Goal: Information Seeking & Learning: Learn about a topic

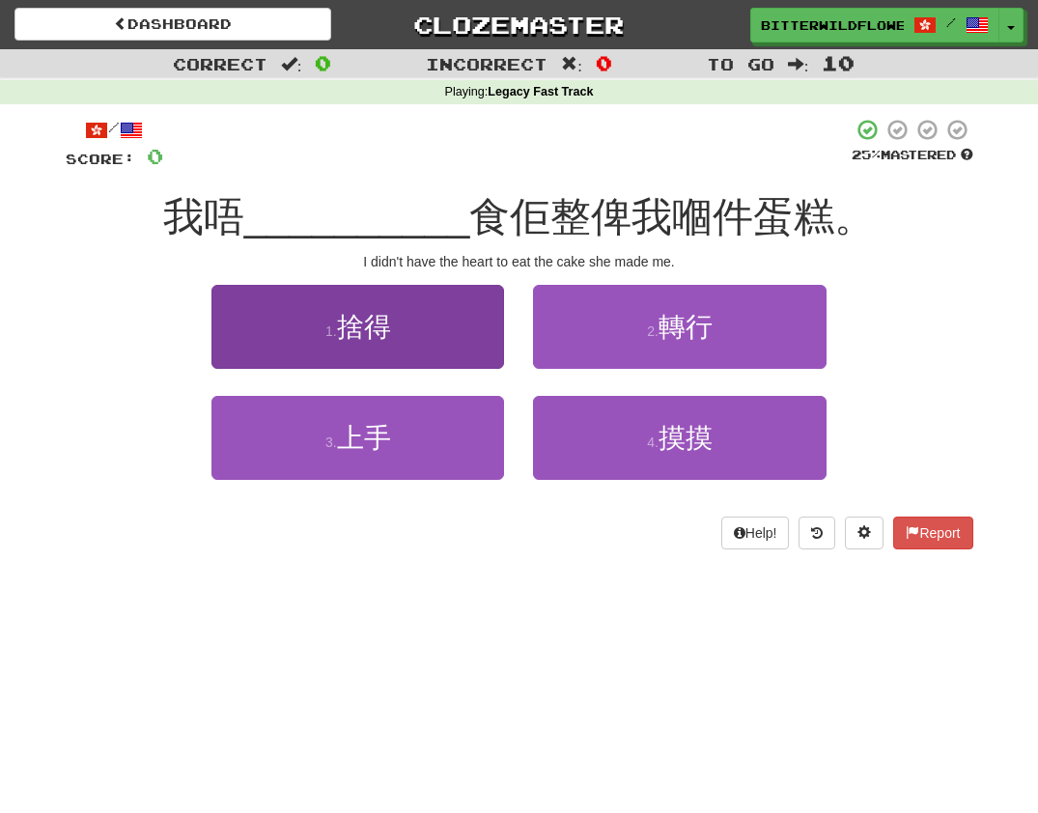
click at [389, 326] on span "捨得" at bounding box center [364, 327] width 54 height 30
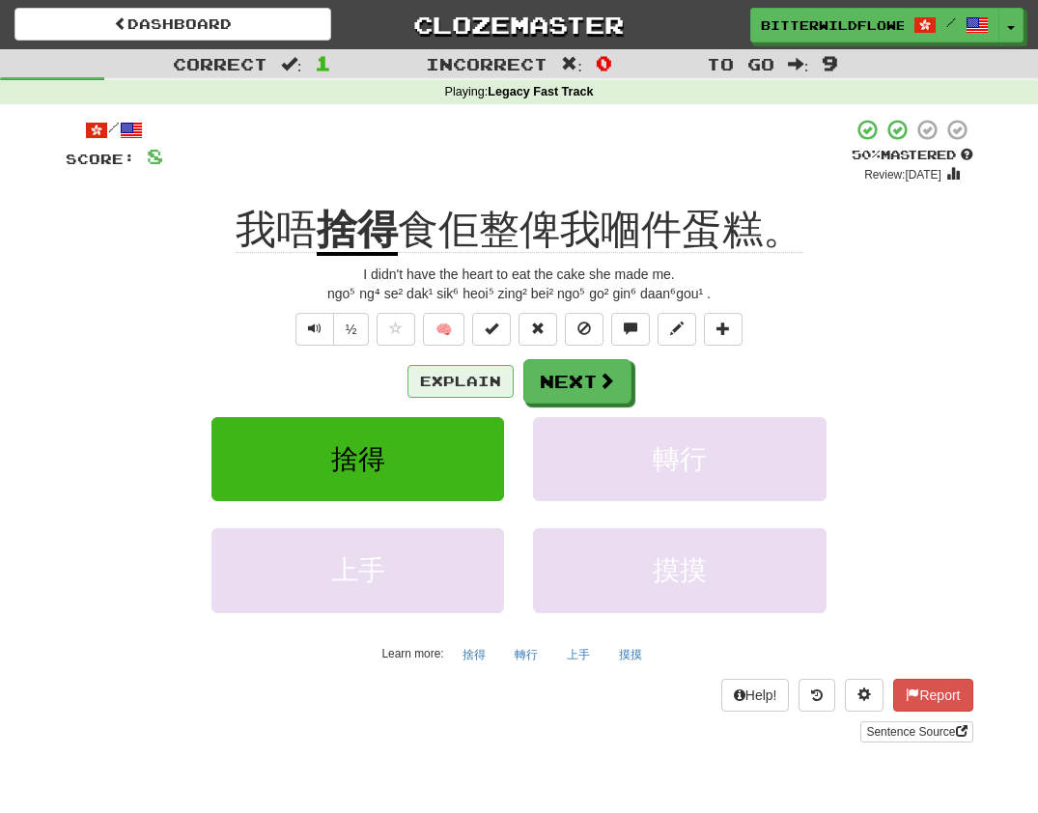
click at [455, 383] on button "Explain" at bounding box center [460, 381] width 106 height 33
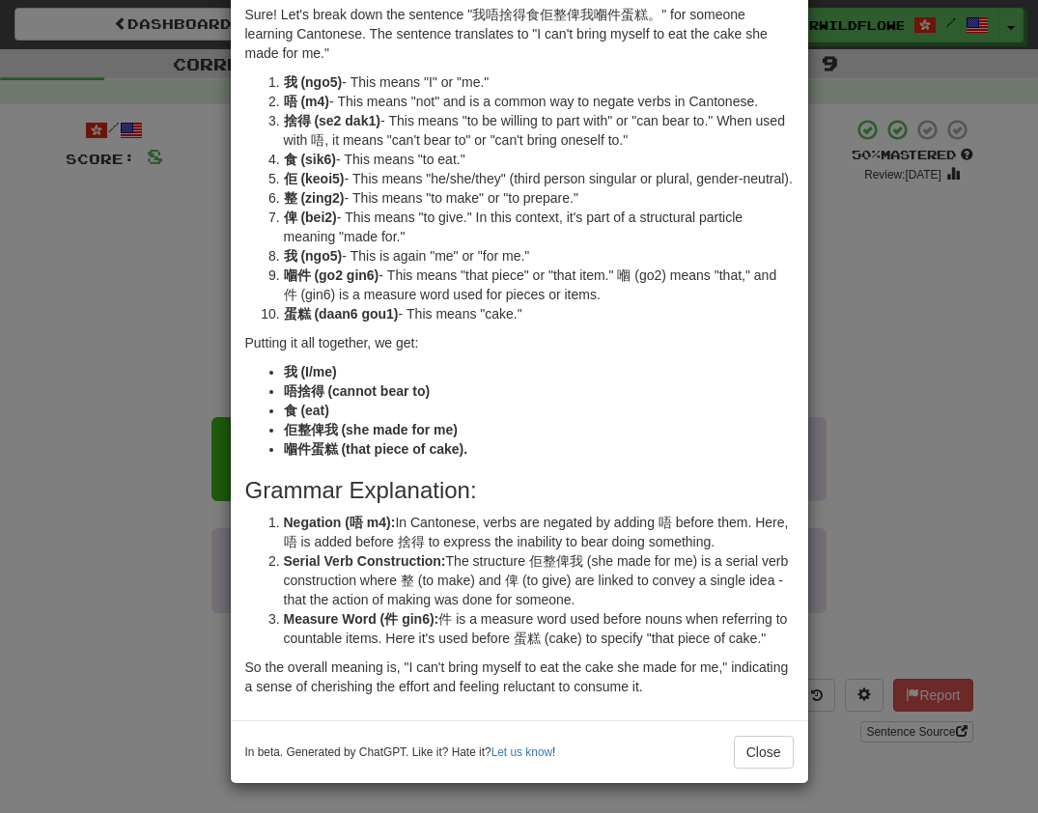
scroll to position [108, 0]
click at [766, 756] on button "Close" at bounding box center [764, 752] width 60 height 33
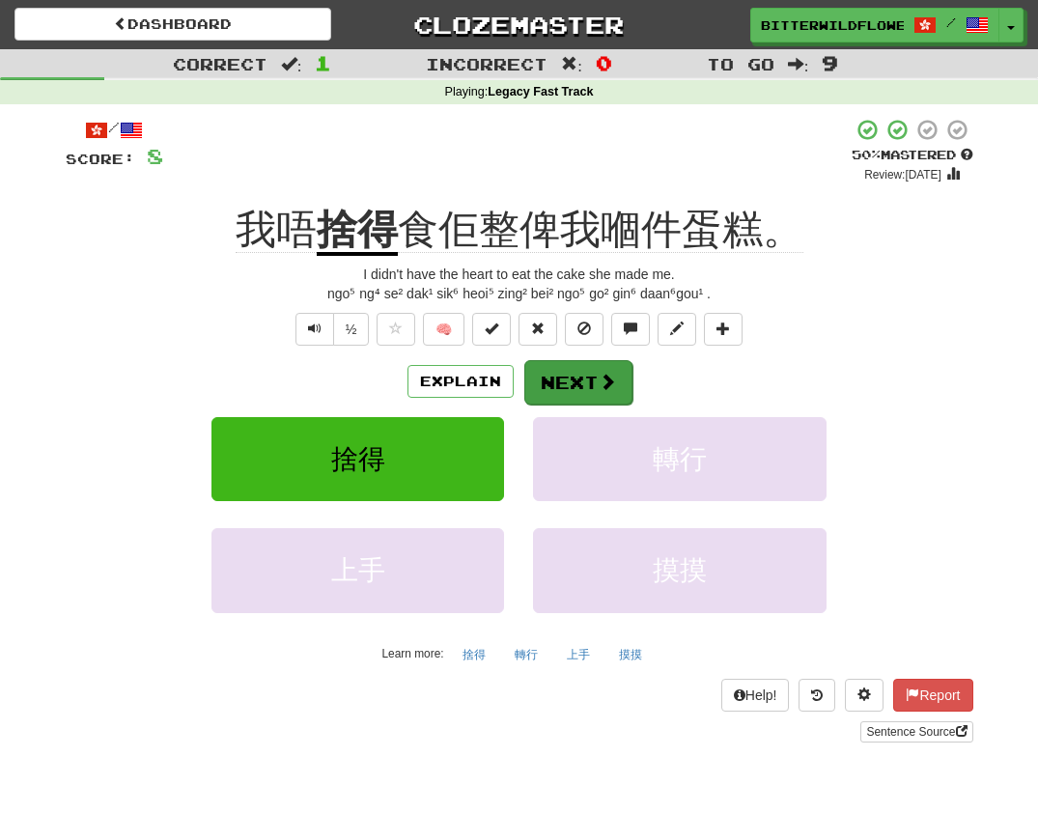
click at [576, 382] on button "Next" at bounding box center [578, 382] width 108 height 44
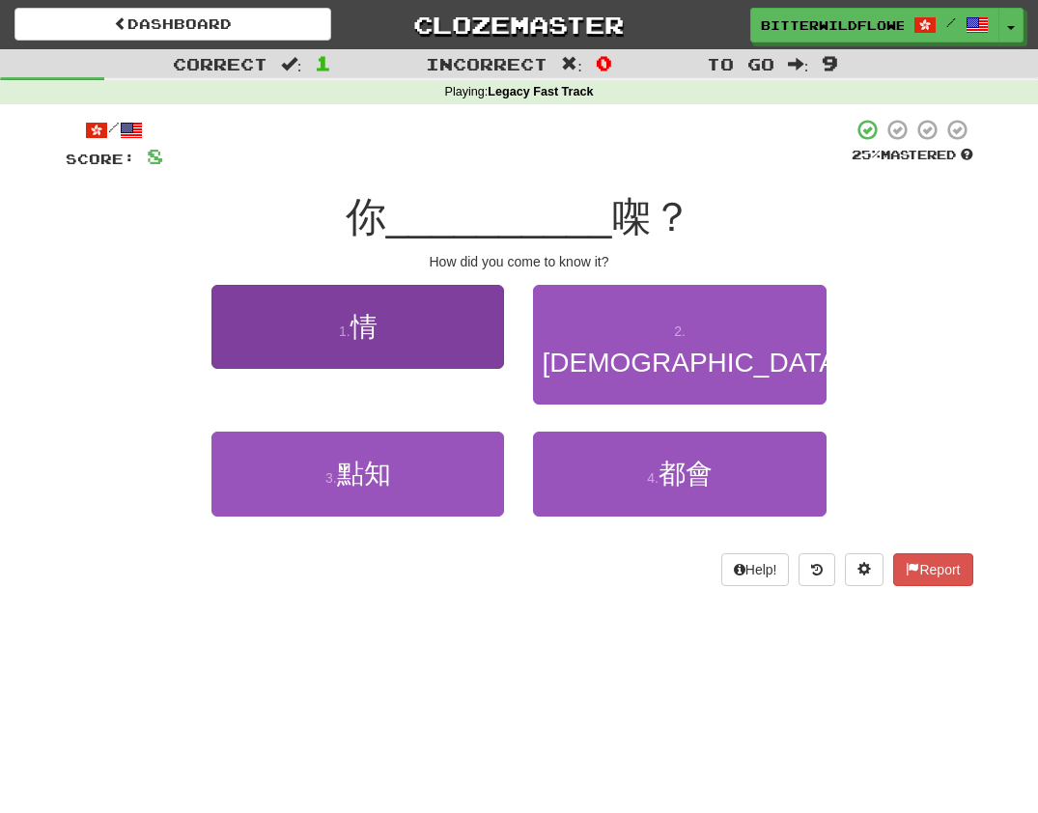
click at [380, 340] on button "1 . 情" at bounding box center [357, 327] width 293 height 84
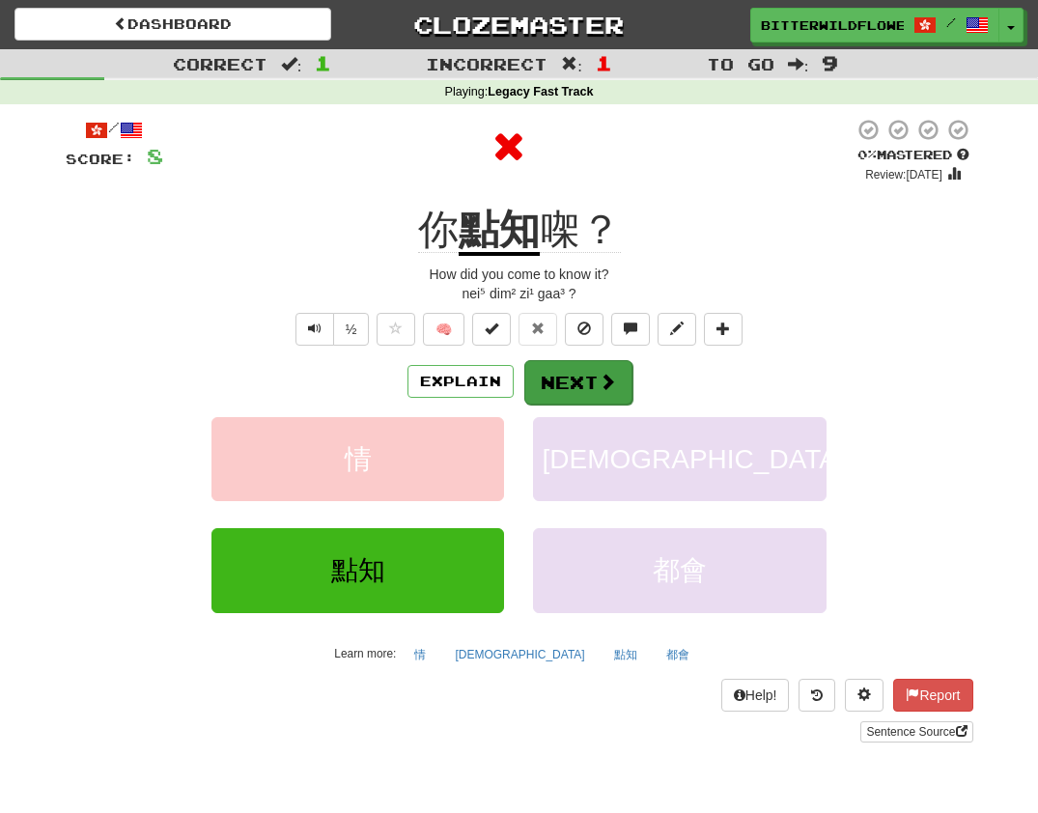
click at [564, 381] on button "Next" at bounding box center [578, 382] width 108 height 44
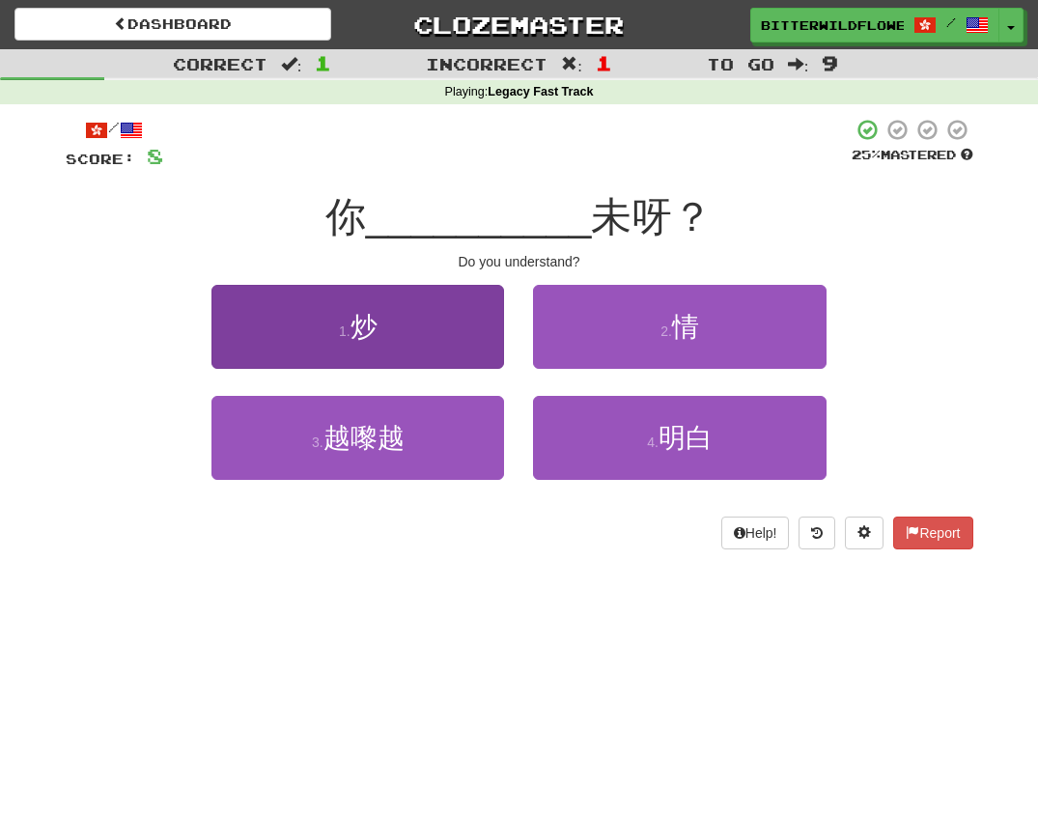
click at [379, 349] on button "1 . 炒" at bounding box center [357, 327] width 293 height 84
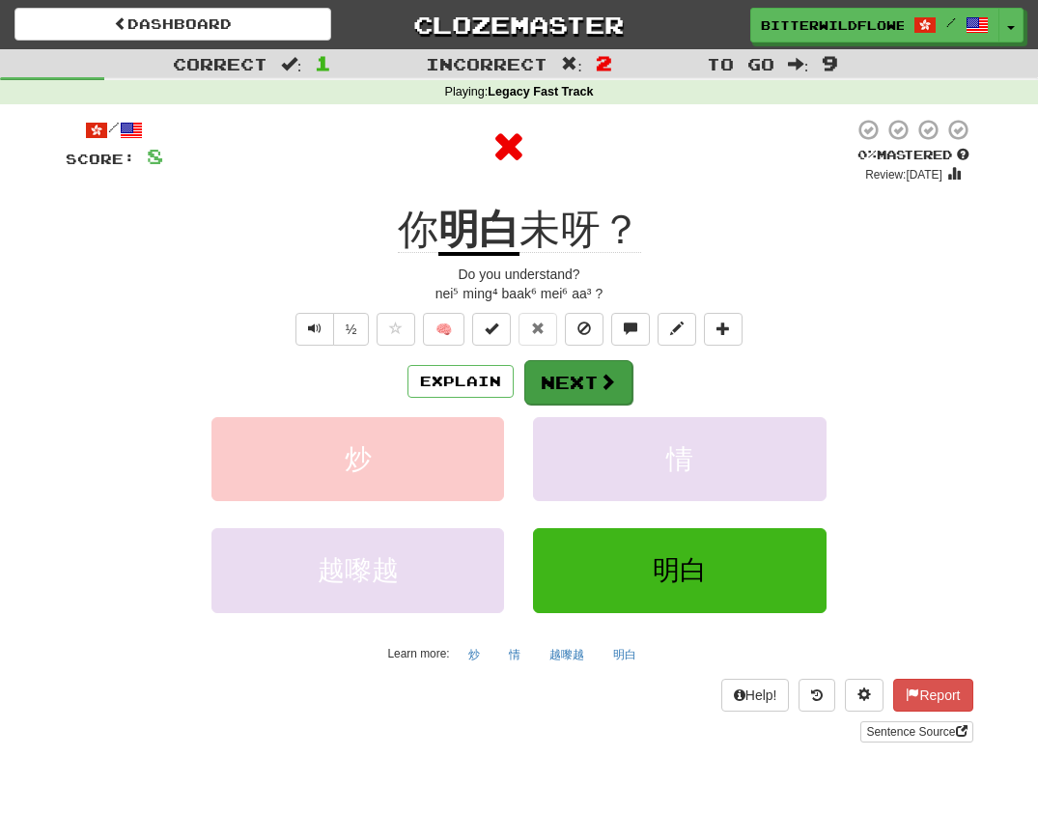
click at [572, 384] on button "Next" at bounding box center [578, 382] width 108 height 44
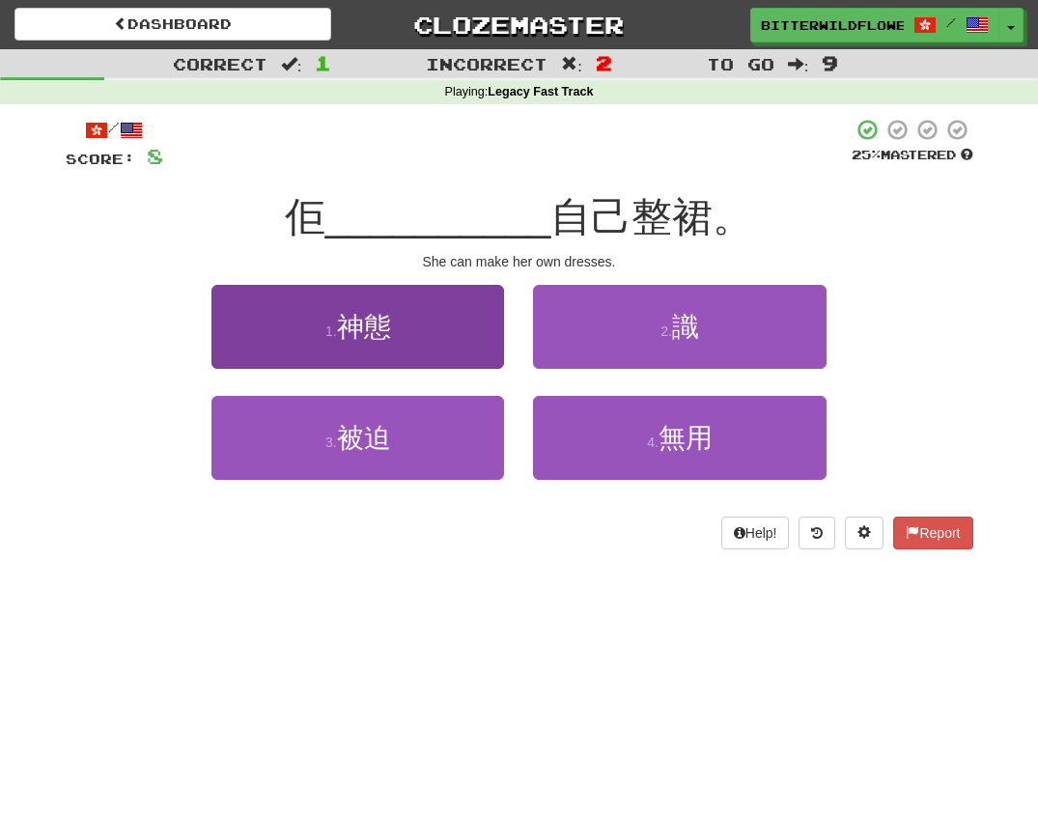
click at [396, 351] on button "1 . [DEMOGRAPHIC_DATA]" at bounding box center [357, 327] width 293 height 84
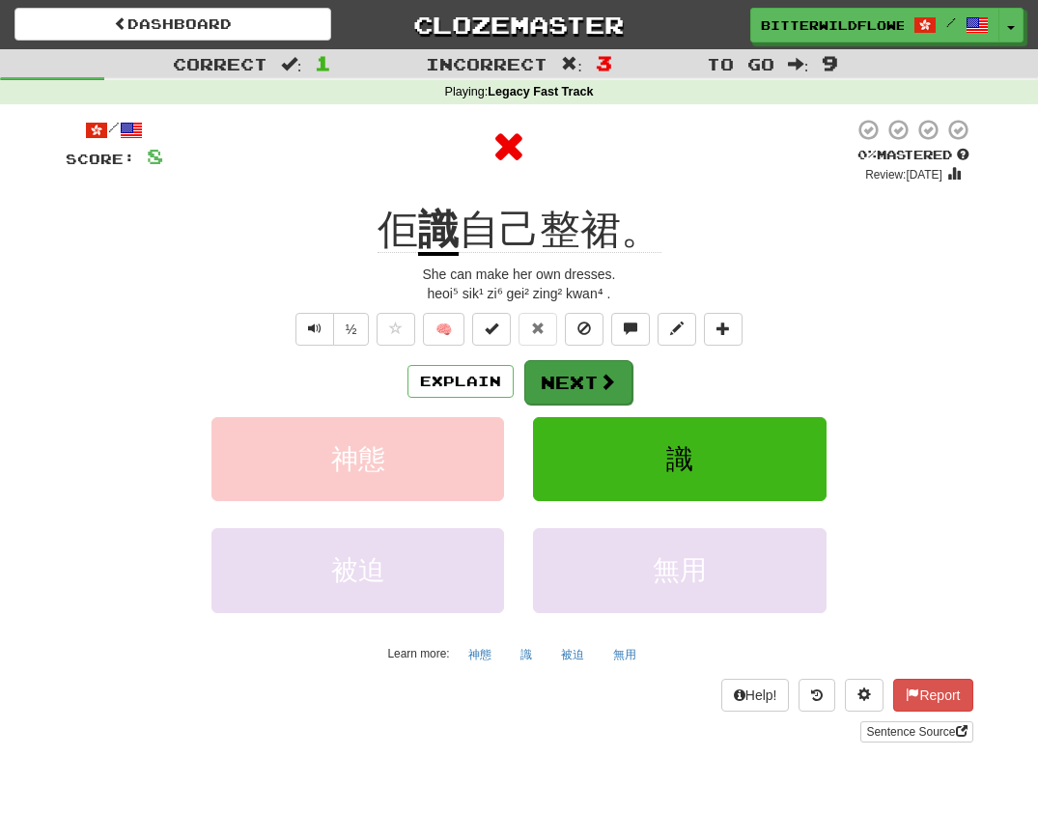
click at [564, 381] on button "Next" at bounding box center [578, 382] width 108 height 44
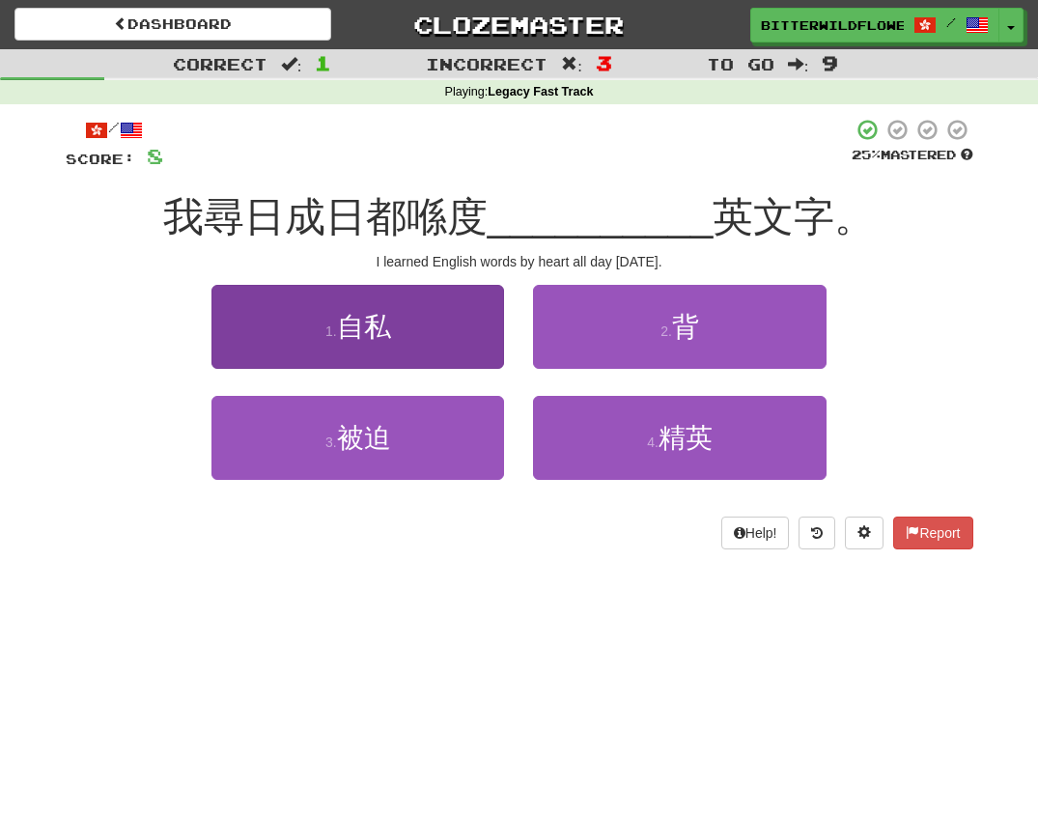
click at [386, 345] on button "1 . 自私" at bounding box center [357, 327] width 293 height 84
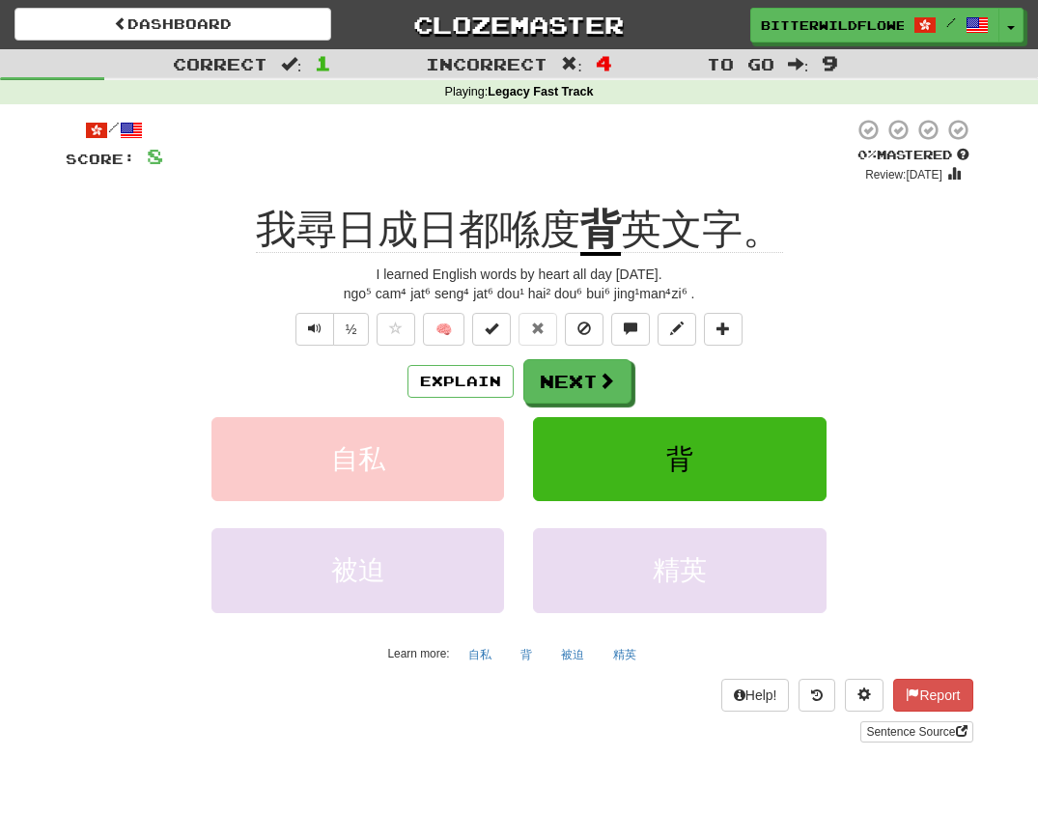
scroll to position [109, 0]
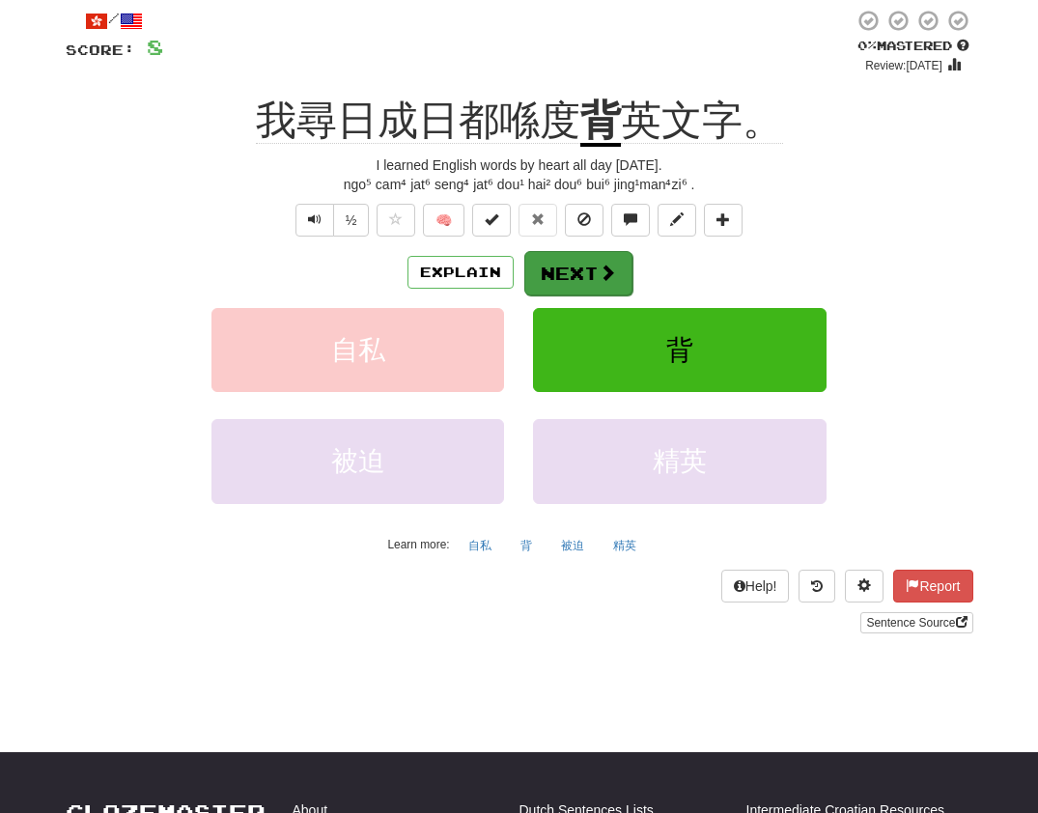
click at [576, 267] on button "Next" at bounding box center [578, 273] width 108 height 44
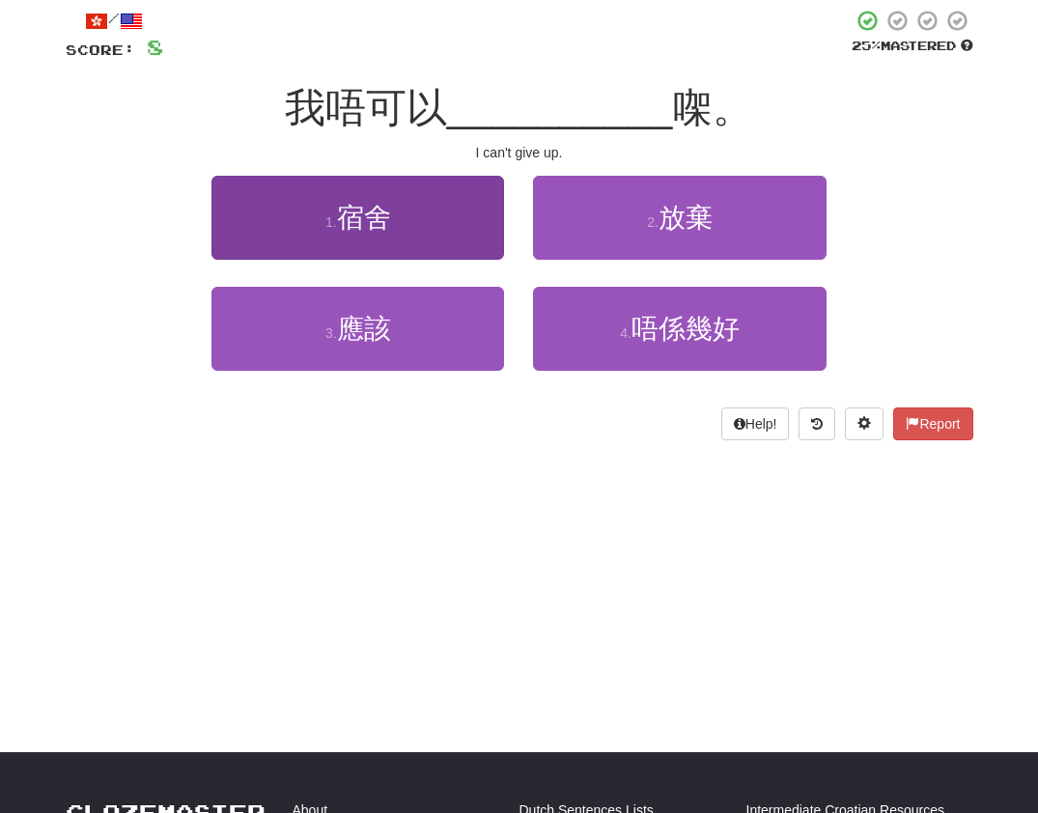
click at [375, 225] on span "宿舍" at bounding box center [364, 218] width 54 height 30
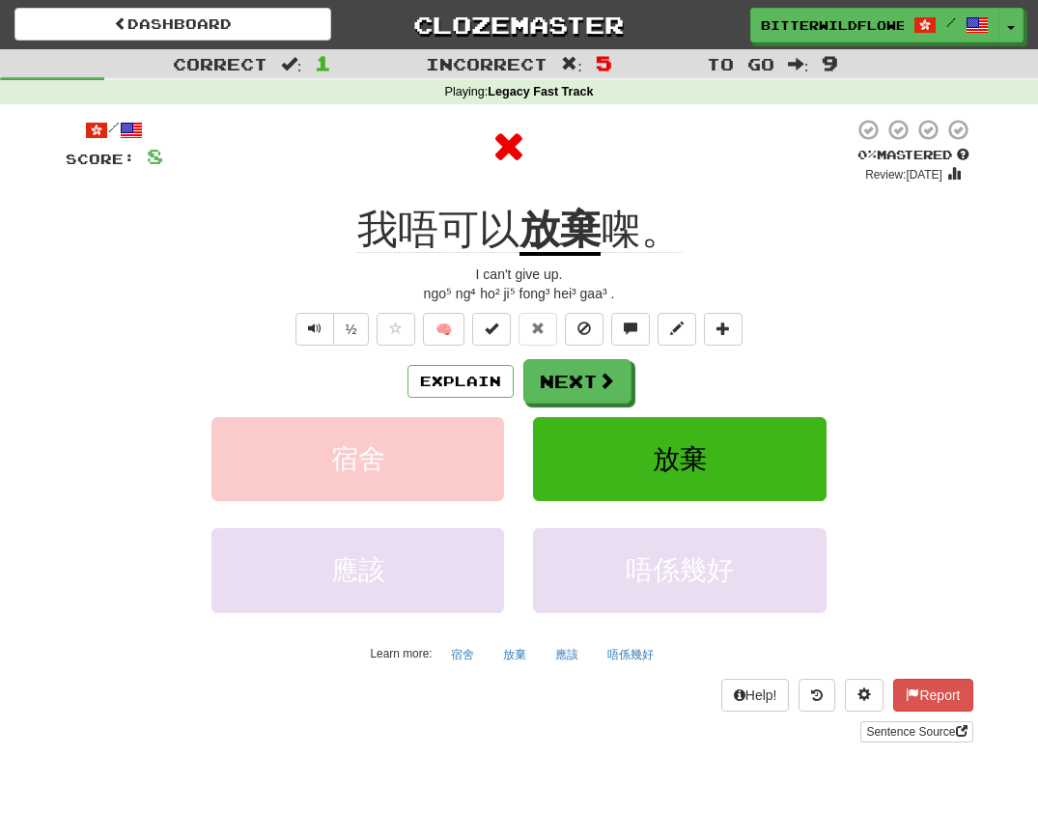
scroll to position [0, 0]
click at [576, 374] on button "Next" at bounding box center [578, 382] width 108 height 44
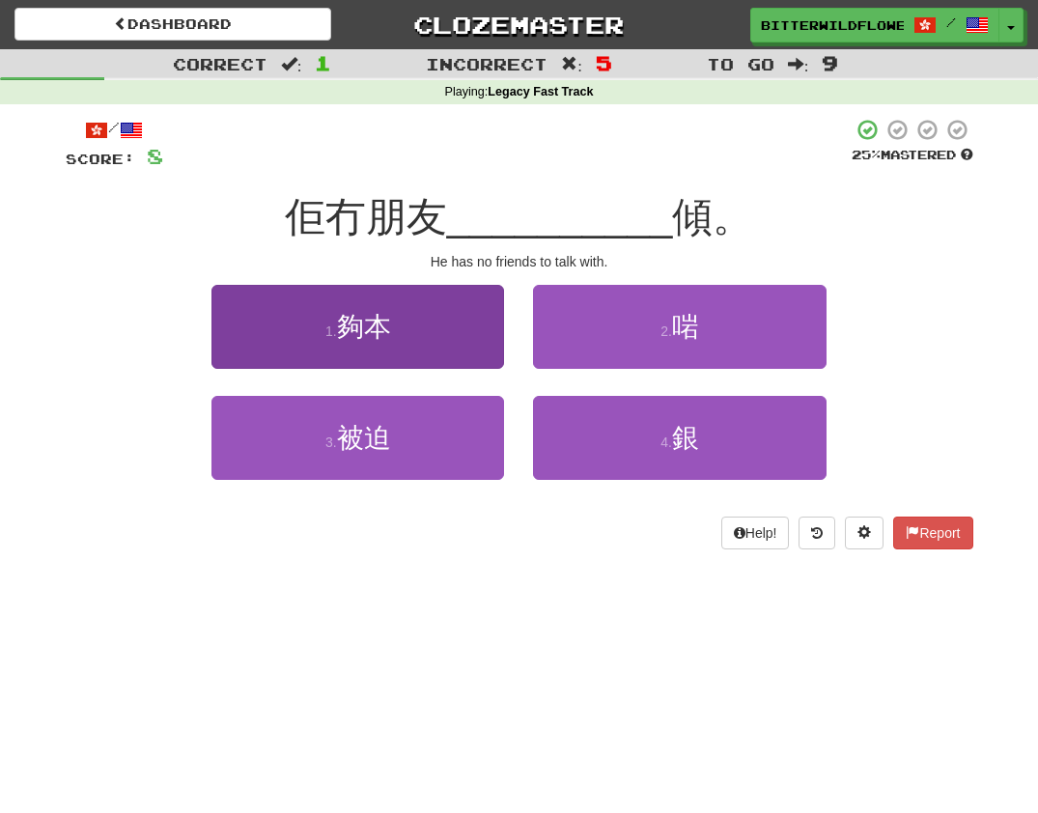
click at [381, 350] on button "1 . 夠本" at bounding box center [357, 327] width 293 height 84
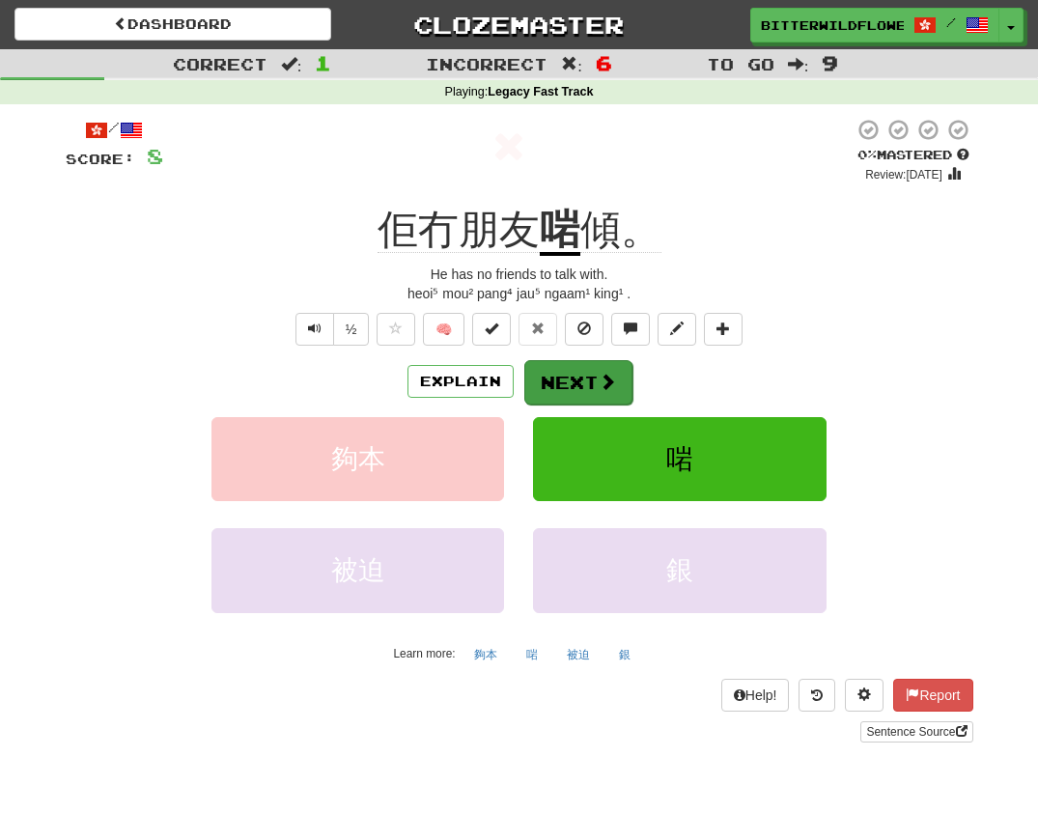
click at [570, 380] on button "Next" at bounding box center [578, 382] width 108 height 44
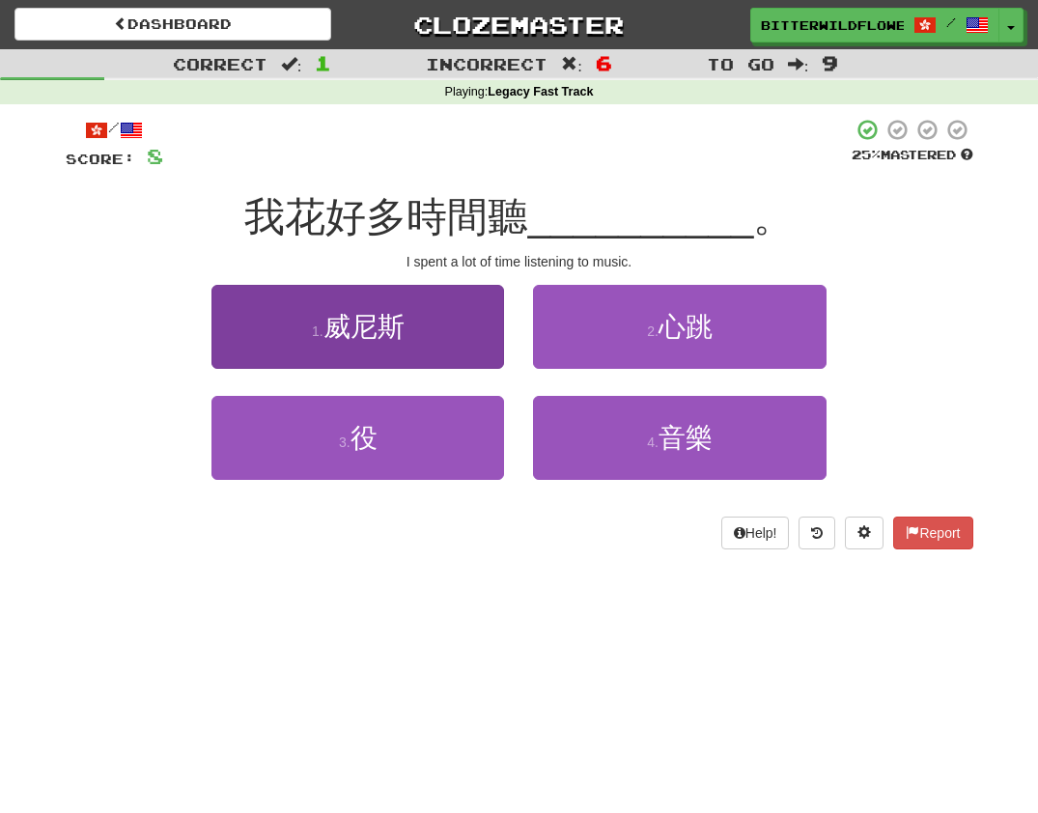
click at [401, 357] on button "1 . 威尼斯" at bounding box center [357, 327] width 293 height 84
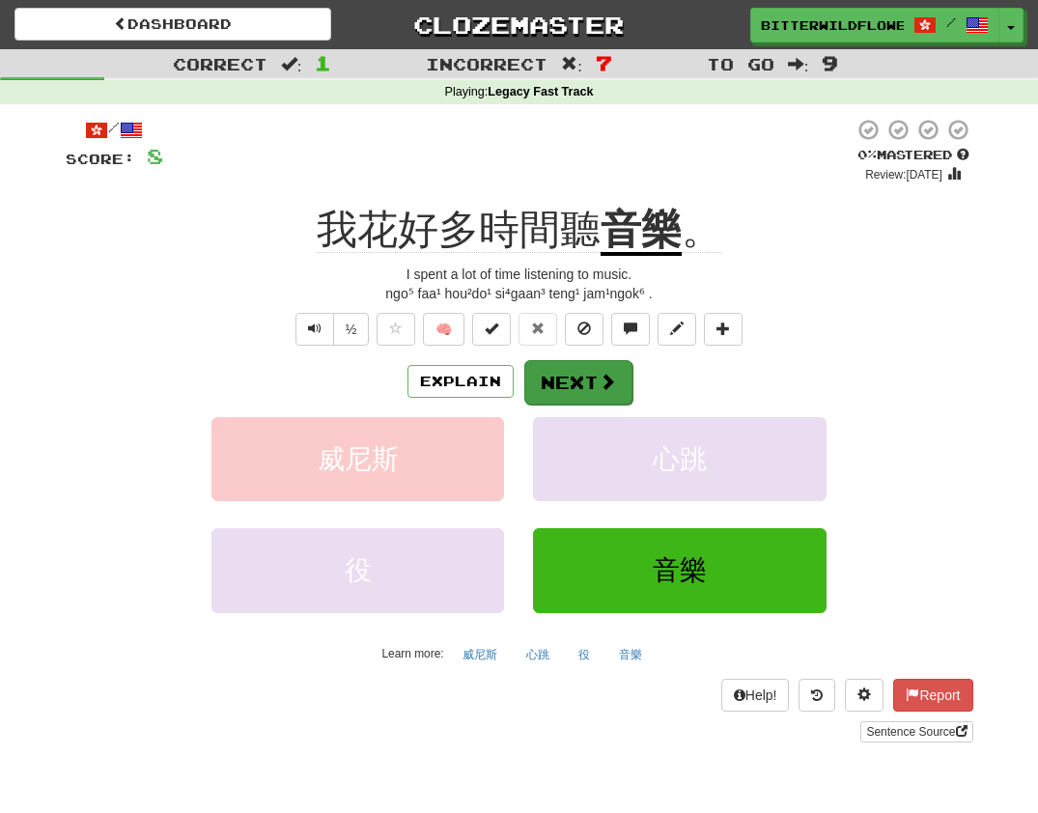
click at [568, 376] on button "Next" at bounding box center [578, 382] width 108 height 44
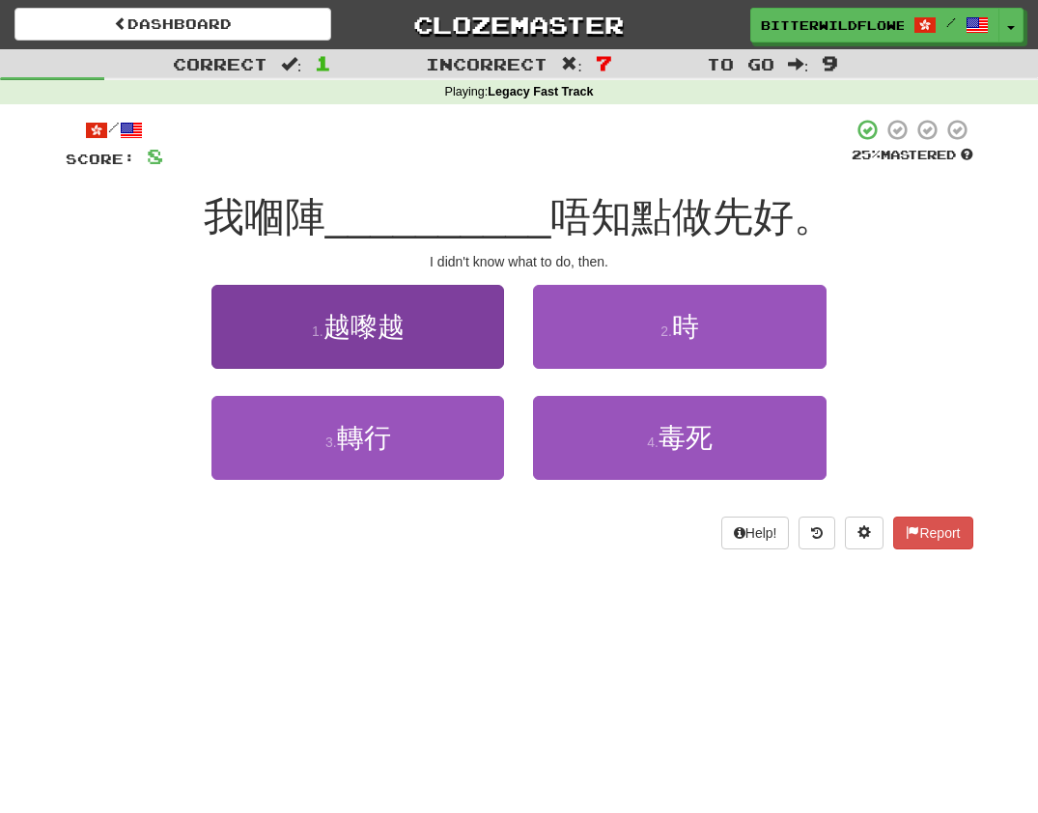
click at [421, 357] on button "1 . 越嚟越" at bounding box center [357, 327] width 293 height 84
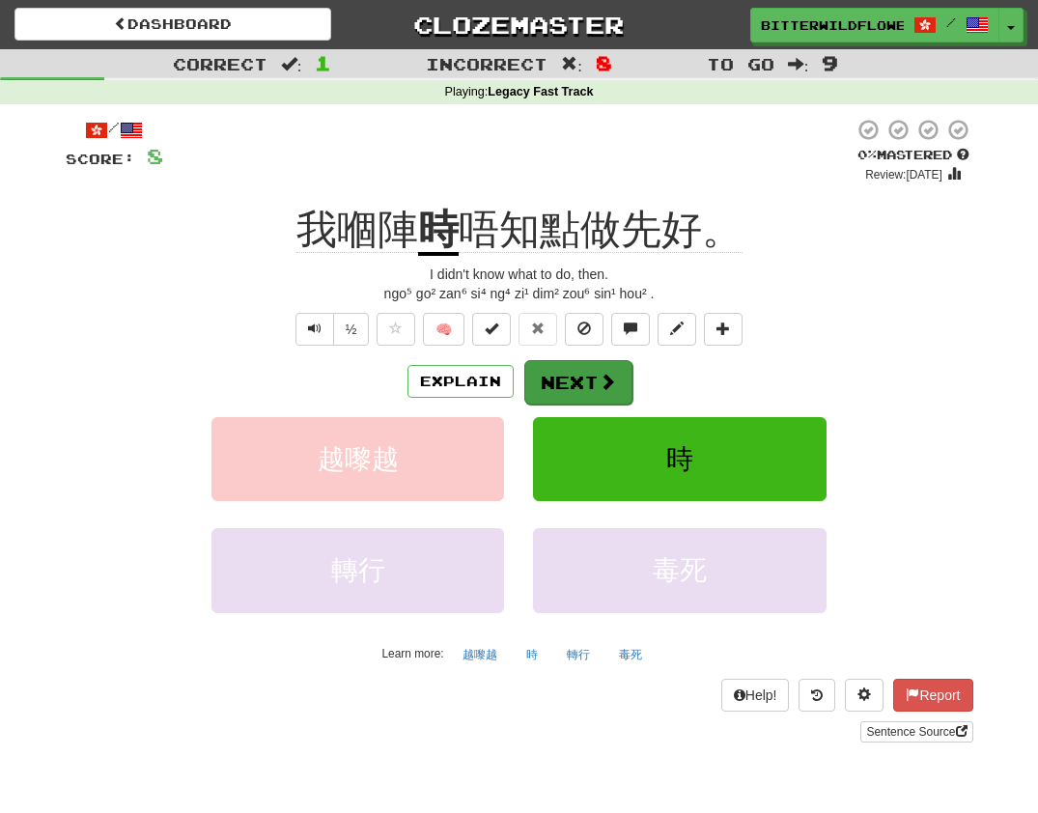
click at [561, 379] on button "Next" at bounding box center [578, 382] width 108 height 44
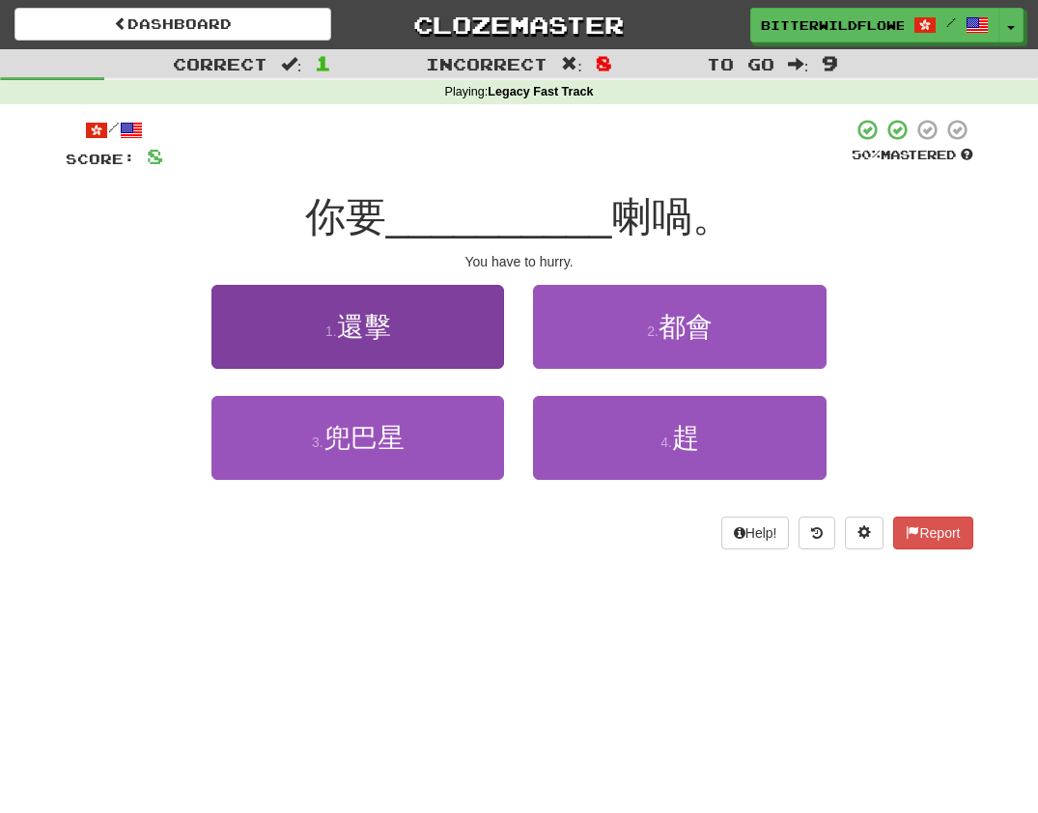
click at [413, 355] on button "1 . 還擊" at bounding box center [357, 327] width 293 height 84
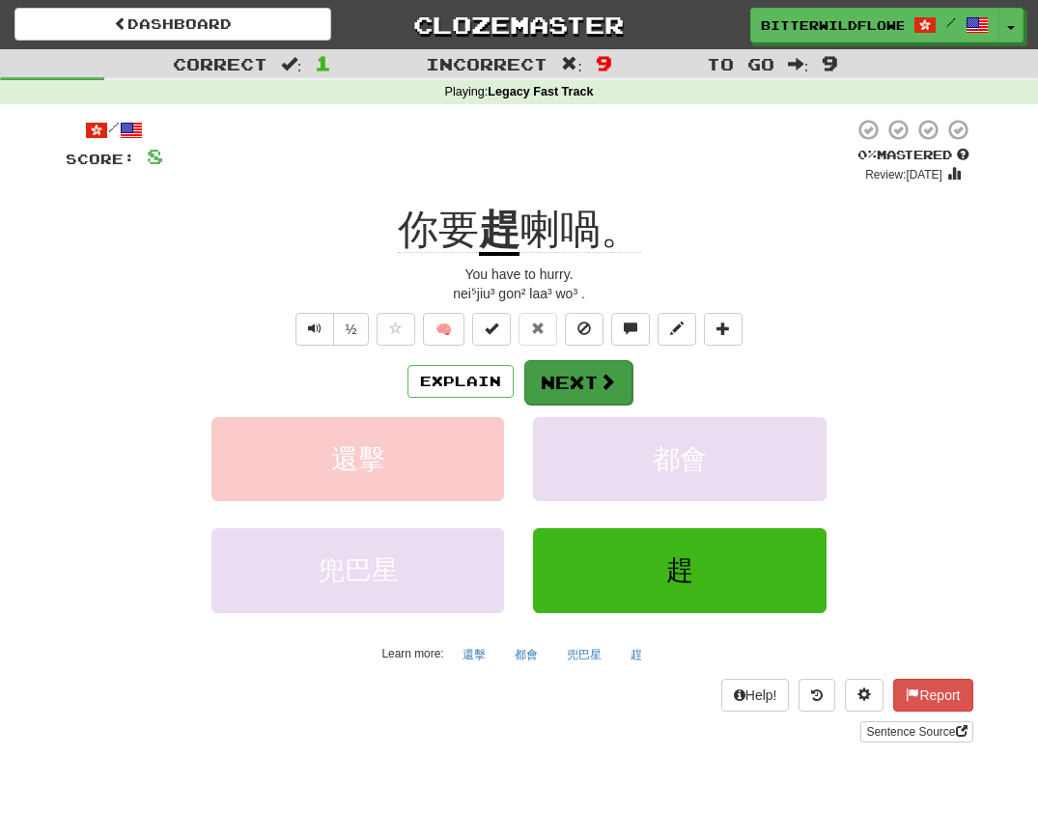
click at [575, 379] on button "Next" at bounding box center [578, 382] width 108 height 44
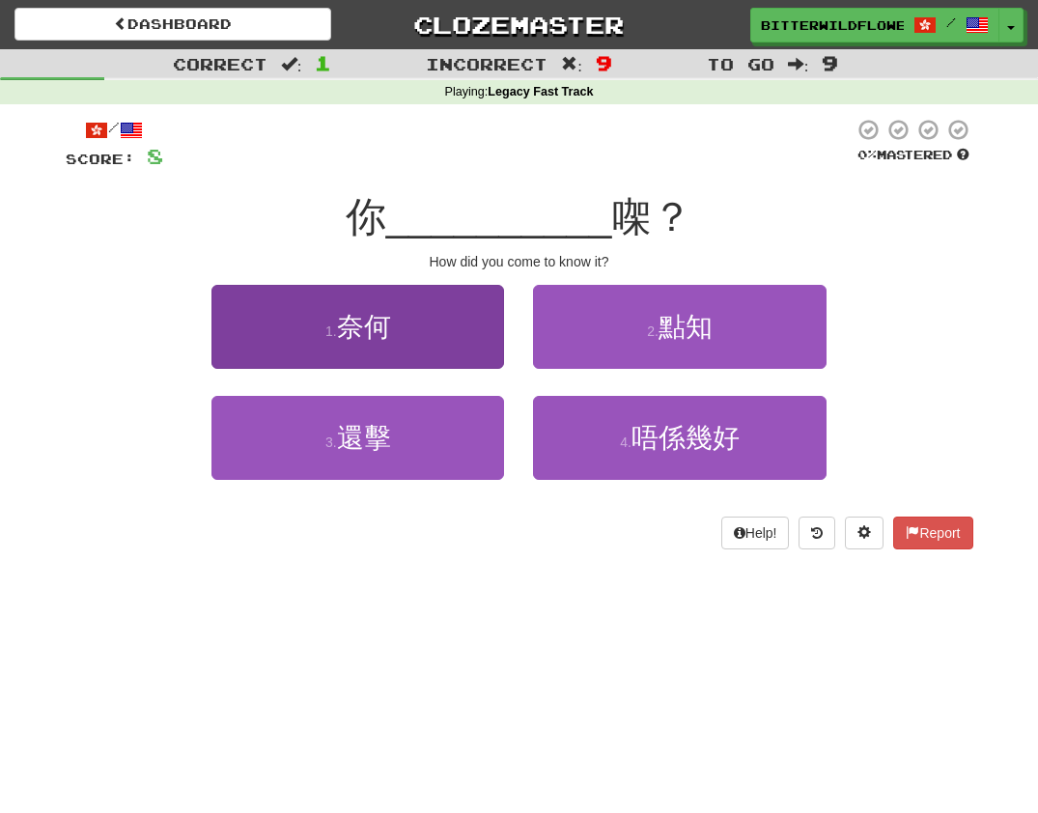
click at [395, 350] on button "1 . 奈何" at bounding box center [357, 327] width 293 height 84
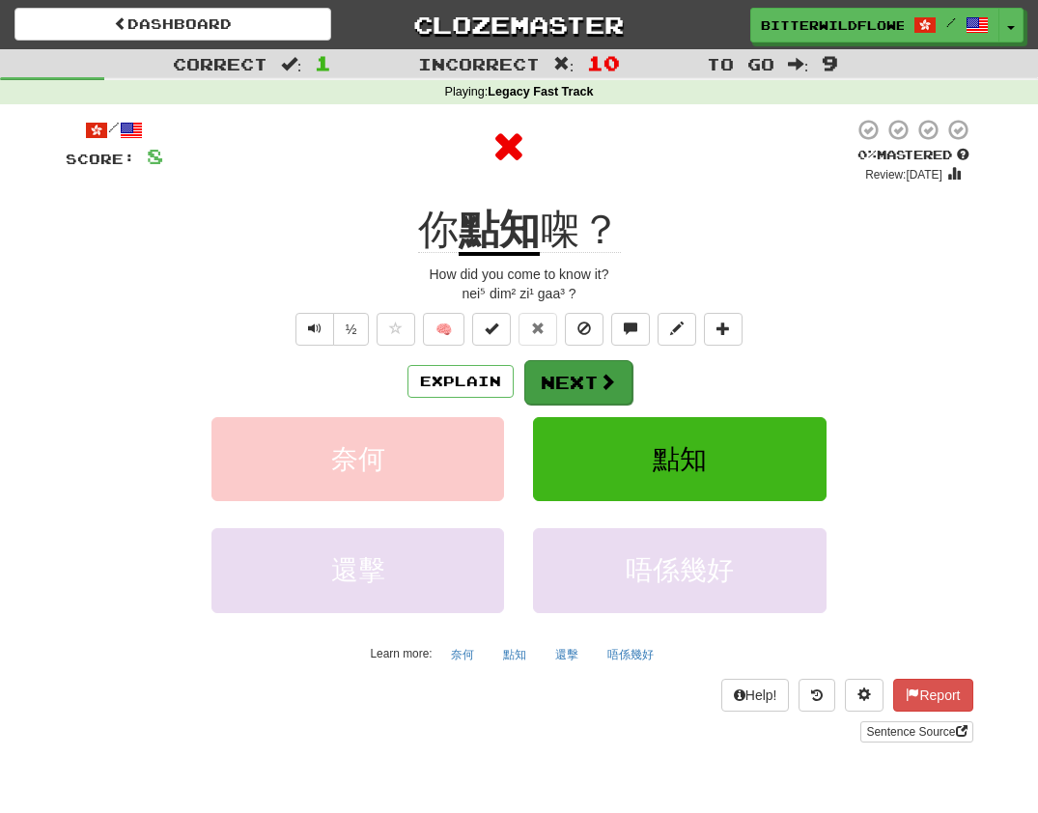
click at [568, 376] on button "Next" at bounding box center [578, 382] width 108 height 44
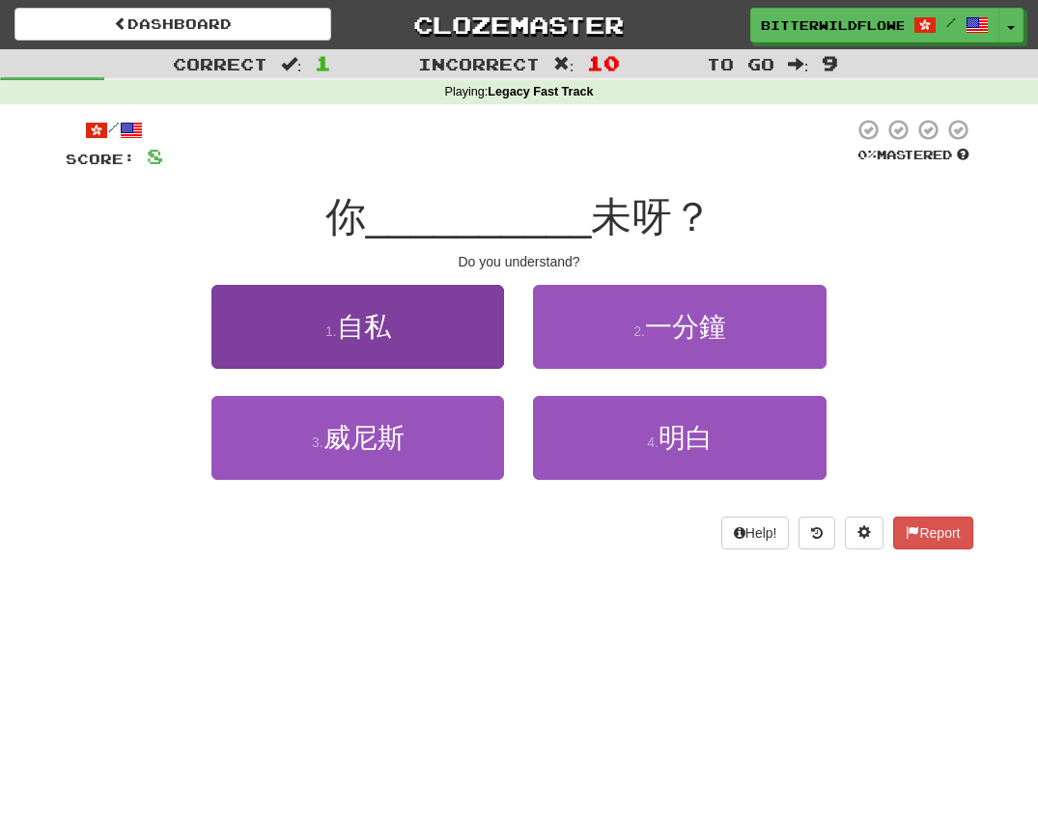
click at [360, 346] on button "1 . 自私" at bounding box center [357, 327] width 293 height 84
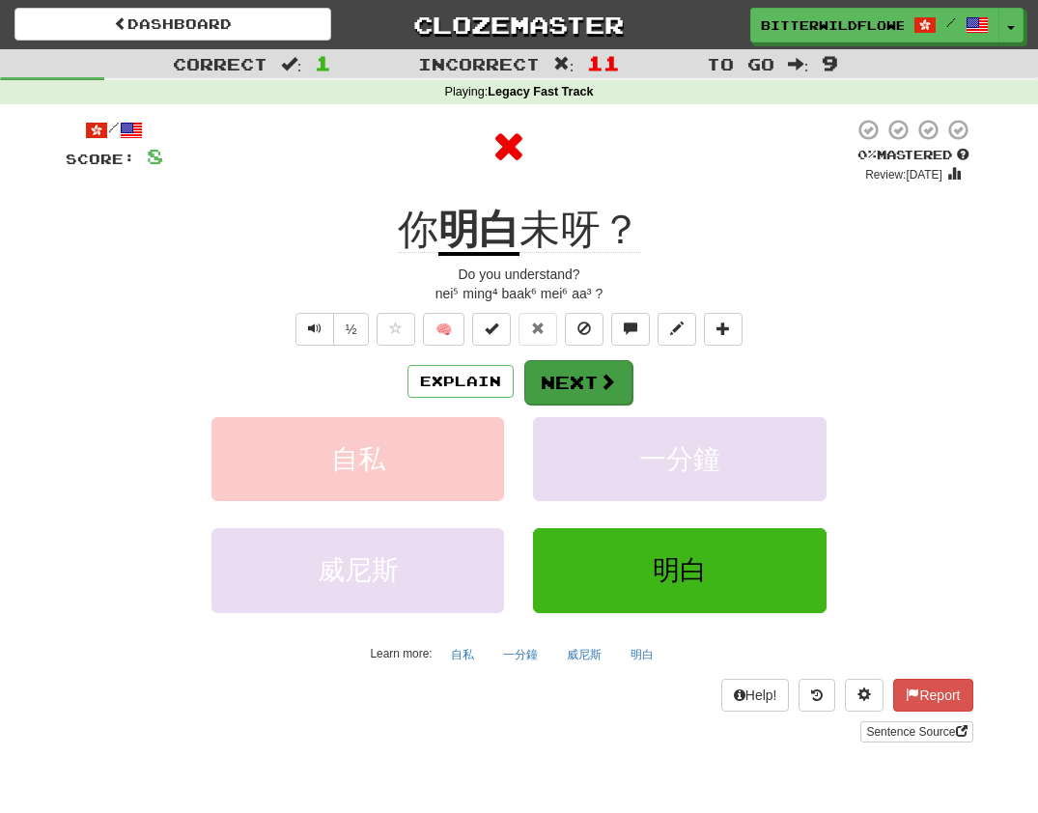
click at [565, 378] on button "Next" at bounding box center [578, 382] width 108 height 44
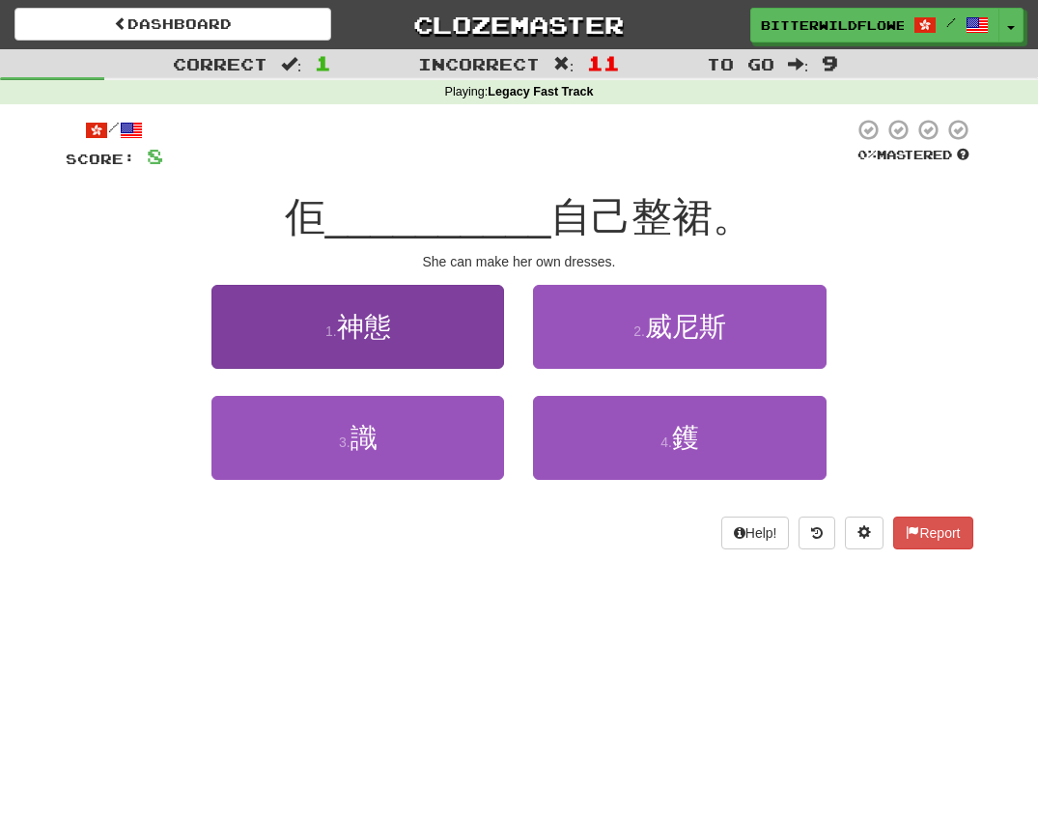
click at [356, 347] on button "1 . [DEMOGRAPHIC_DATA]" at bounding box center [357, 327] width 293 height 84
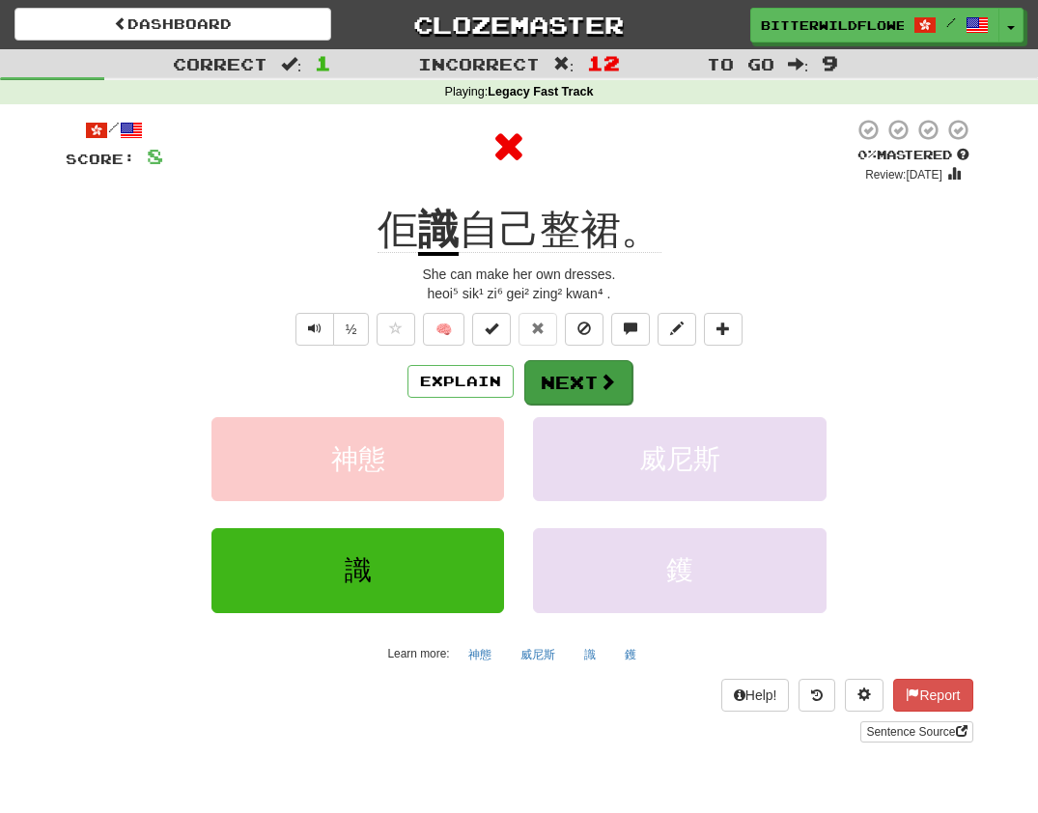
click at [548, 369] on button "Next" at bounding box center [578, 382] width 108 height 44
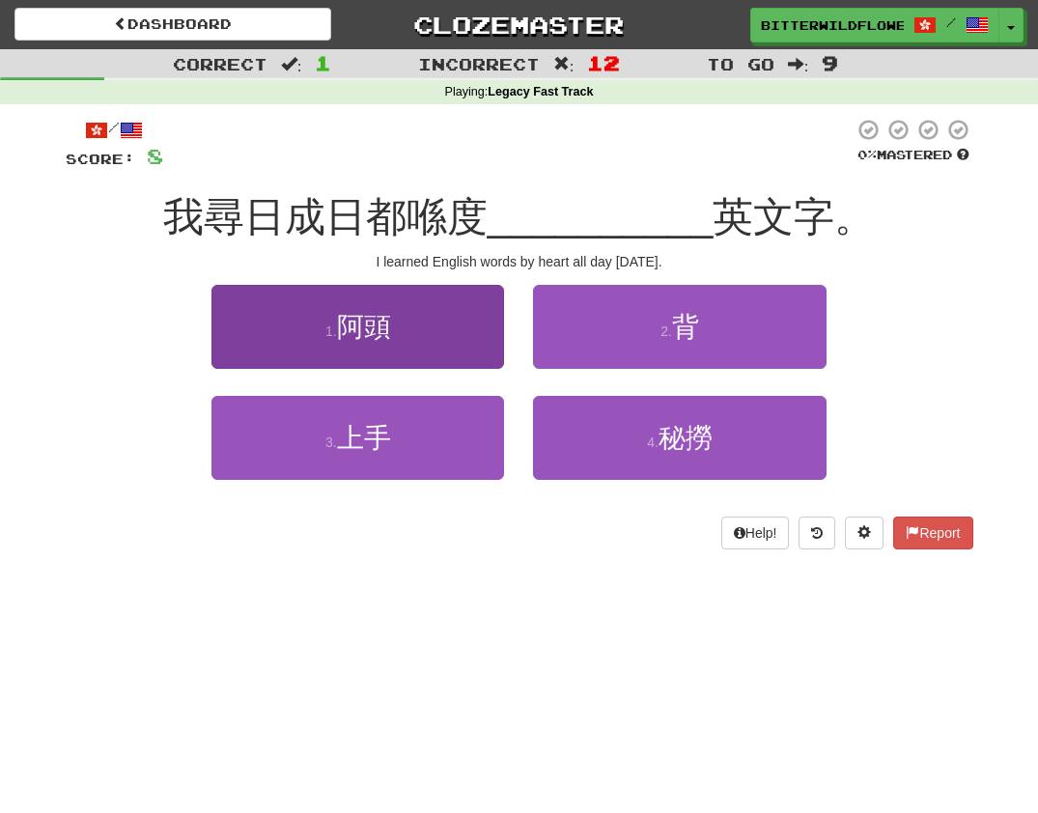
click at [380, 349] on button "1 . 阿頭" at bounding box center [357, 327] width 293 height 84
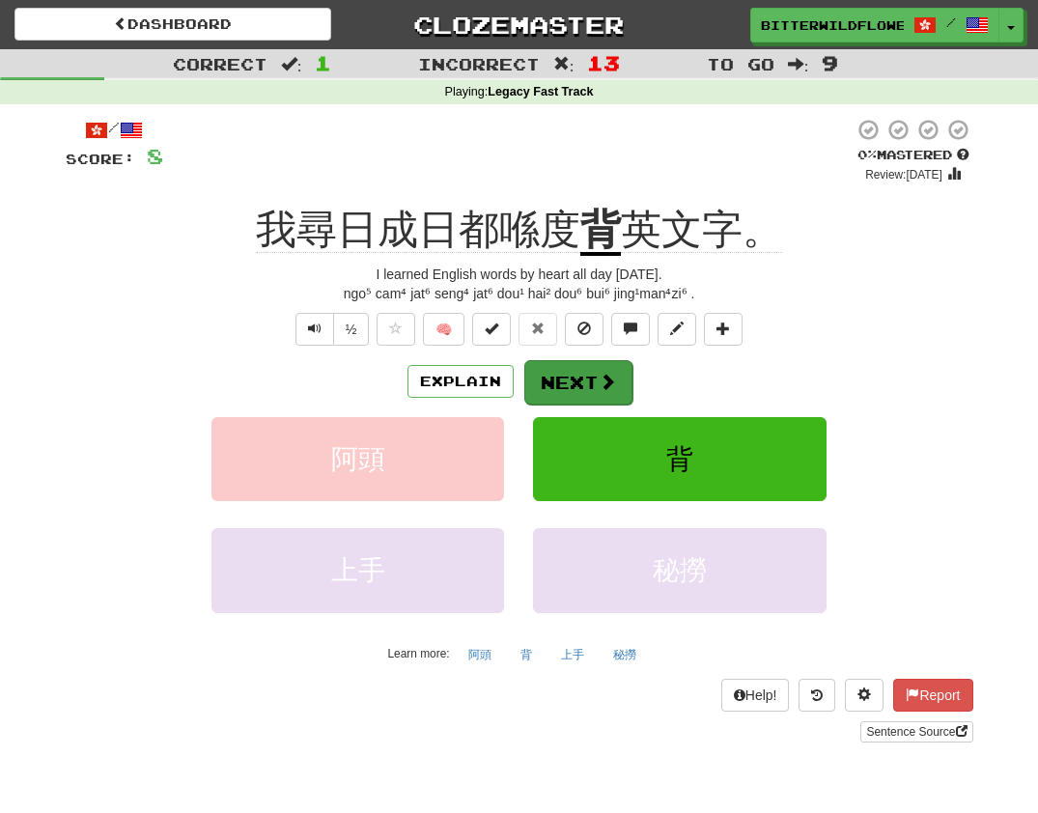
click at [564, 376] on button "Next" at bounding box center [578, 382] width 108 height 44
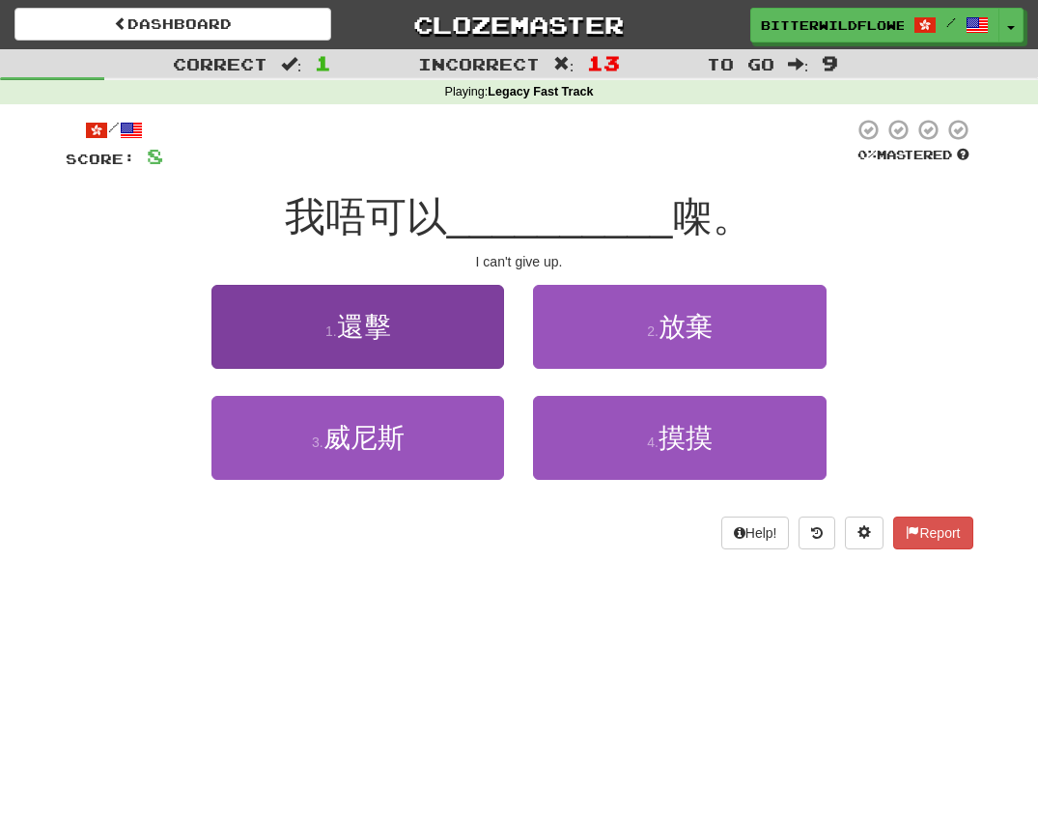
click at [370, 350] on button "1 . 還擊" at bounding box center [357, 327] width 293 height 84
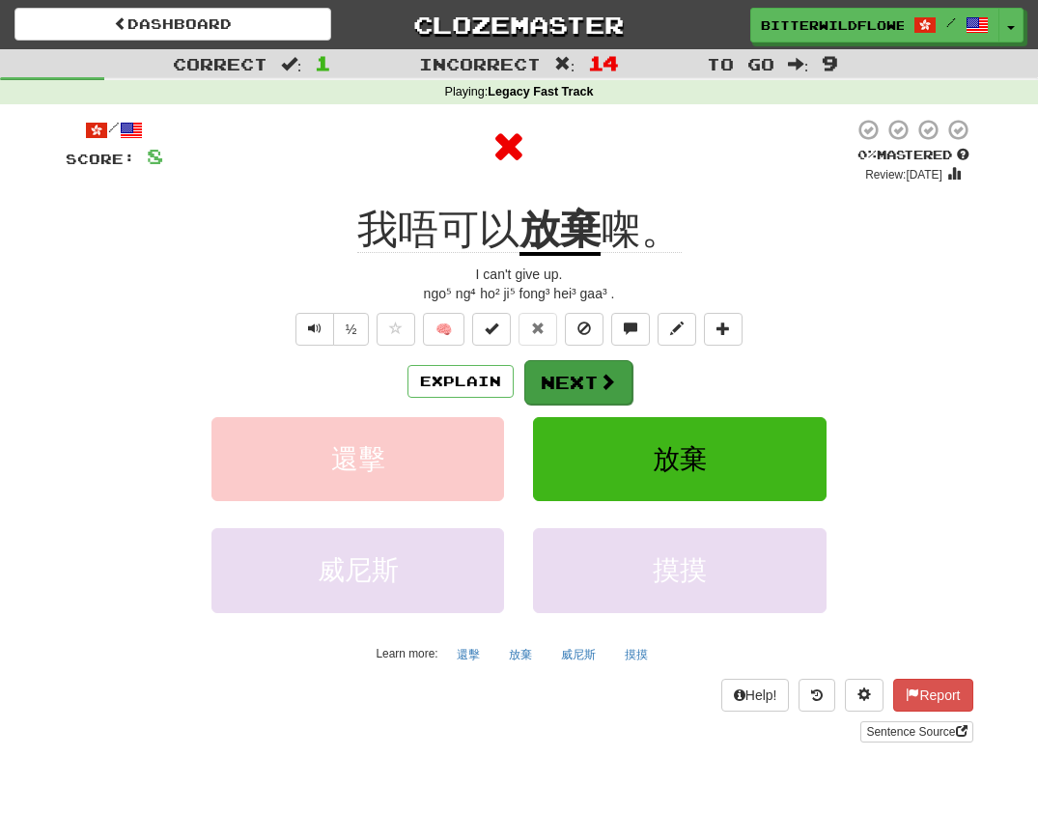
click at [562, 373] on button "Next" at bounding box center [578, 382] width 108 height 44
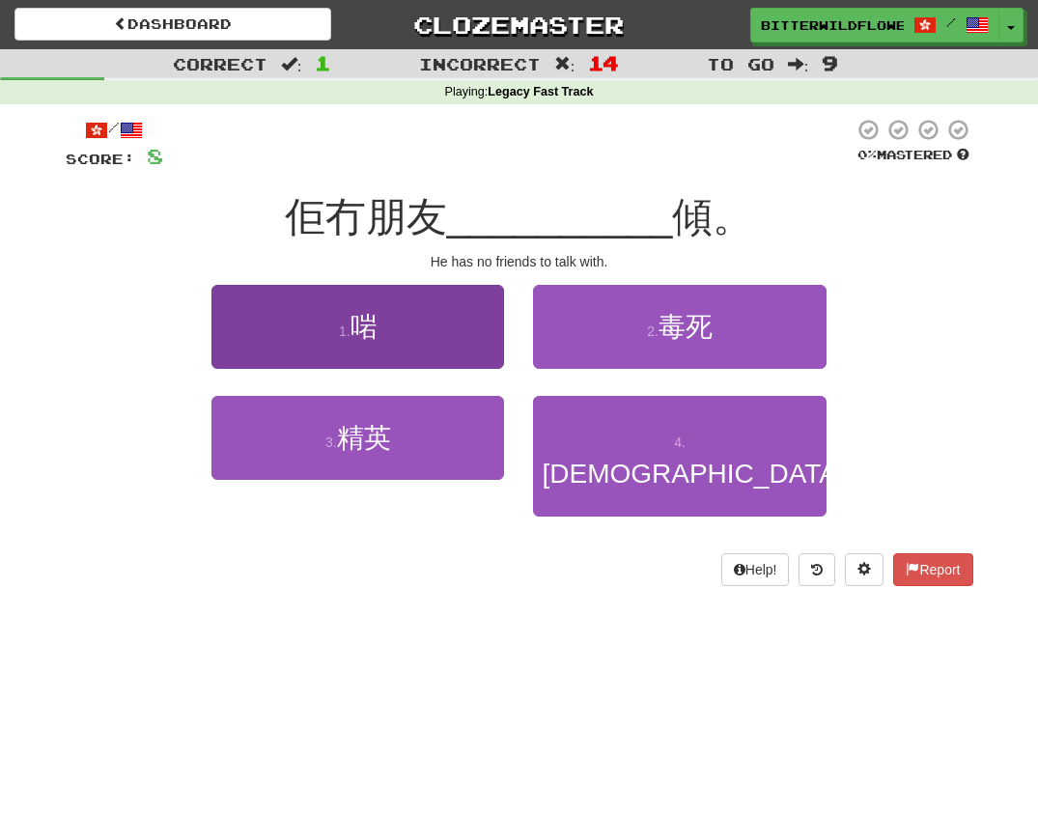
click at [378, 342] on button "1 . 啱" at bounding box center [357, 327] width 293 height 84
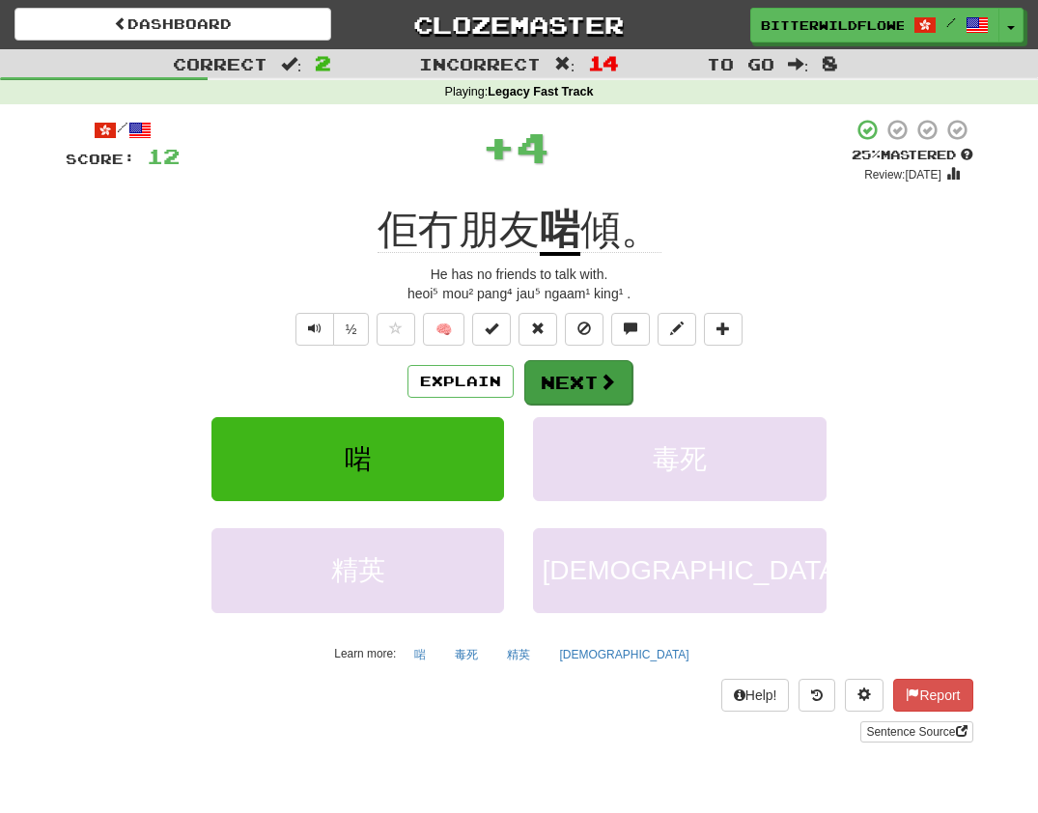
click at [560, 369] on button "Next" at bounding box center [578, 382] width 108 height 44
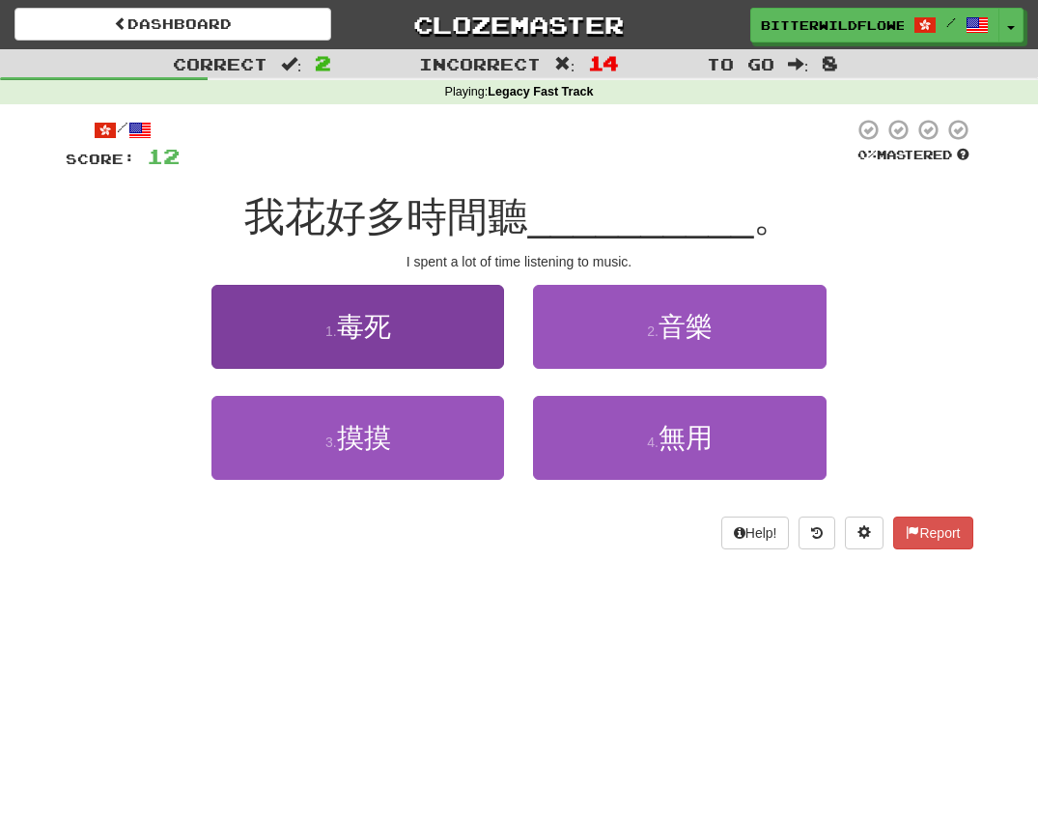
click at [384, 340] on button "1 . 毒死" at bounding box center [357, 327] width 293 height 84
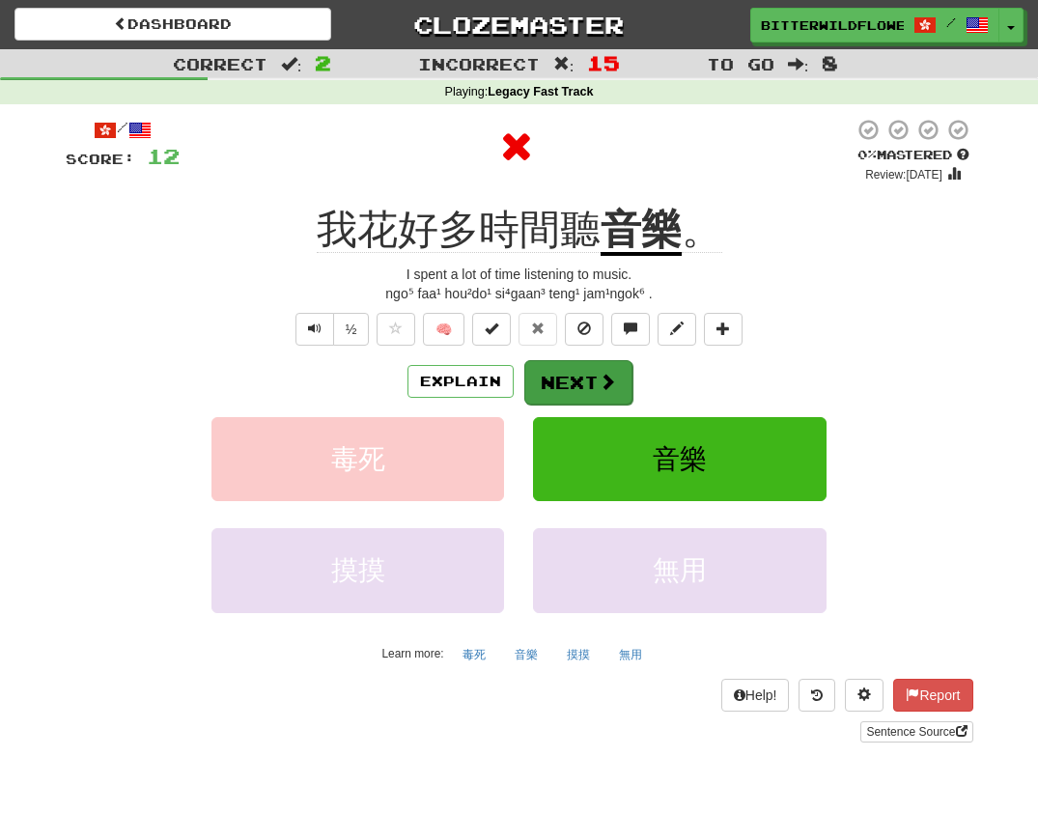
click at [570, 376] on button "Next" at bounding box center [578, 382] width 108 height 44
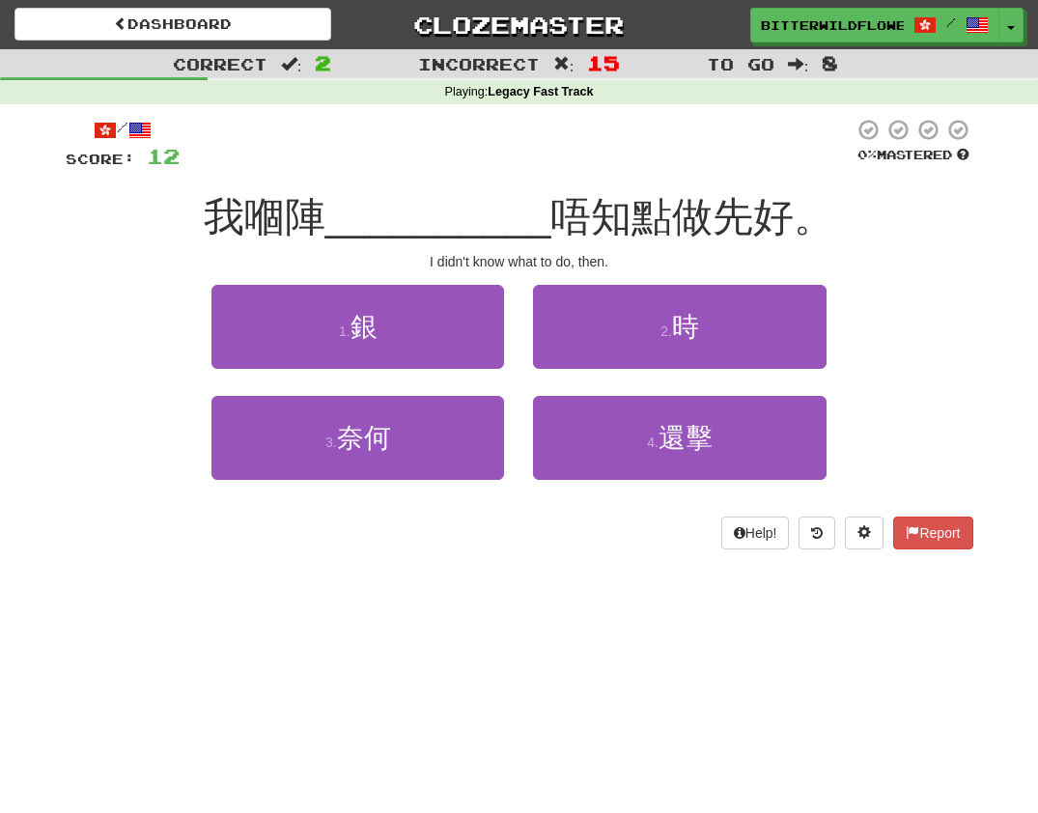
drag, startPoint x: 402, startPoint y: 343, endPoint x: 422, endPoint y: 347, distance: 20.6
click at [402, 343] on button "1 . 銀" at bounding box center [357, 327] width 293 height 84
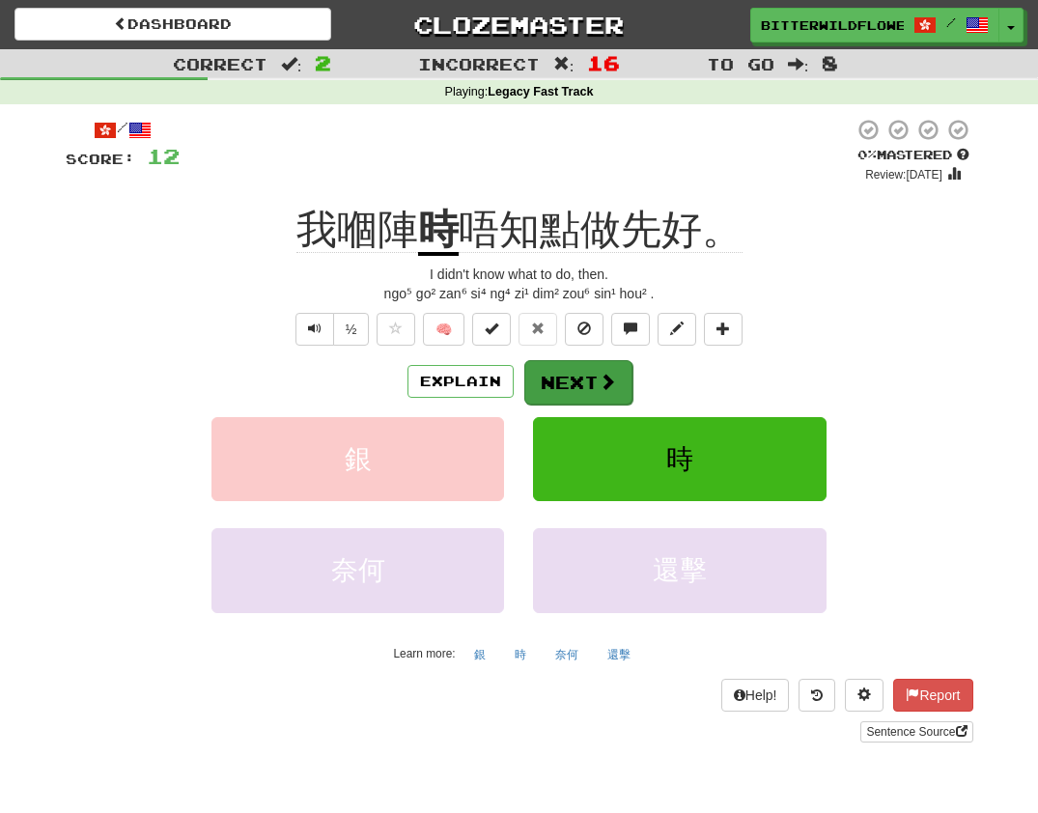
click at [546, 369] on button "Next" at bounding box center [578, 382] width 108 height 44
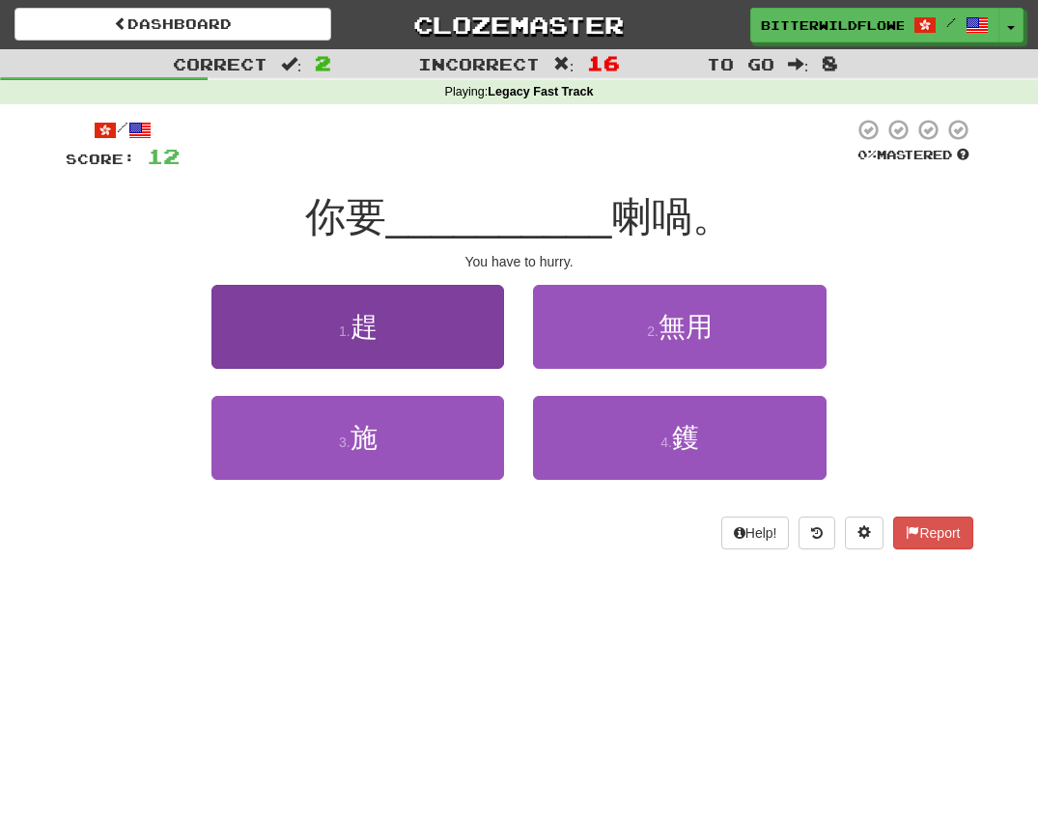
click at [406, 345] on button "1 . 趕" at bounding box center [357, 327] width 293 height 84
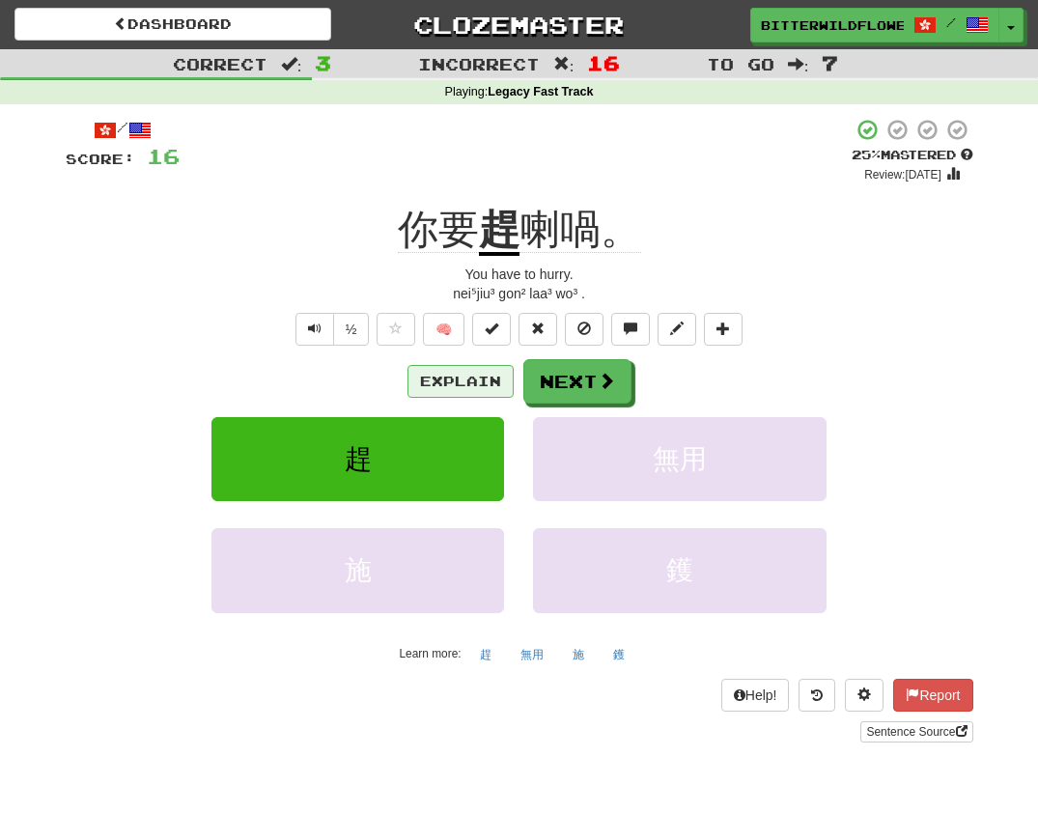
click at [459, 373] on button "Explain" at bounding box center [460, 381] width 106 height 33
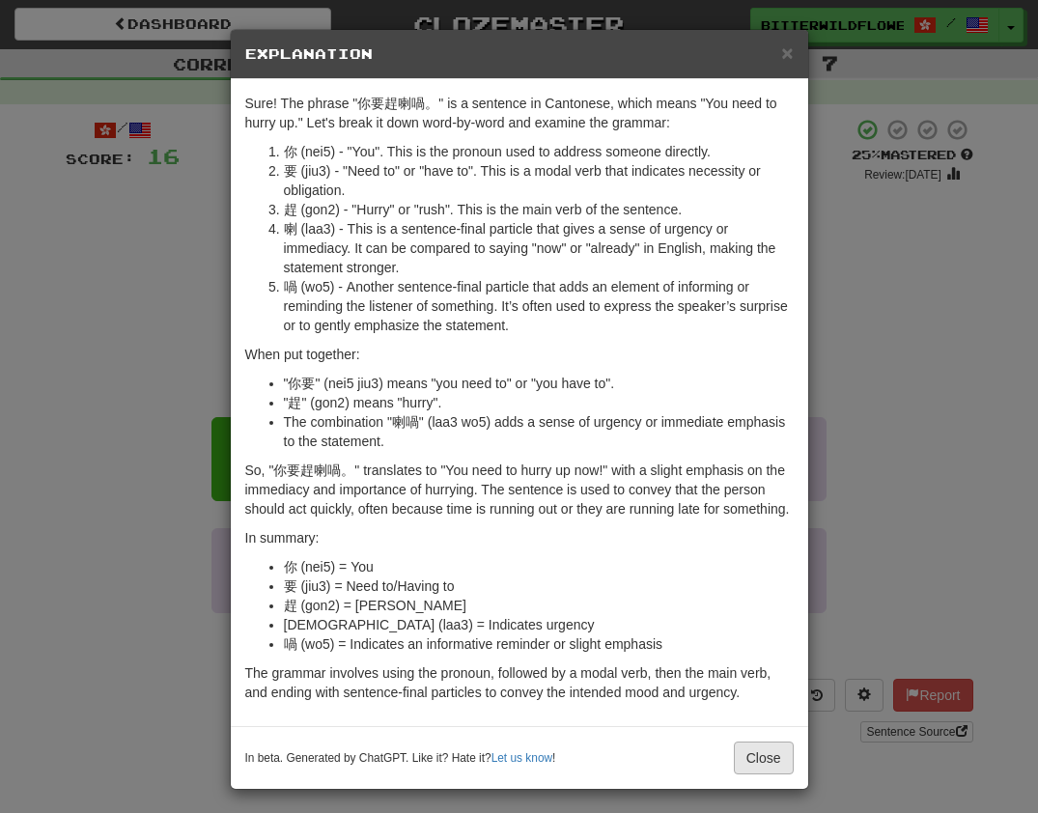
click at [765, 774] on button "Close" at bounding box center [764, 758] width 60 height 33
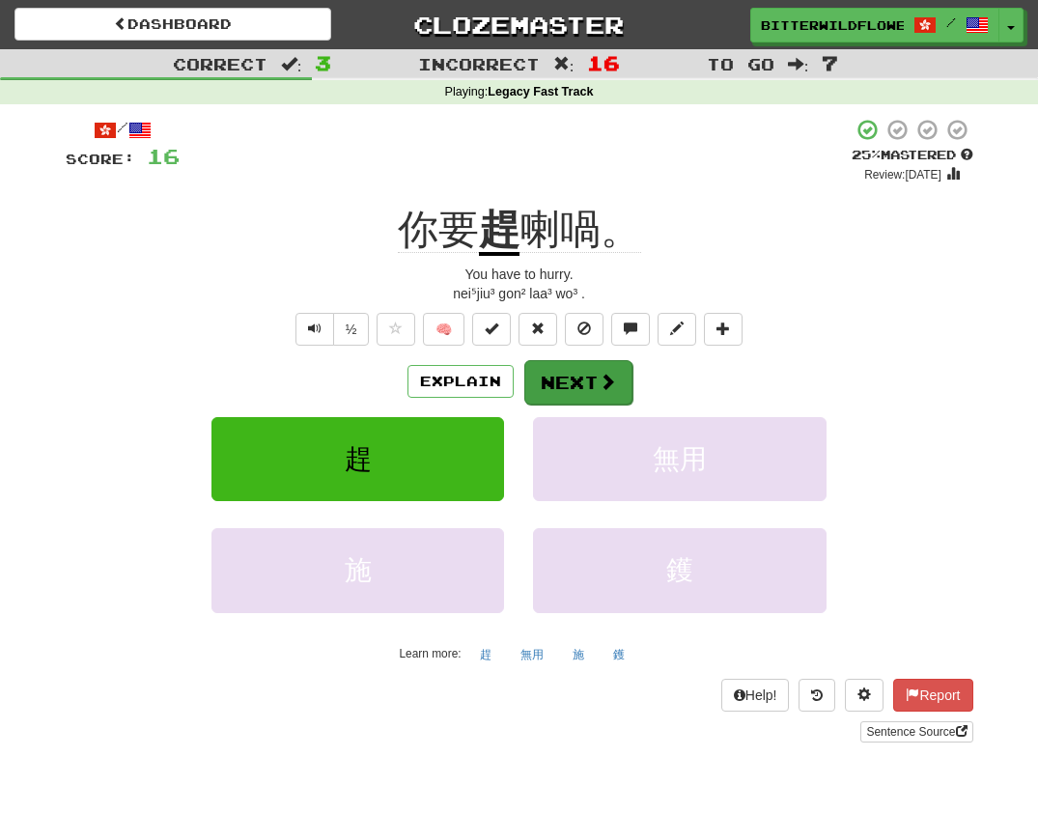
click at [575, 386] on button "Next" at bounding box center [578, 382] width 108 height 44
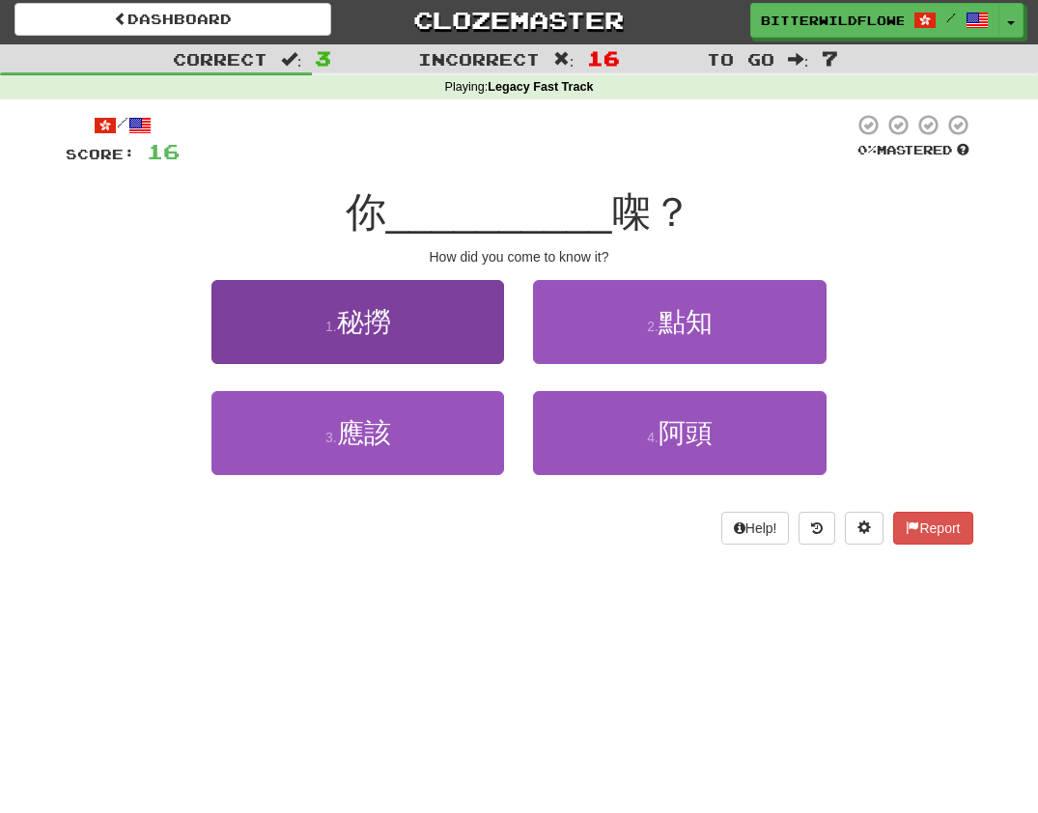
scroll to position [3, 1]
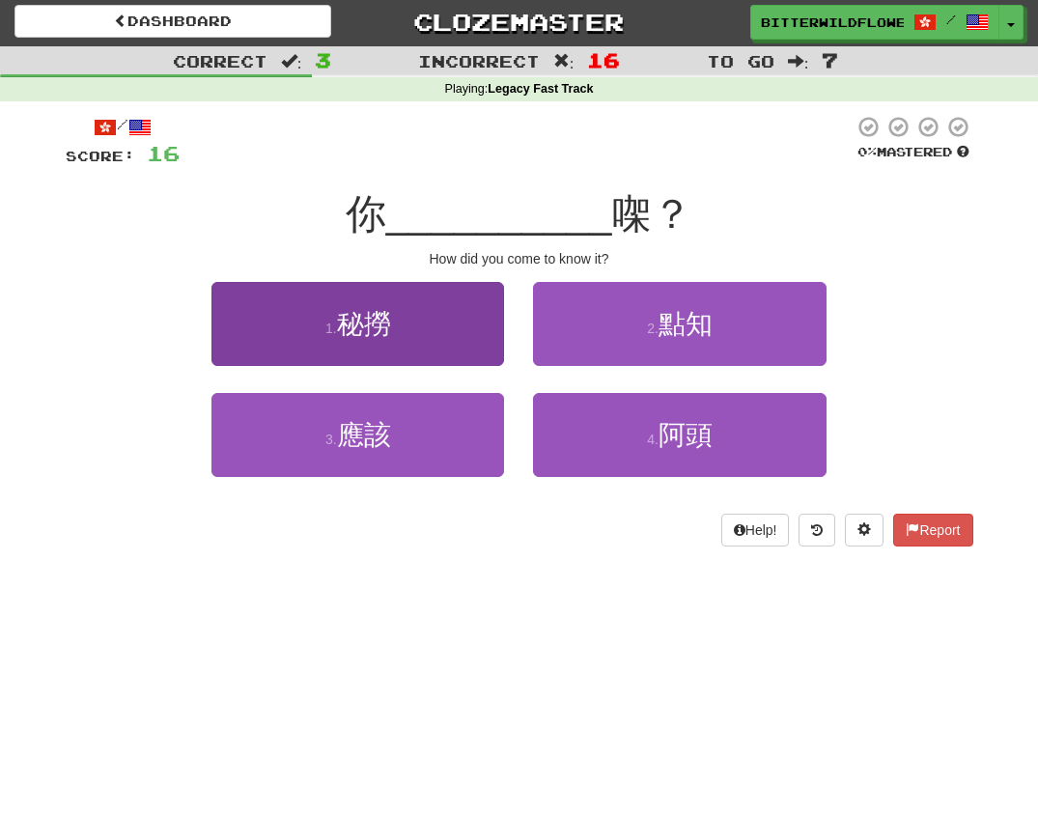
click at [401, 328] on button "1 . 秘撈" at bounding box center [357, 324] width 293 height 84
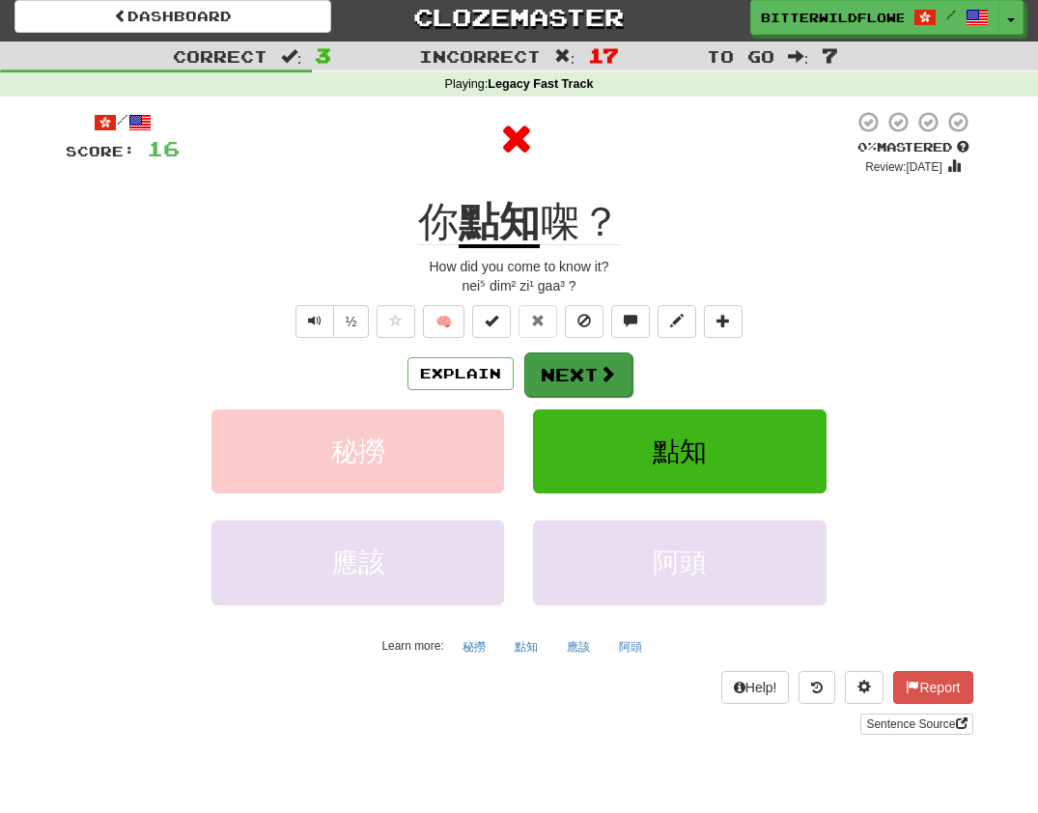
scroll to position [9, 0]
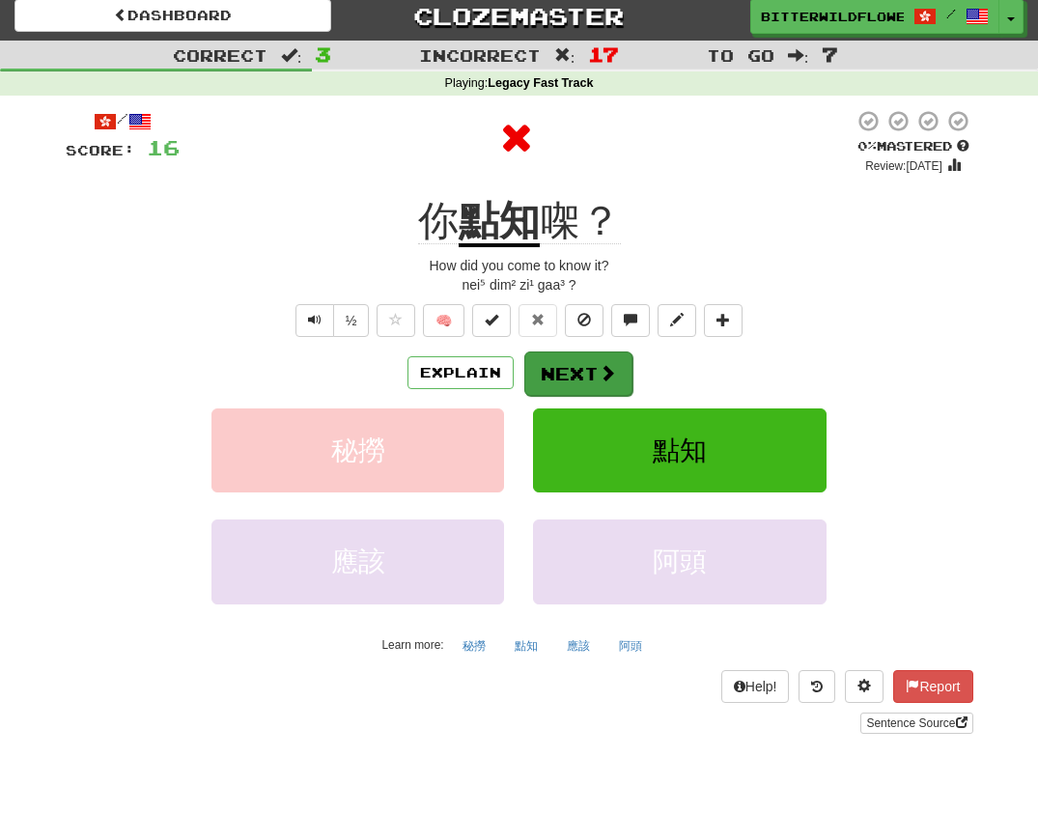
click at [571, 364] on button "Next" at bounding box center [578, 373] width 108 height 44
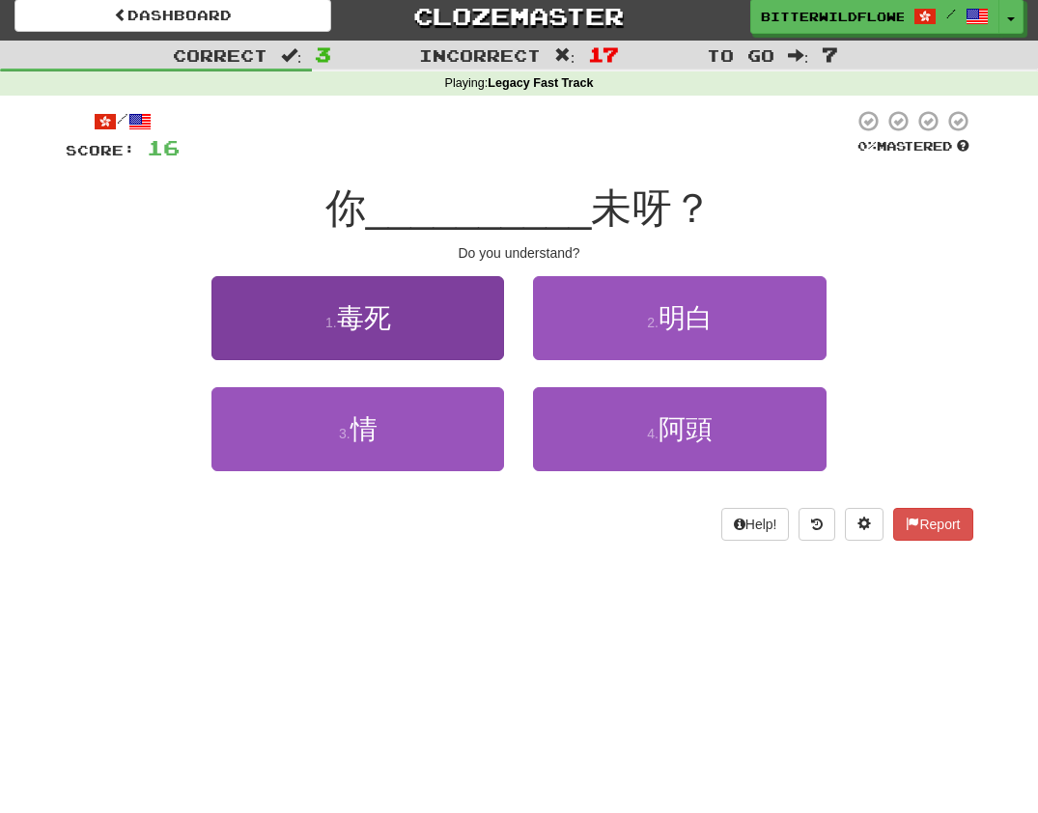
scroll to position [6, 1]
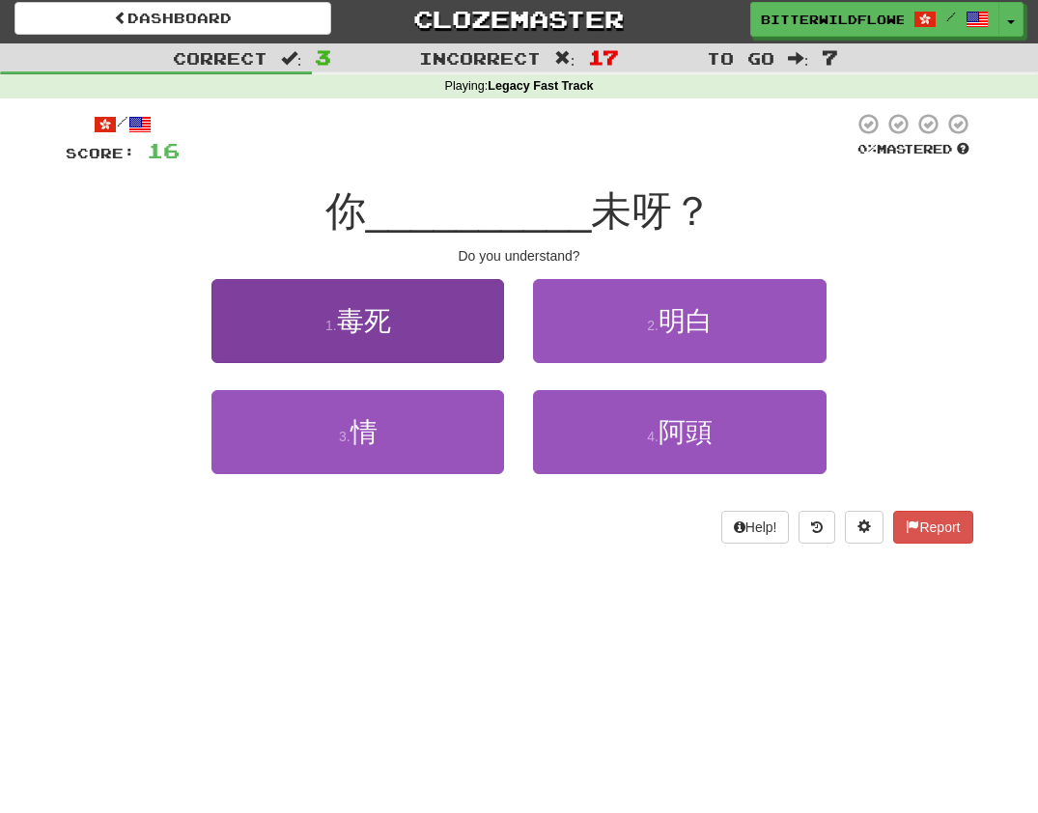
click at [353, 325] on span "毒死" at bounding box center [364, 321] width 54 height 30
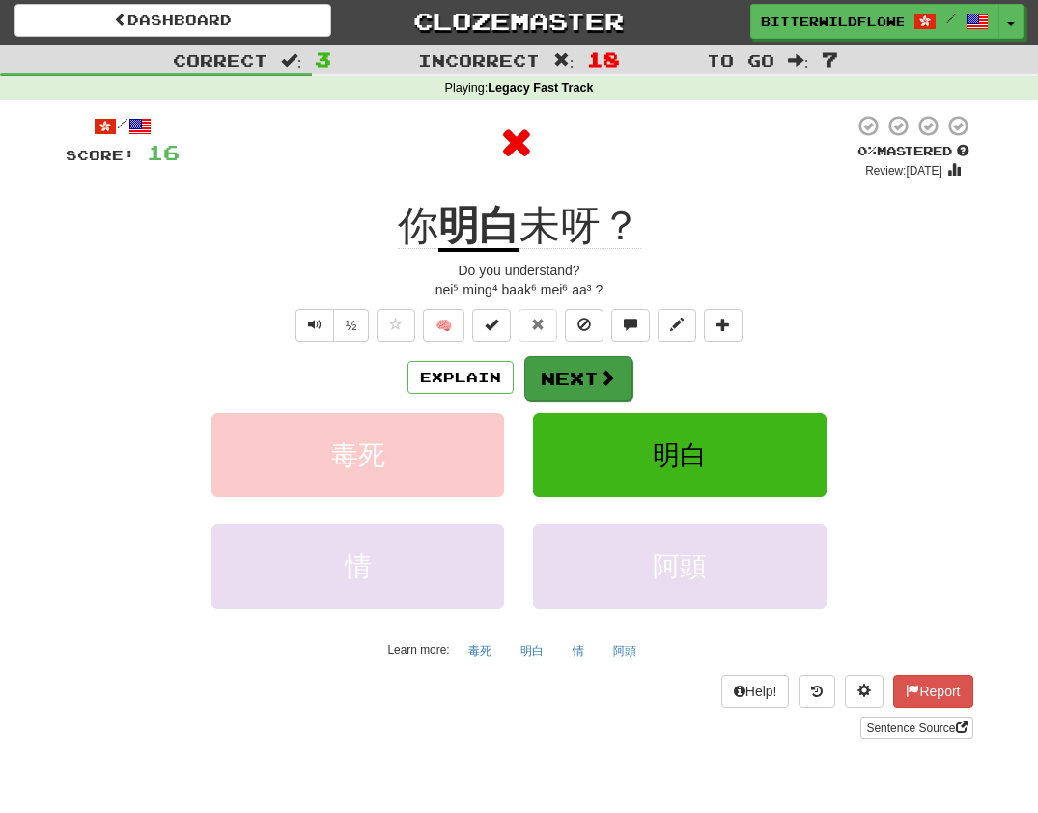
scroll to position [0, 1]
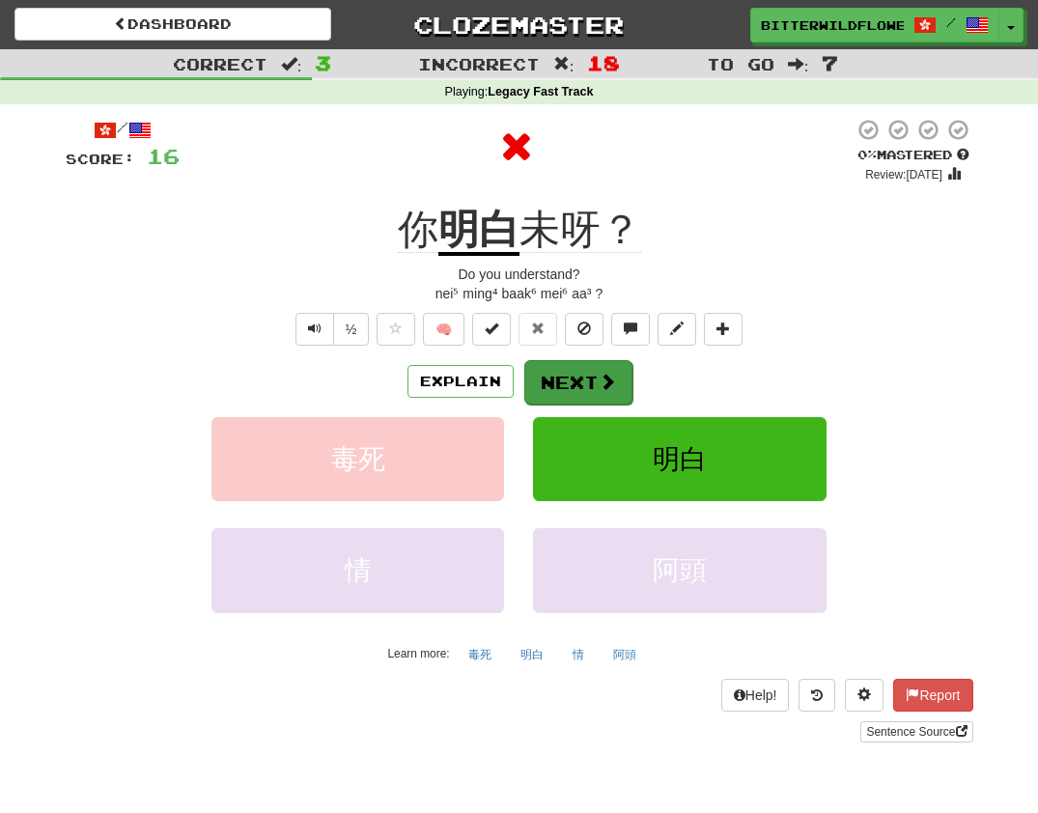
click at [555, 367] on button "Next" at bounding box center [578, 382] width 108 height 44
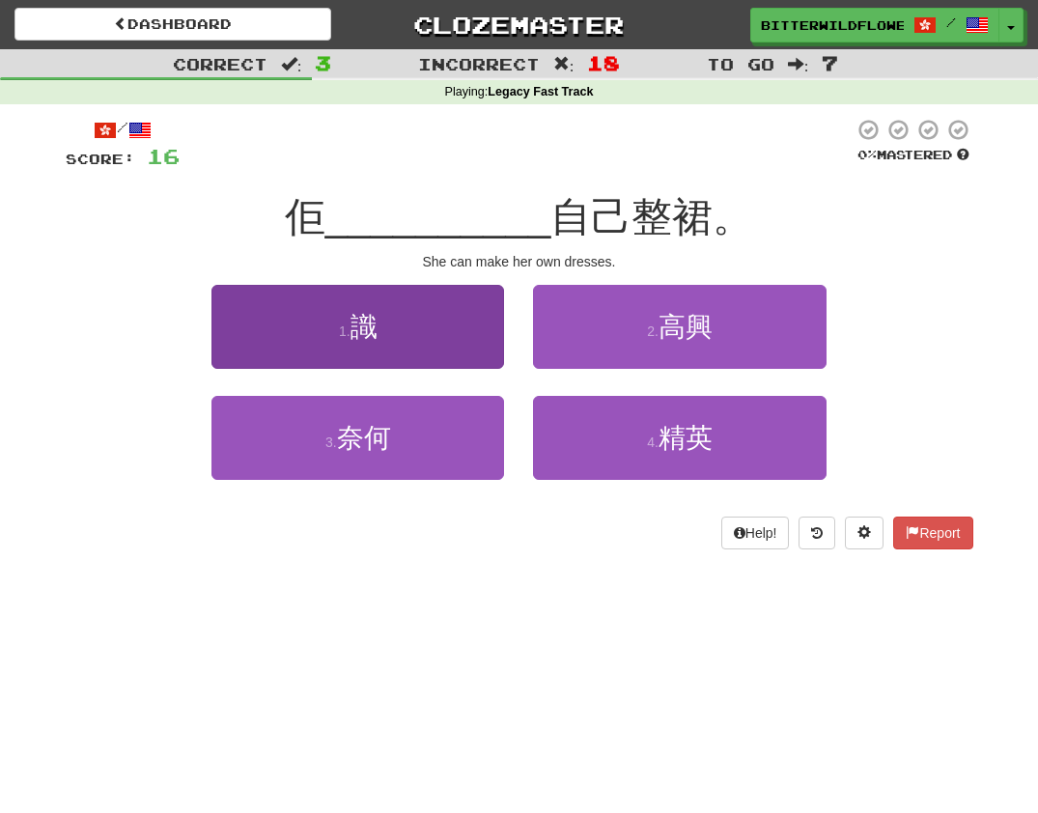
click at [354, 333] on span "識" at bounding box center [363, 327] width 27 height 30
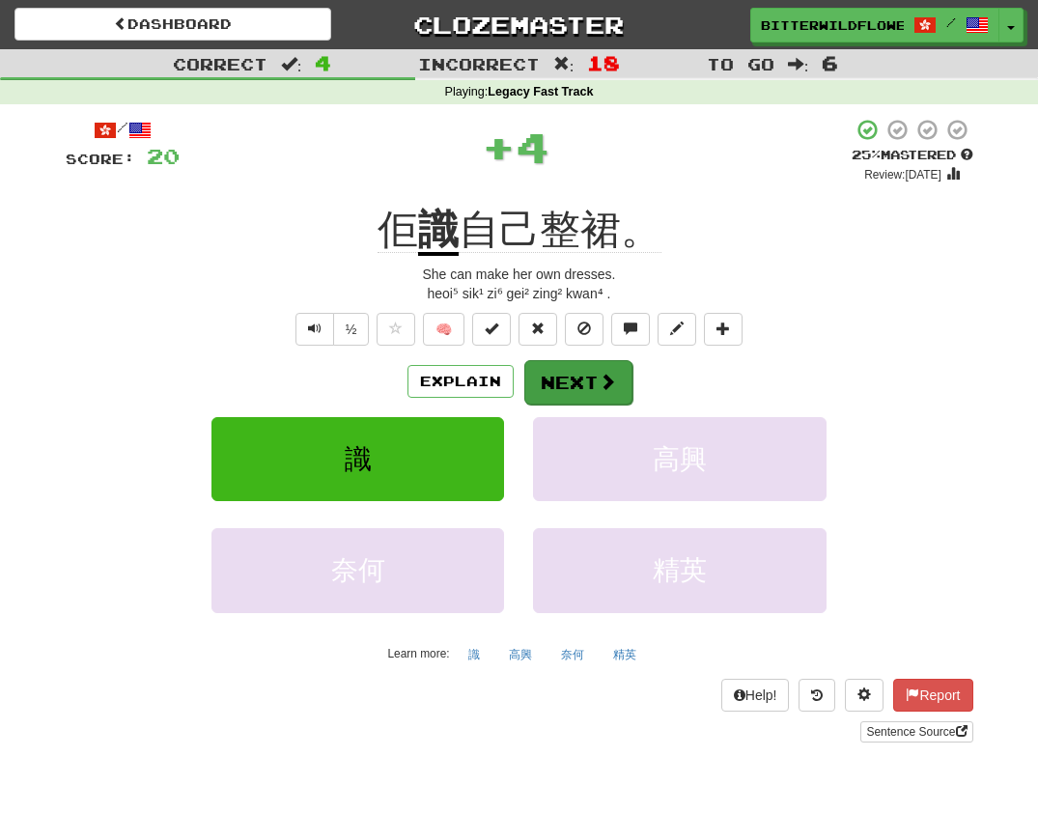
click at [552, 370] on button "Next" at bounding box center [578, 382] width 108 height 44
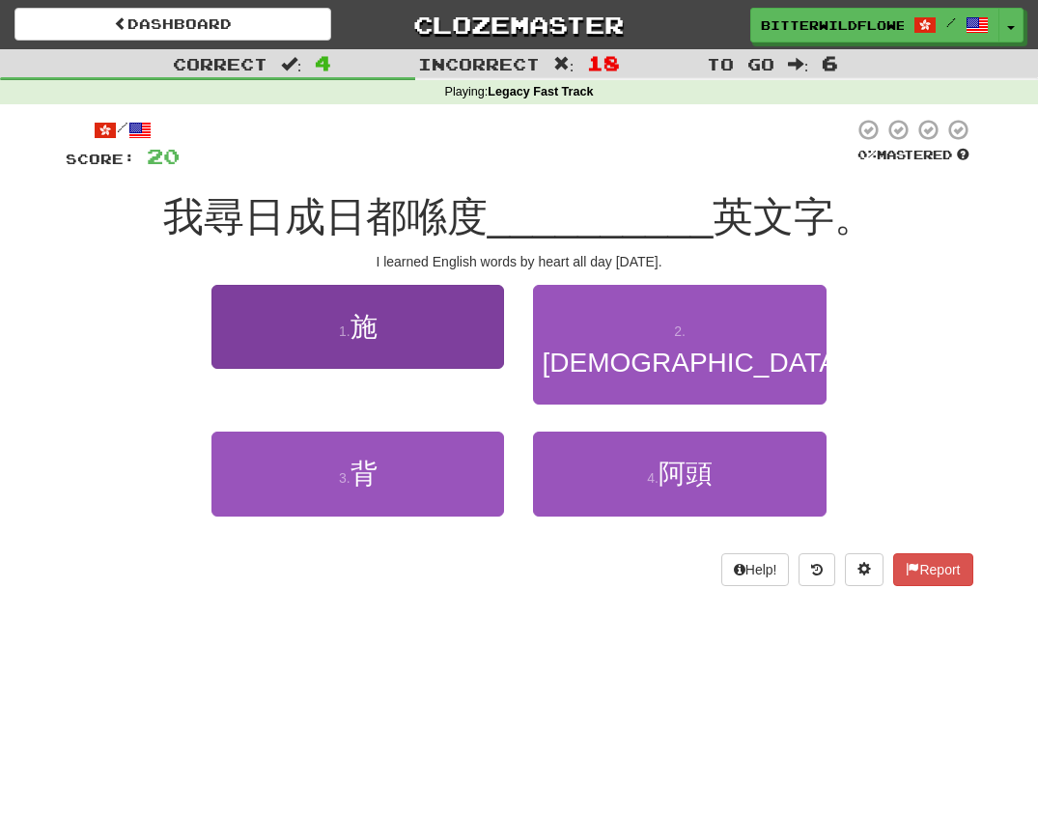
click at [391, 342] on button "1 . 施" at bounding box center [357, 327] width 293 height 84
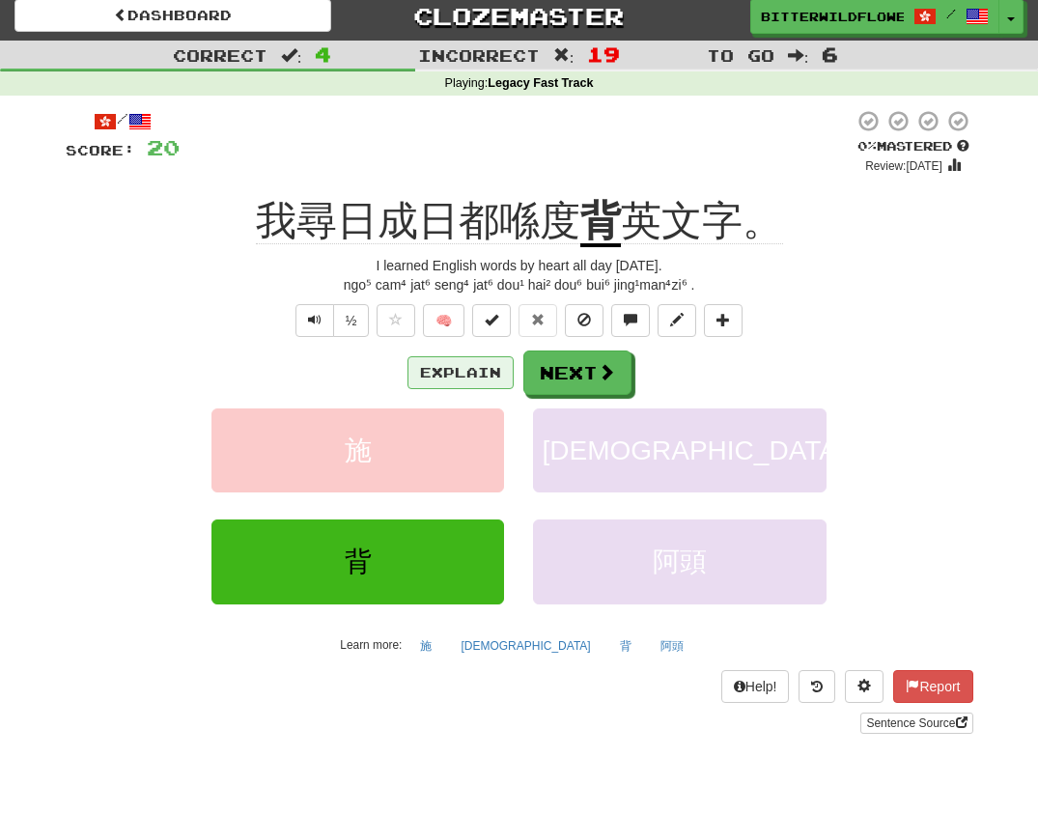
scroll to position [8, 0]
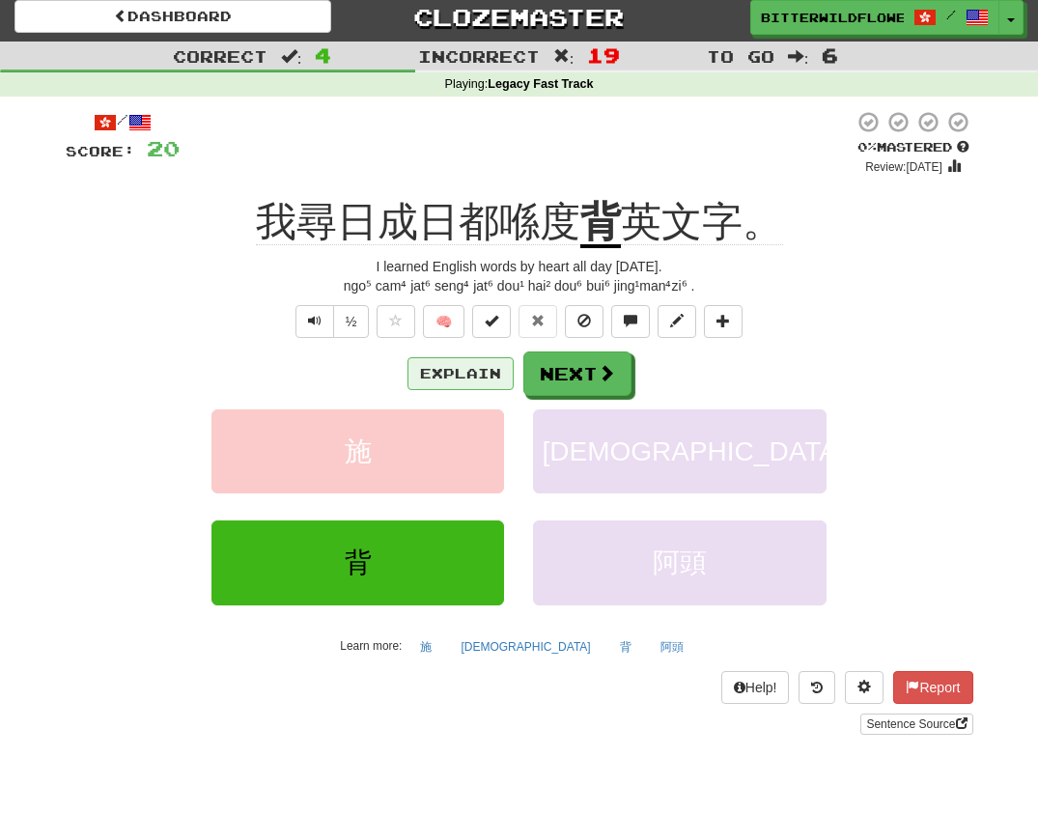
click at [473, 362] on button "Explain" at bounding box center [460, 373] width 106 height 33
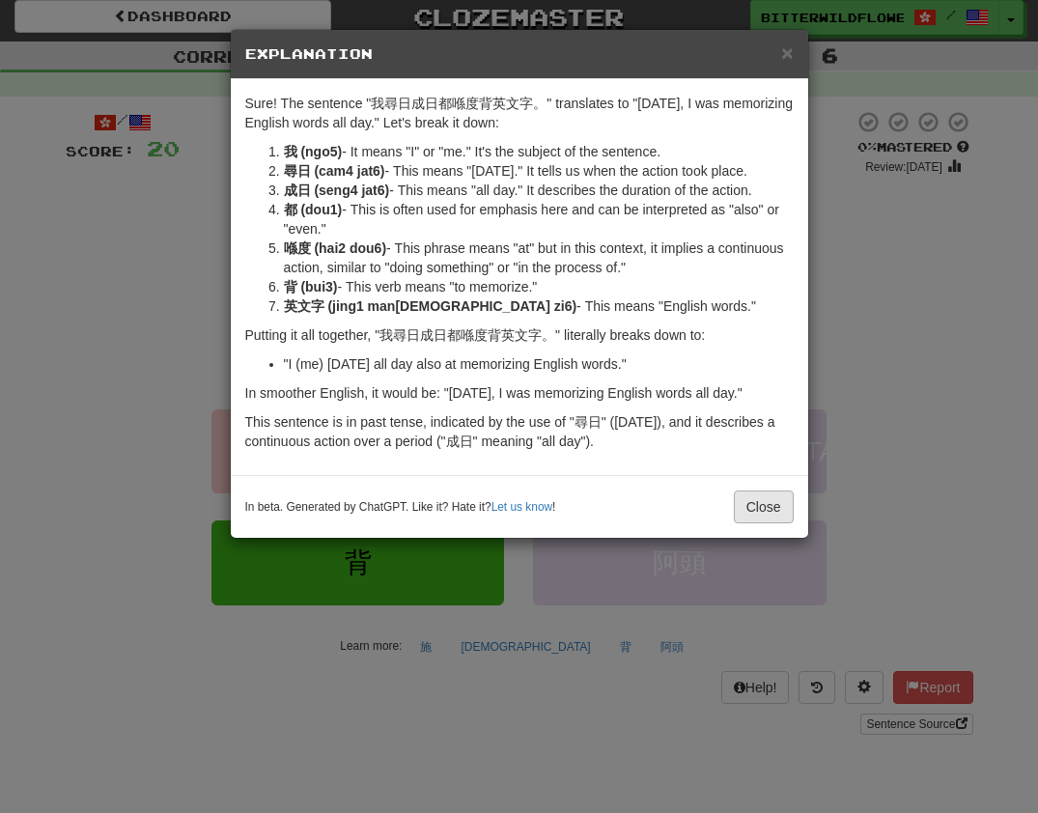
click at [773, 508] on button "Close" at bounding box center [764, 506] width 60 height 33
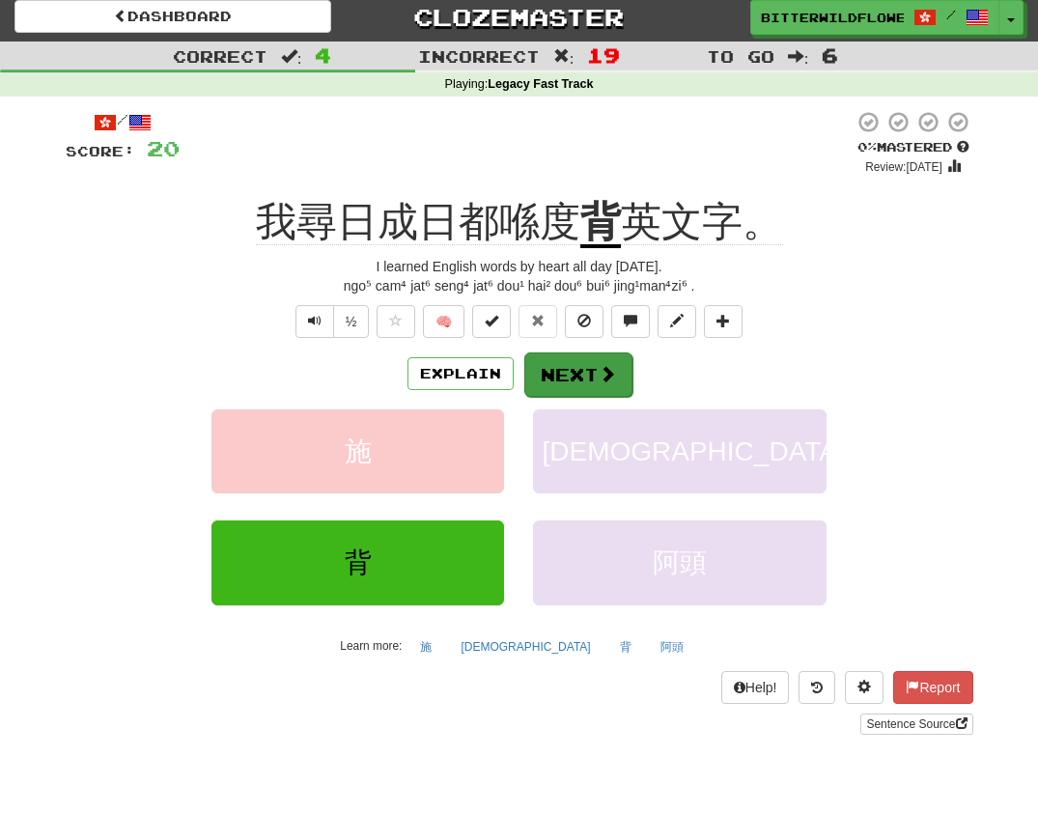
drag, startPoint x: 574, startPoint y: 377, endPoint x: 586, endPoint y: 373, distance: 13.1
click at [586, 373] on button "Next" at bounding box center [578, 374] width 108 height 44
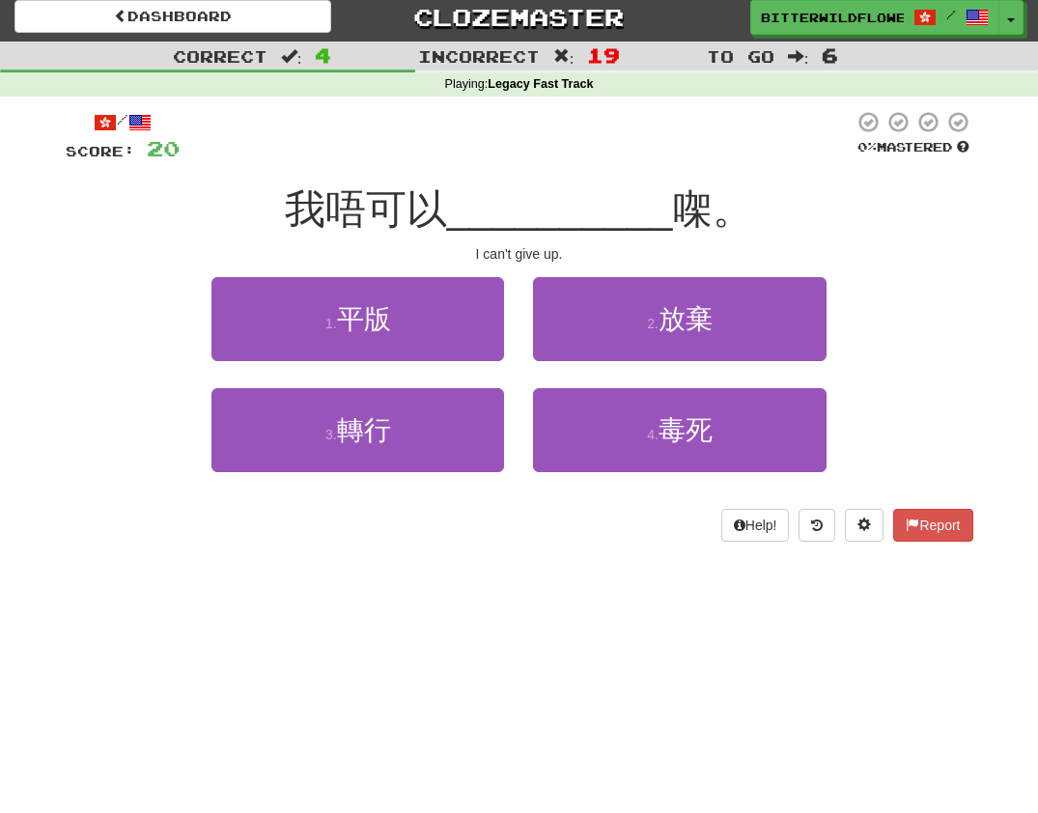
click at [372, 328] on span "平版" at bounding box center [364, 319] width 54 height 30
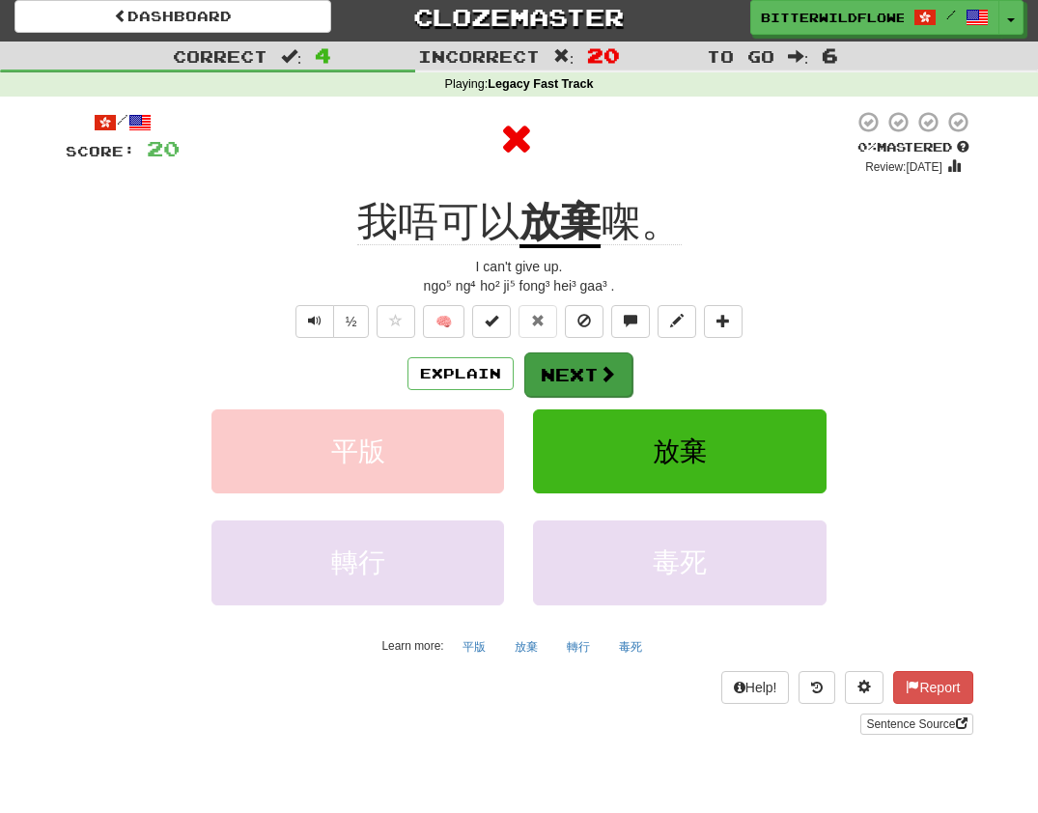
click at [582, 375] on button "Next" at bounding box center [578, 374] width 108 height 44
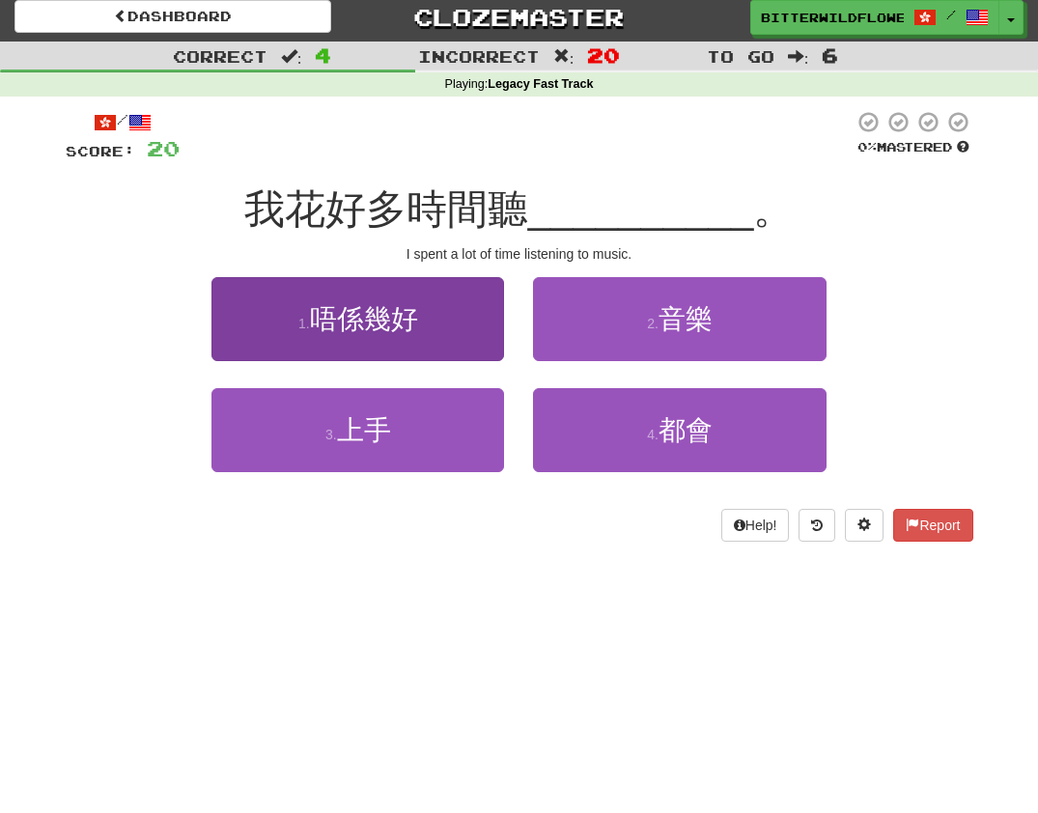
click at [401, 337] on button "1 . 唔係幾好" at bounding box center [357, 319] width 293 height 84
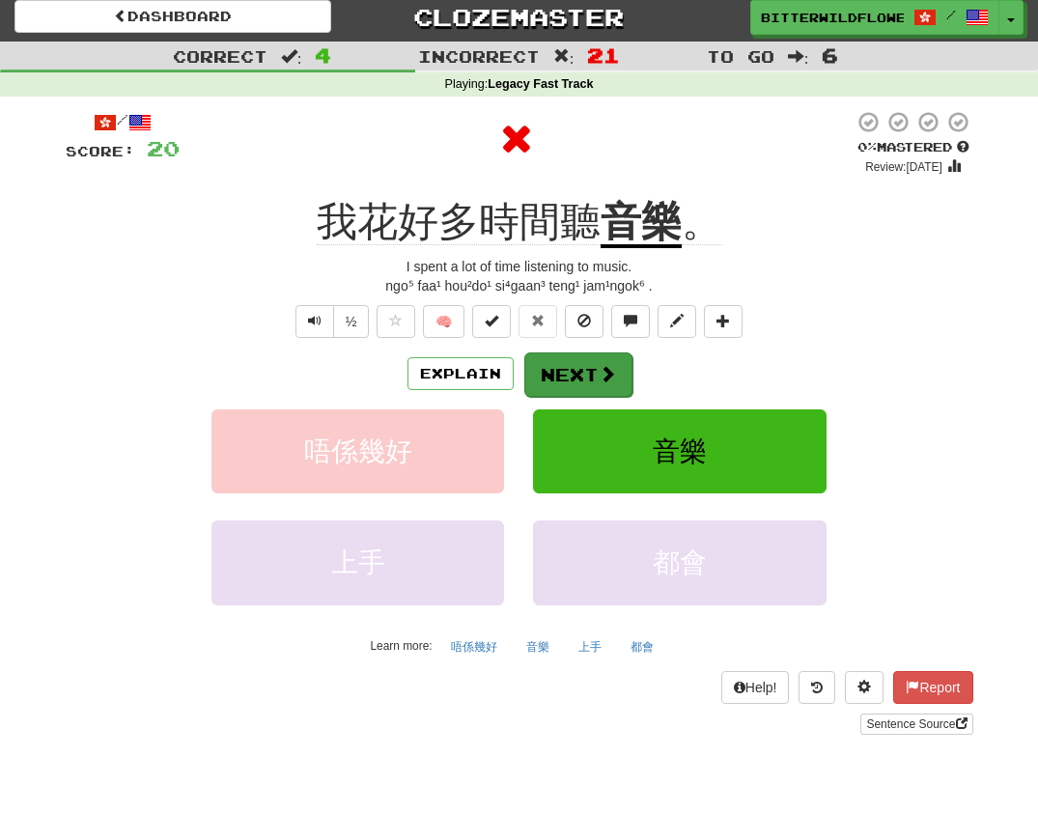
click at [566, 374] on button "Next" at bounding box center [578, 374] width 108 height 44
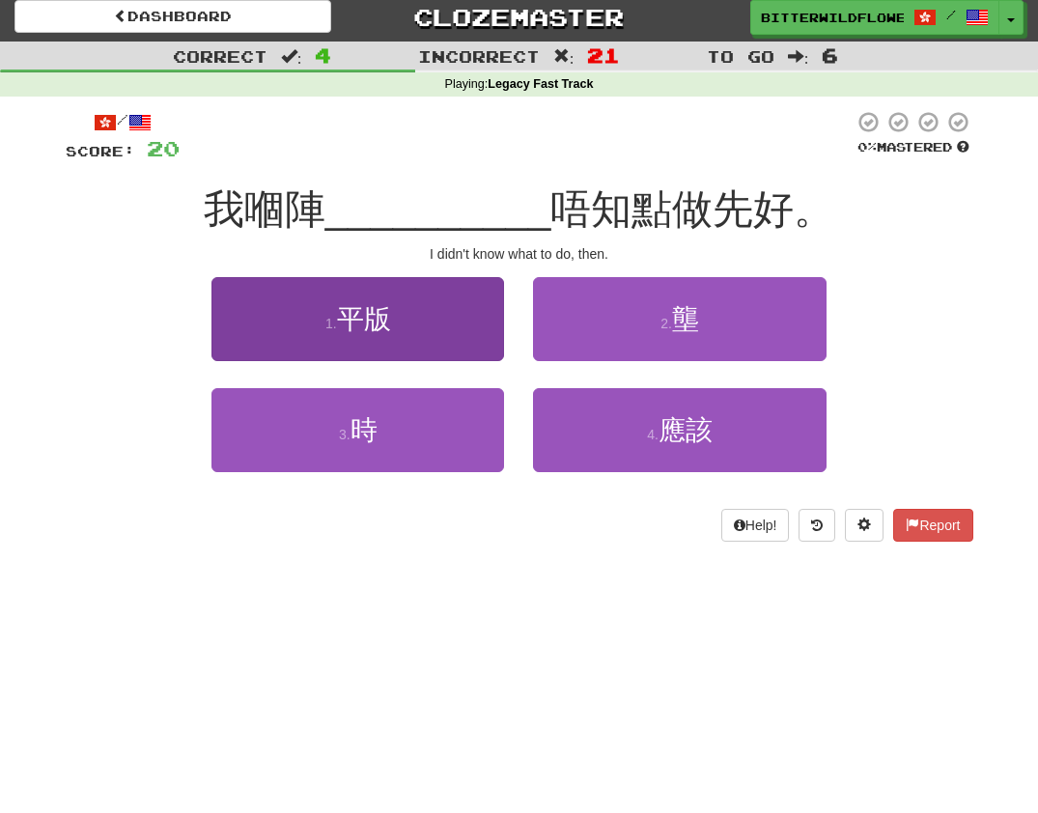
click at [396, 334] on button "1 . 平版" at bounding box center [357, 319] width 293 height 84
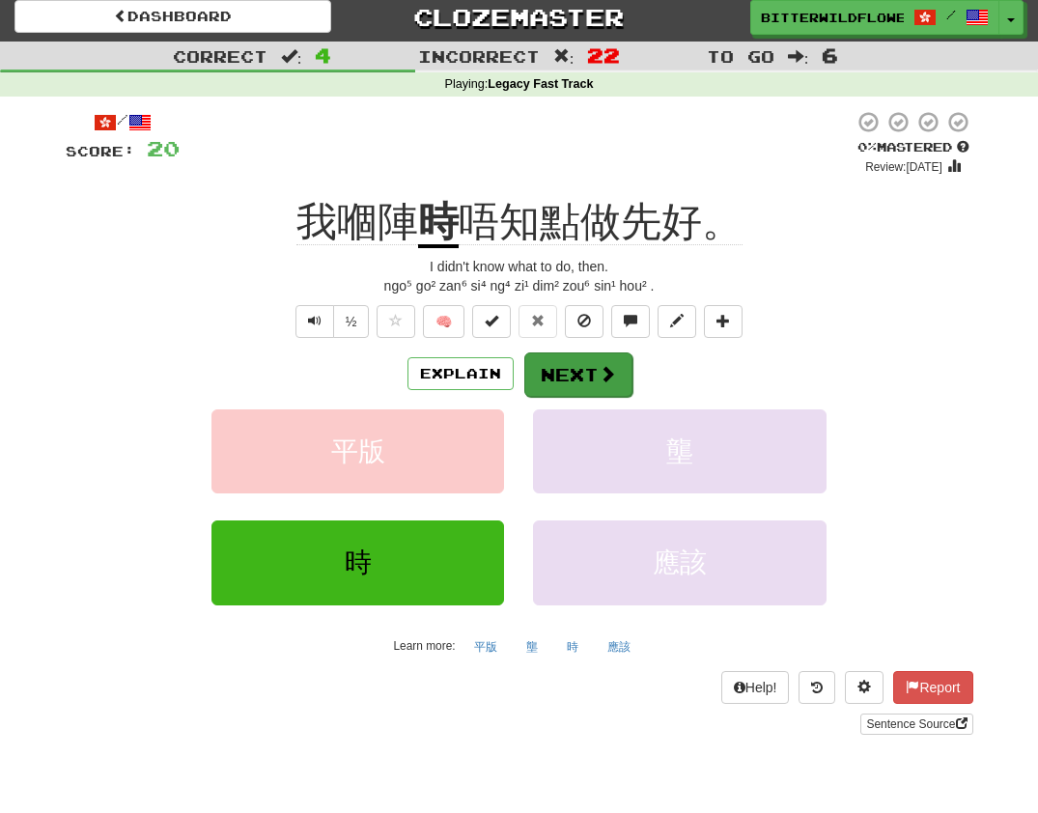
click at [585, 371] on button "Next" at bounding box center [578, 374] width 108 height 44
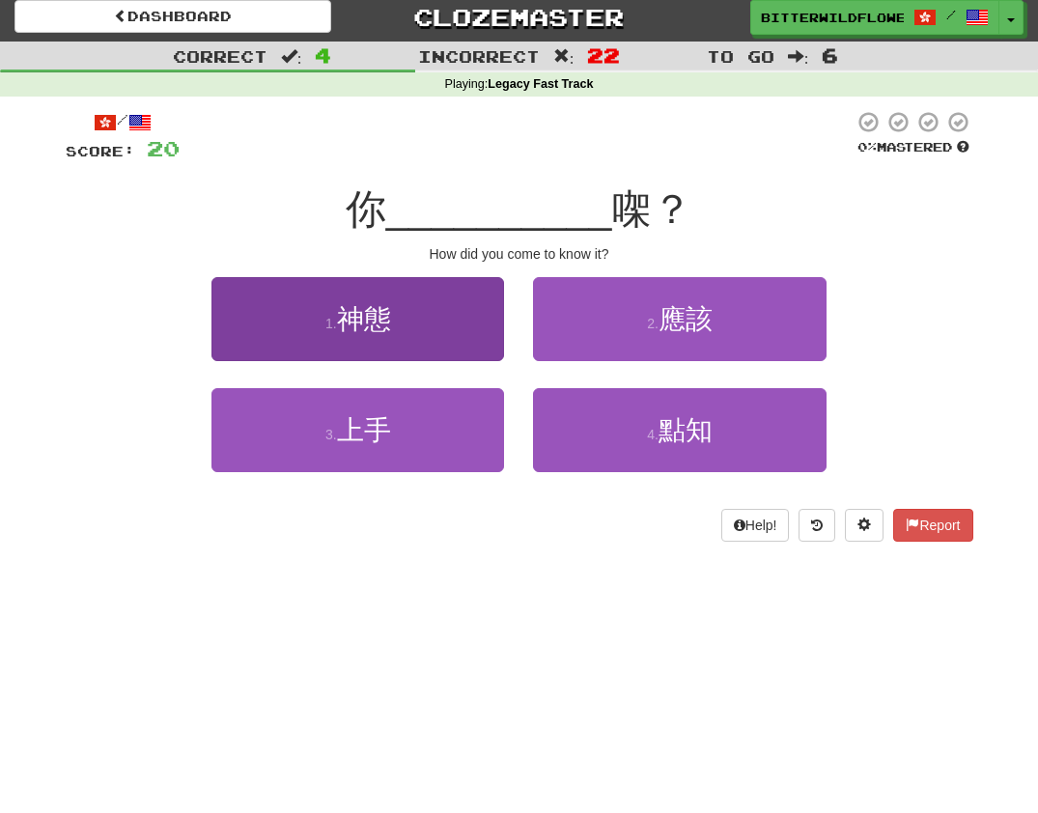
click at [404, 335] on button "1 . [DEMOGRAPHIC_DATA]" at bounding box center [357, 319] width 293 height 84
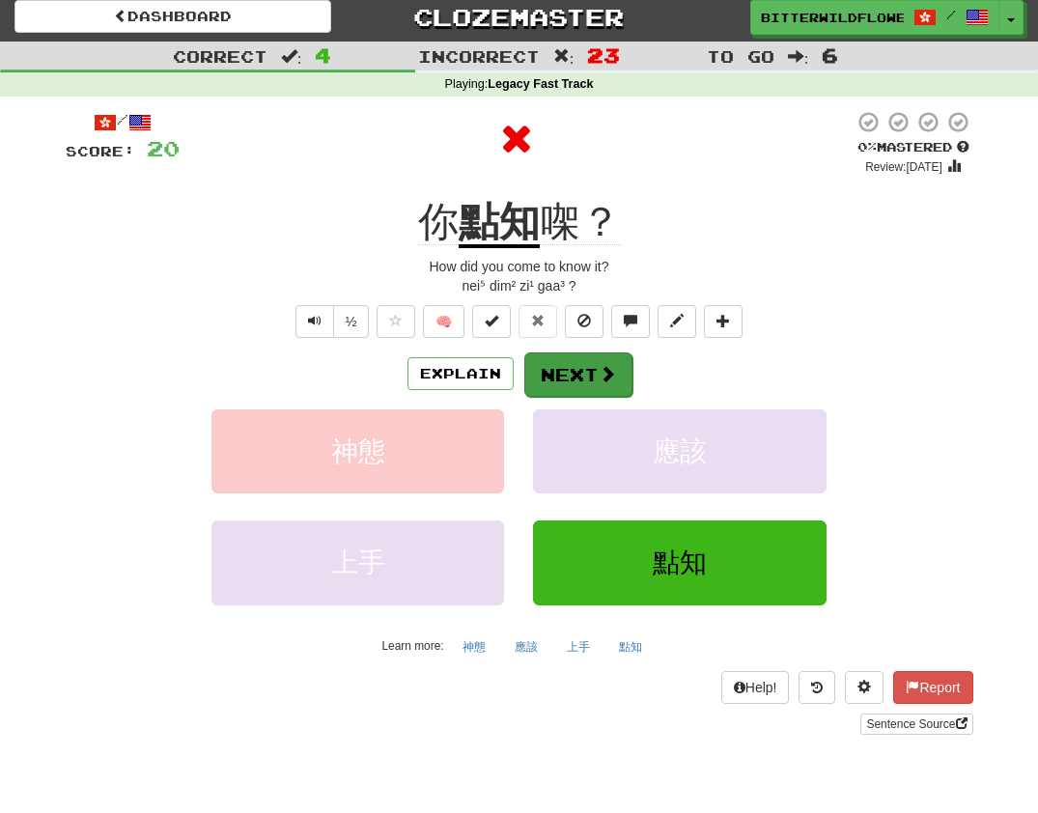
click at [559, 364] on button "Next" at bounding box center [578, 374] width 108 height 44
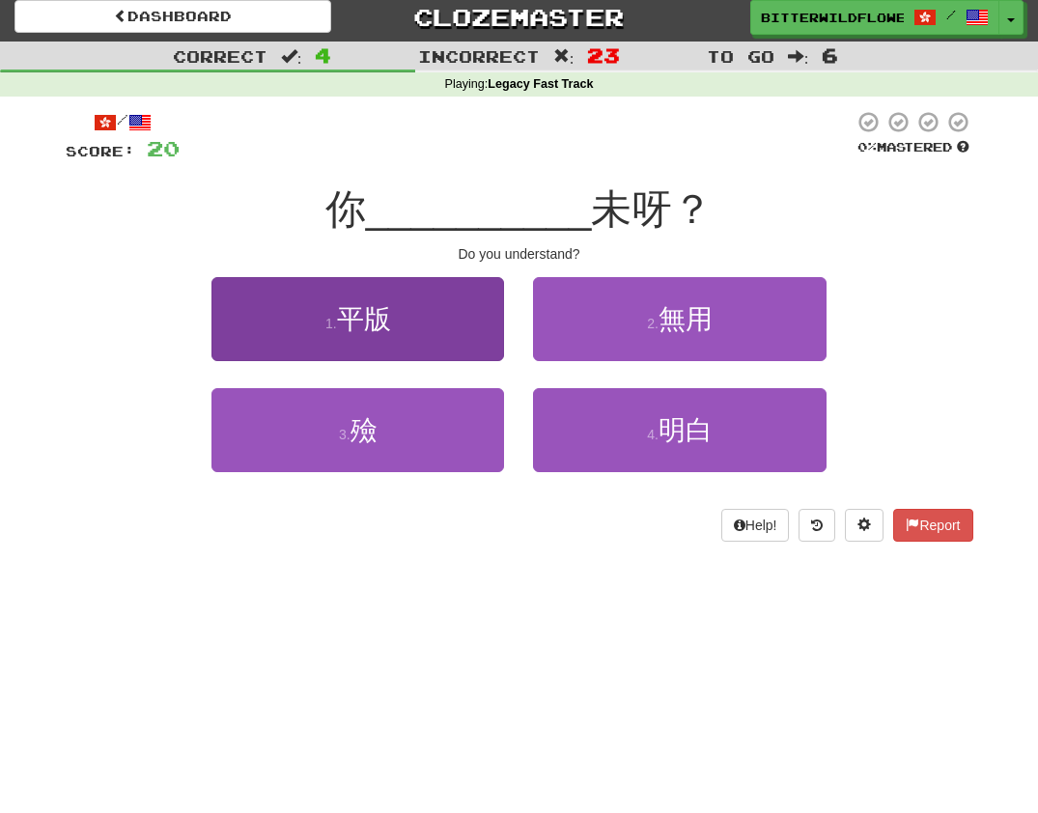
click at [378, 329] on span "平版" at bounding box center [364, 319] width 54 height 30
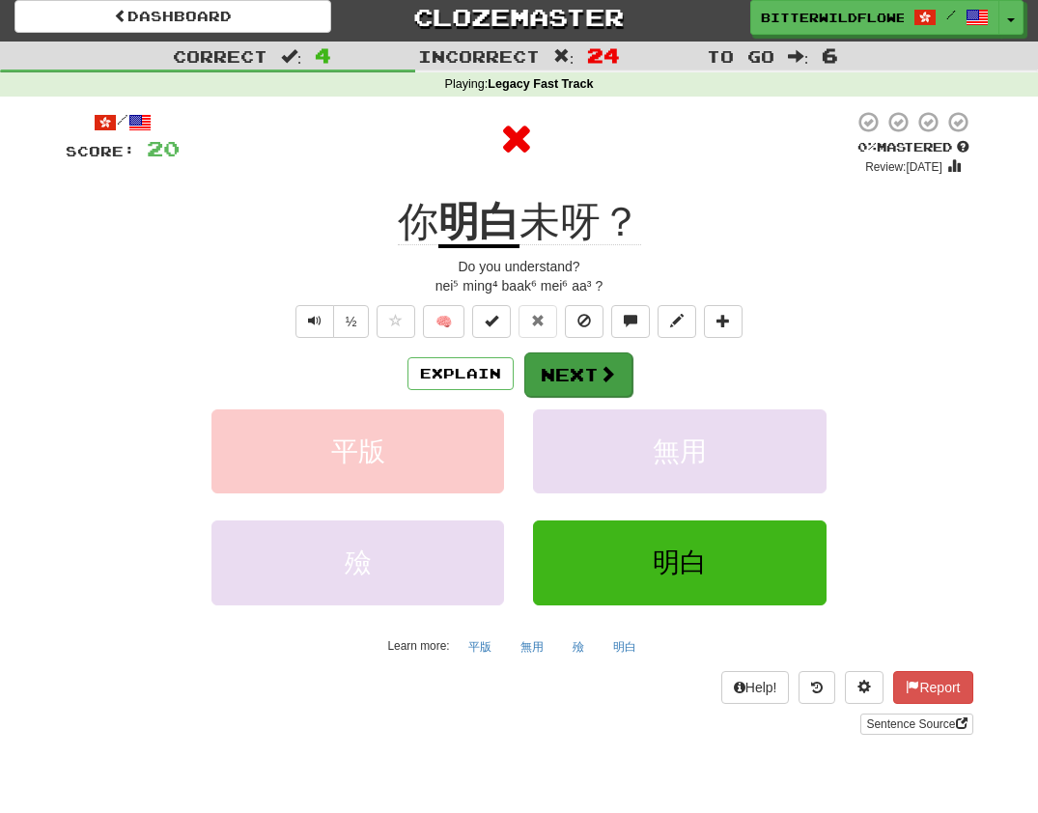
click at [571, 370] on button "Next" at bounding box center [578, 374] width 108 height 44
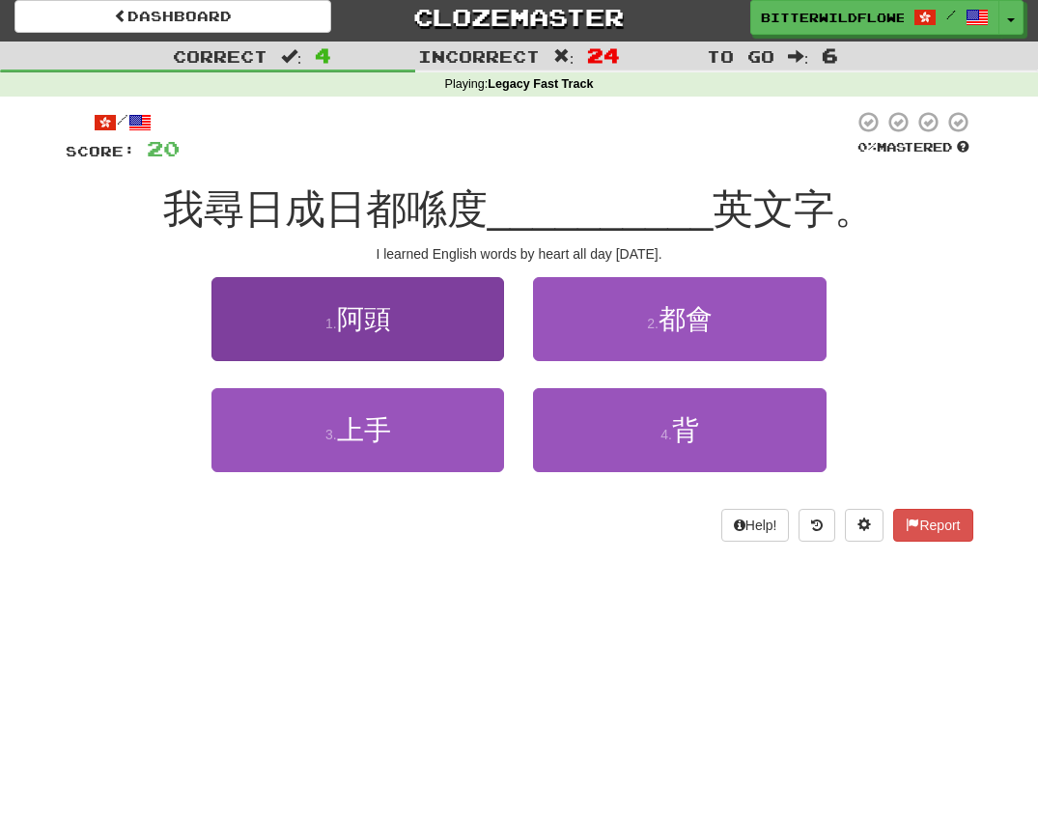
click at [416, 340] on button "1 . 阿頭" at bounding box center [357, 319] width 293 height 84
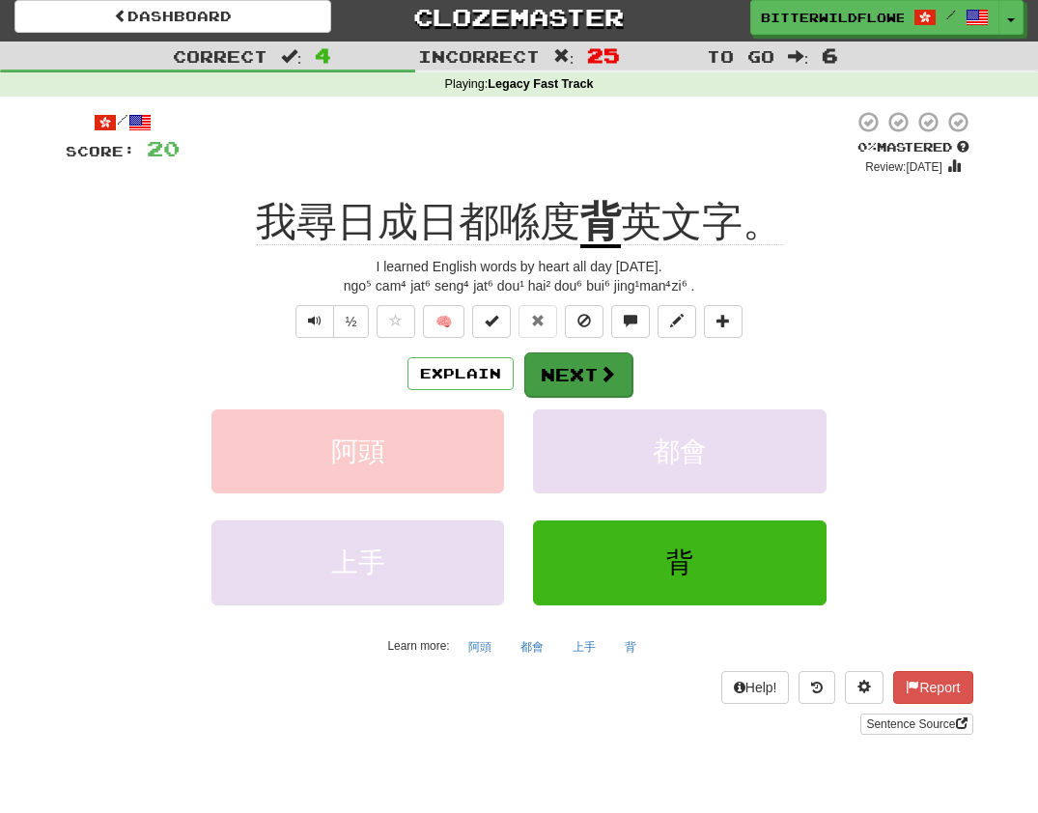
click at [580, 370] on button "Next" at bounding box center [578, 374] width 108 height 44
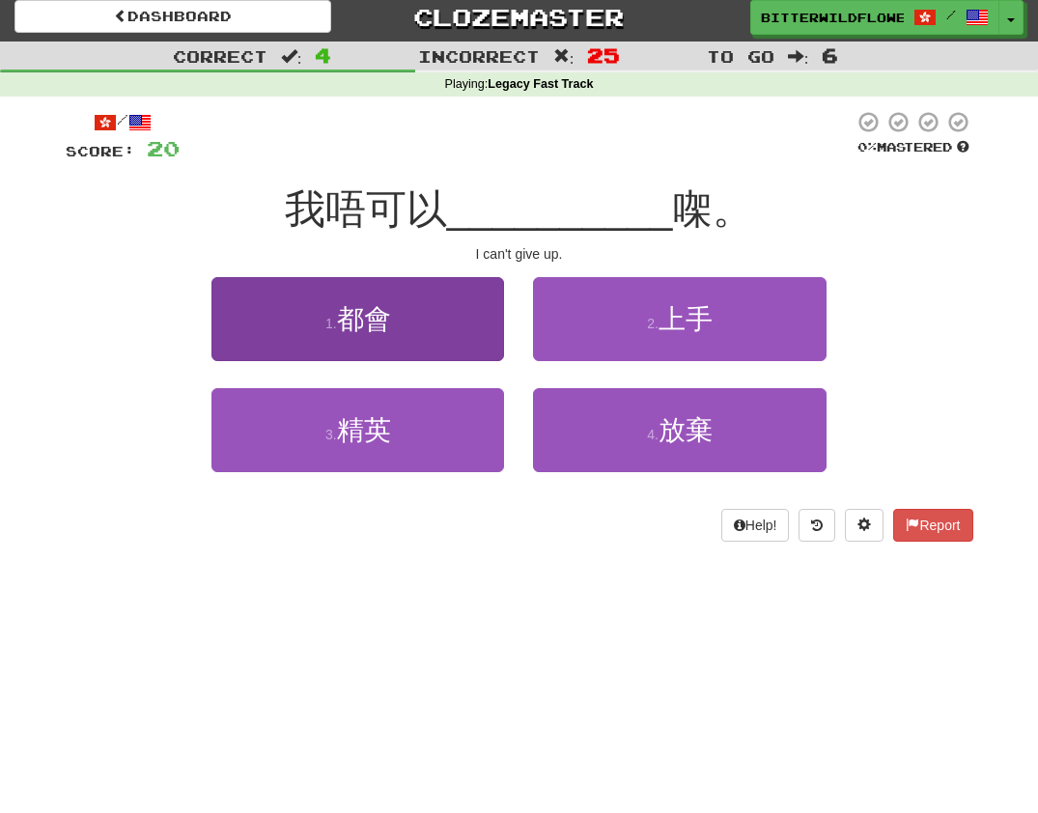
click at [406, 328] on button "1 . 都會" at bounding box center [357, 319] width 293 height 84
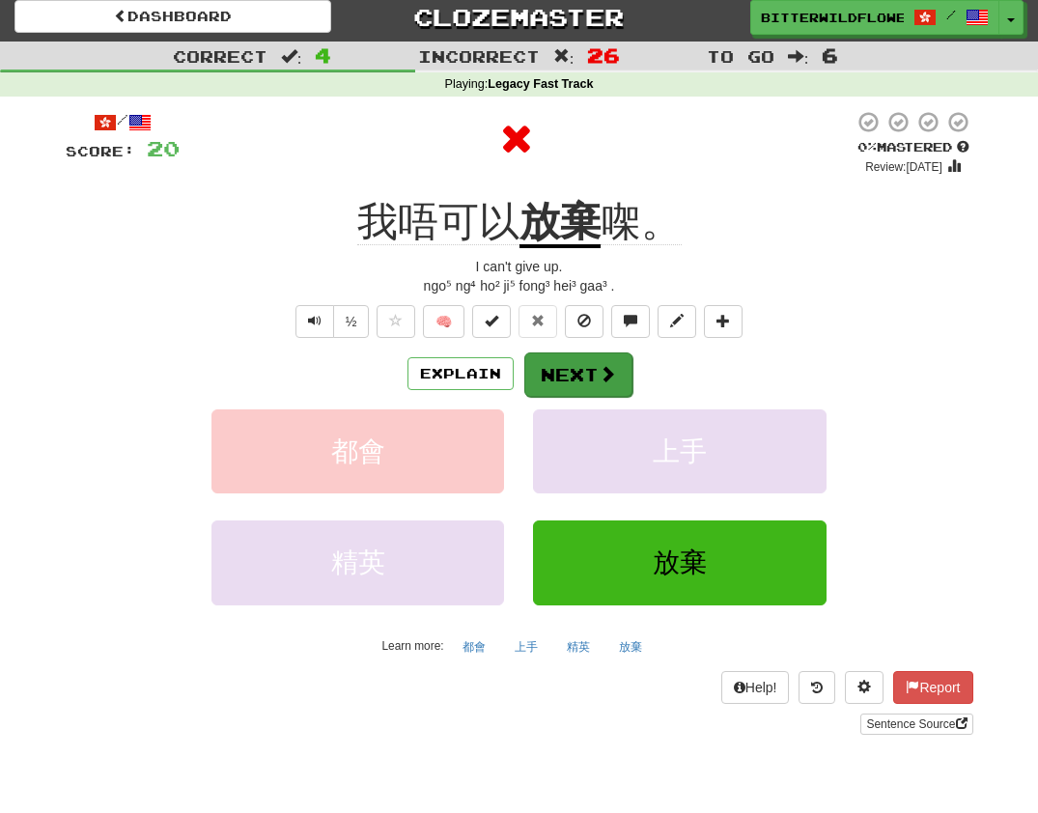
click at [560, 361] on button "Next" at bounding box center [578, 374] width 108 height 44
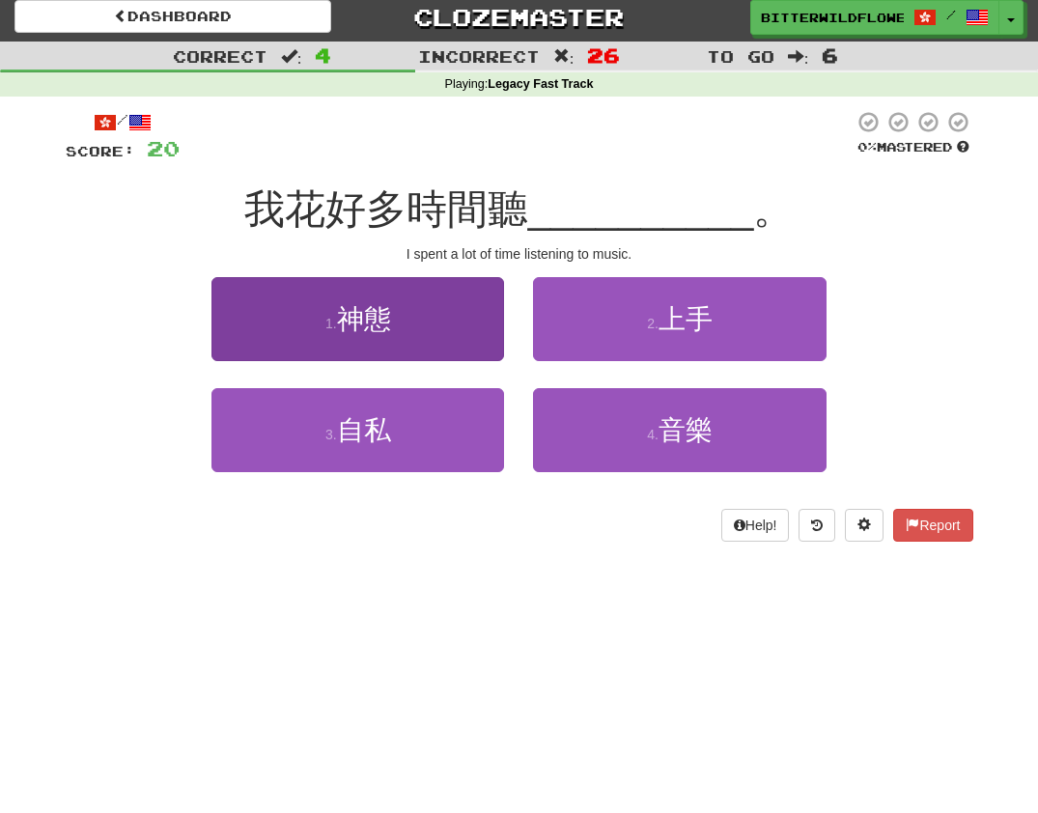
click at [394, 320] on button "1 . [DEMOGRAPHIC_DATA]" at bounding box center [357, 319] width 293 height 84
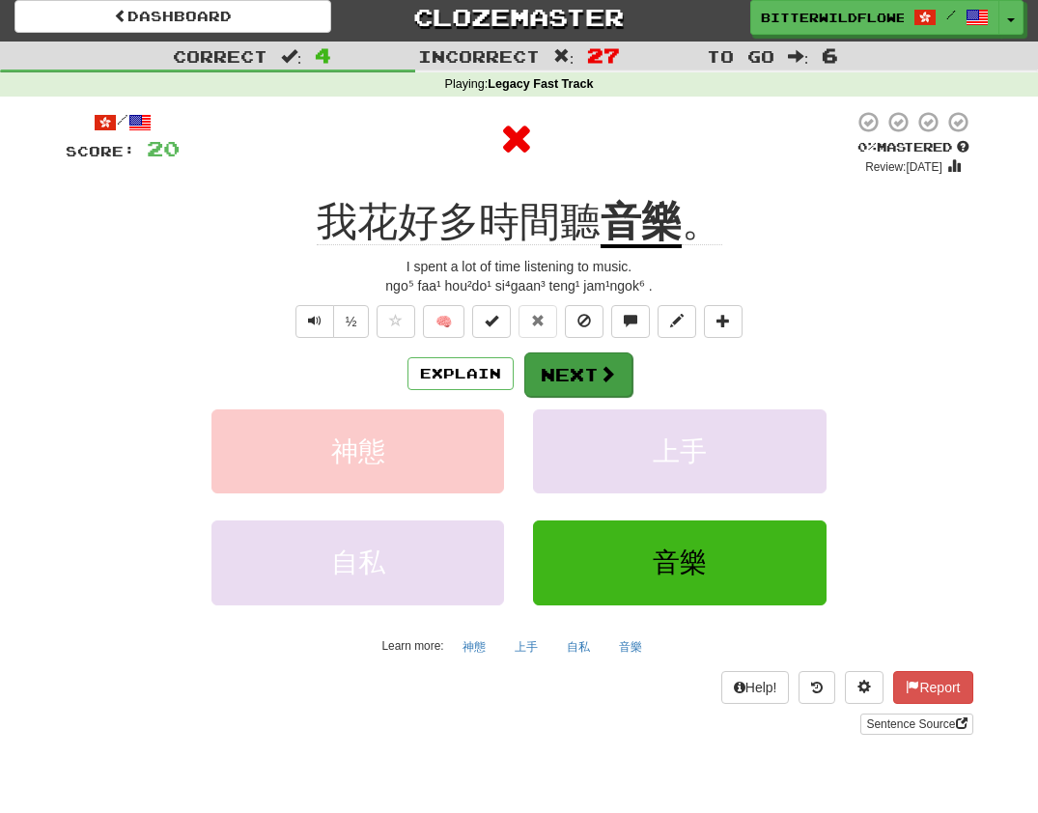
click at [579, 365] on button "Next" at bounding box center [578, 374] width 108 height 44
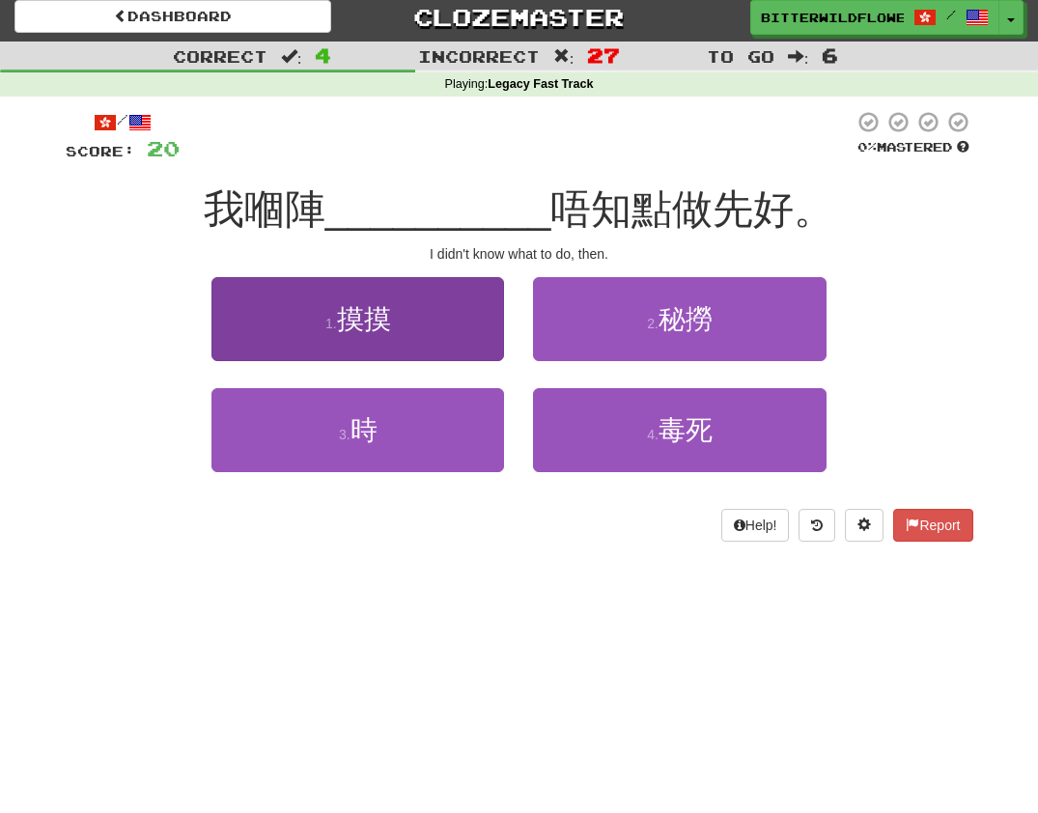
click at [409, 327] on button "1 . 摸摸" at bounding box center [357, 319] width 293 height 84
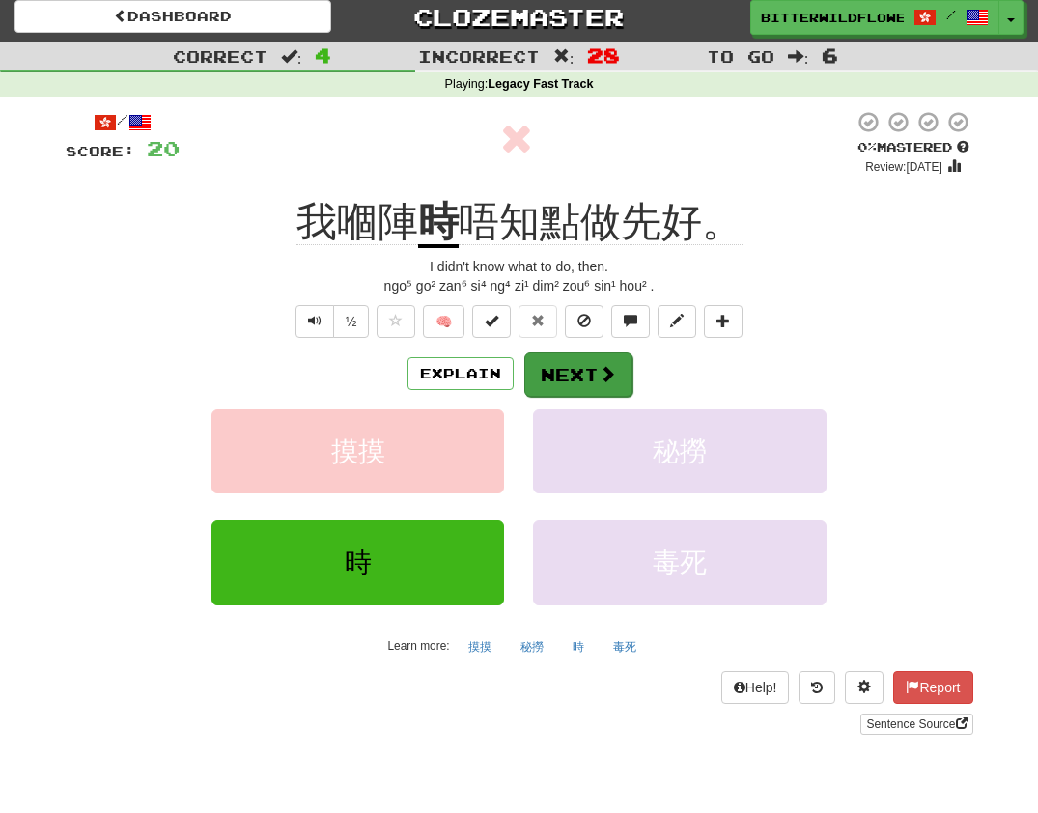
click at [571, 368] on button "Next" at bounding box center [578, 374] width 108 height 44
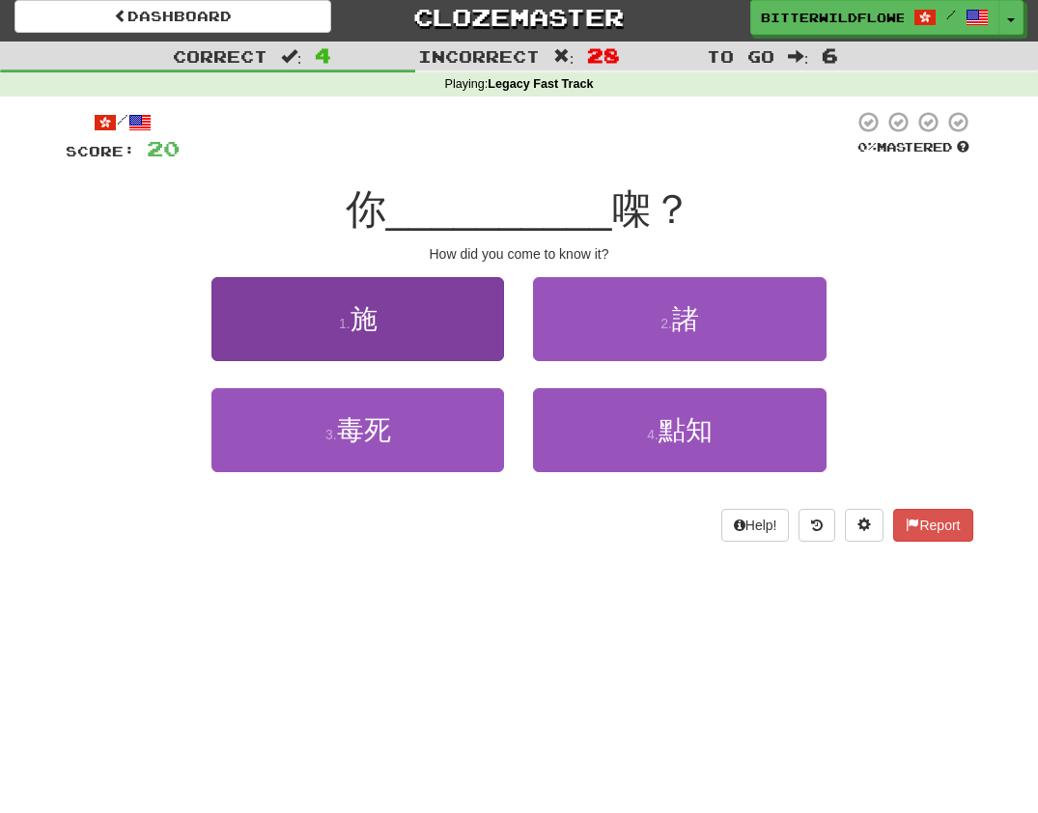
click at [413, 337] on button "1 . 施" at bounding box center [357, 319] width 293 height 84
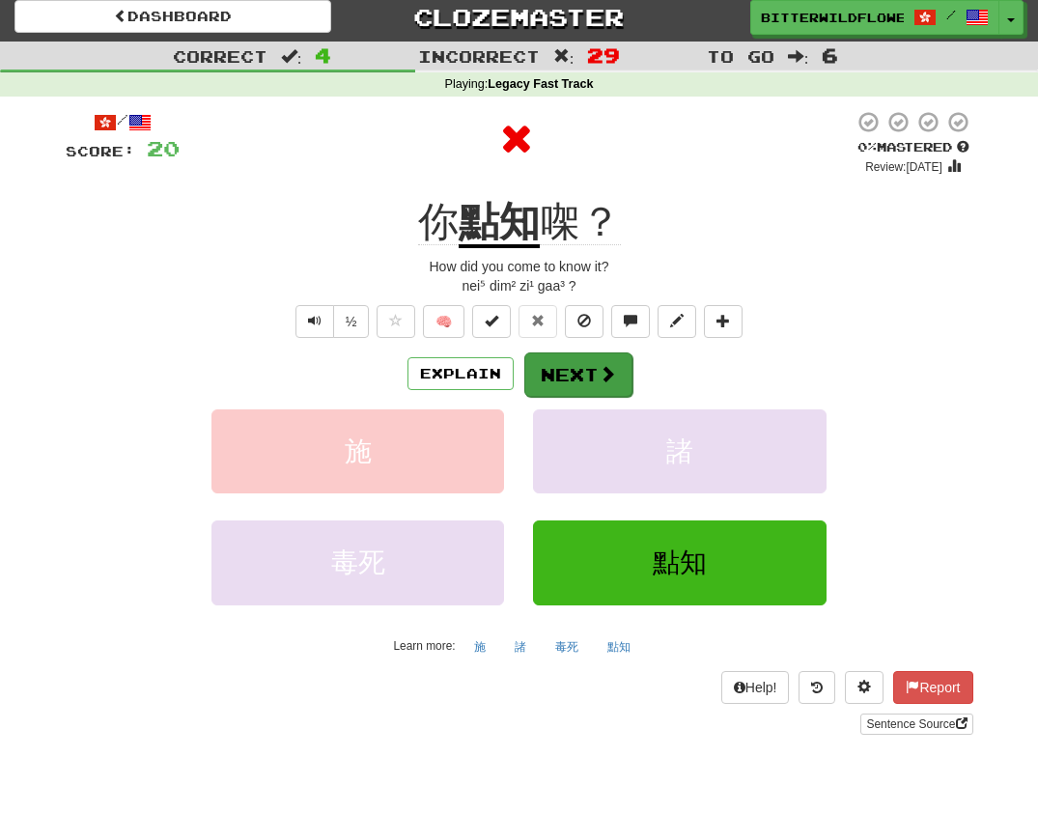
click at [578, 370] on button "Next" at bounding box center [578, 374] width 108 height 44
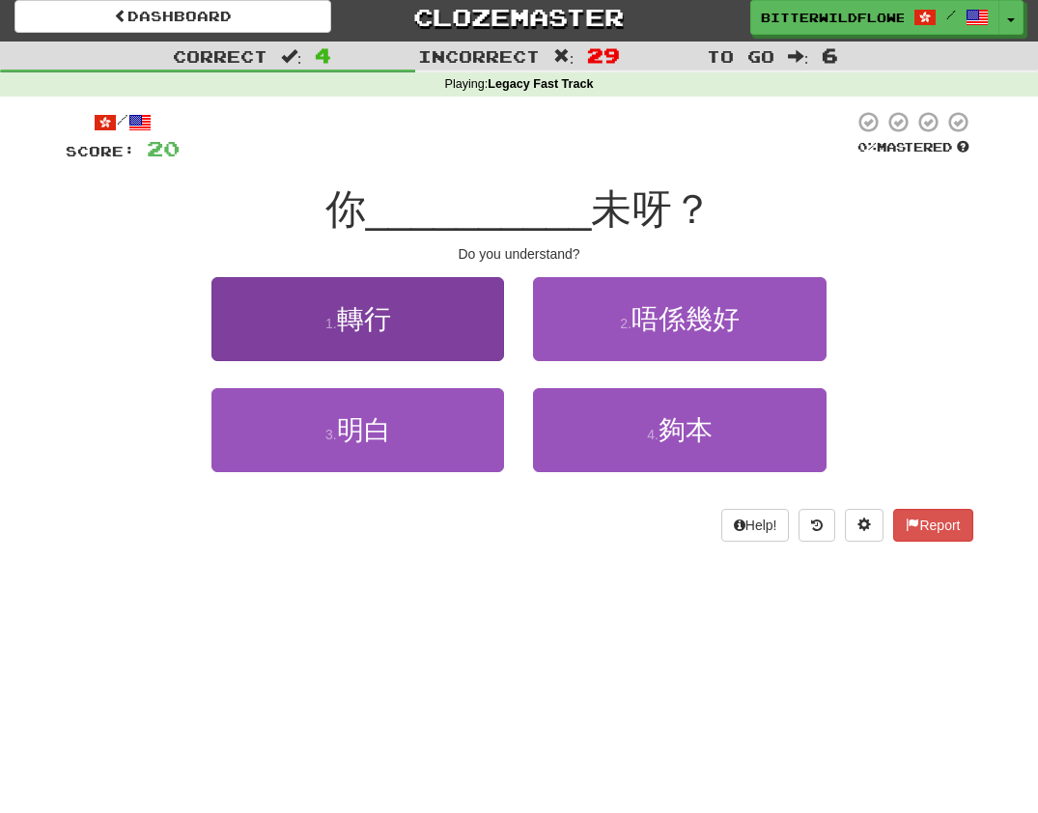
click at [399, 337] on button "1 . 轉行" at bounding box center [357, 319] width 293 height 84
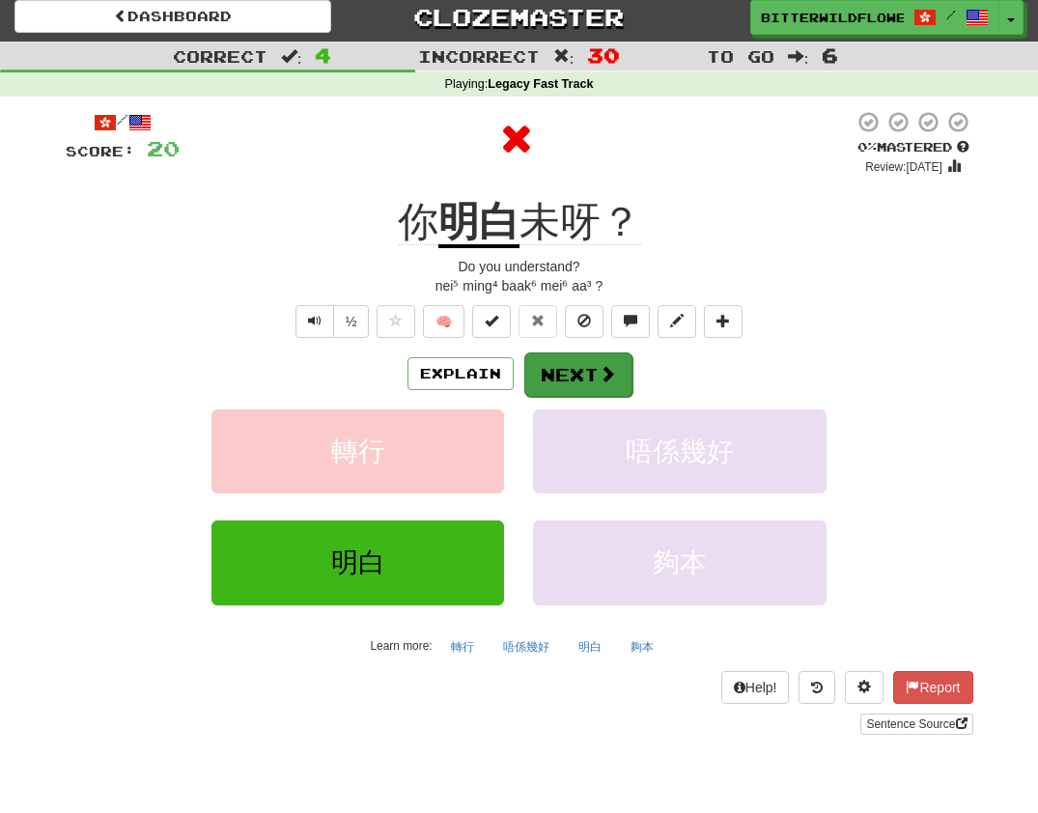
click at [546, 367] on button "Next" at bounding box center [578, 374] width 108 height 44
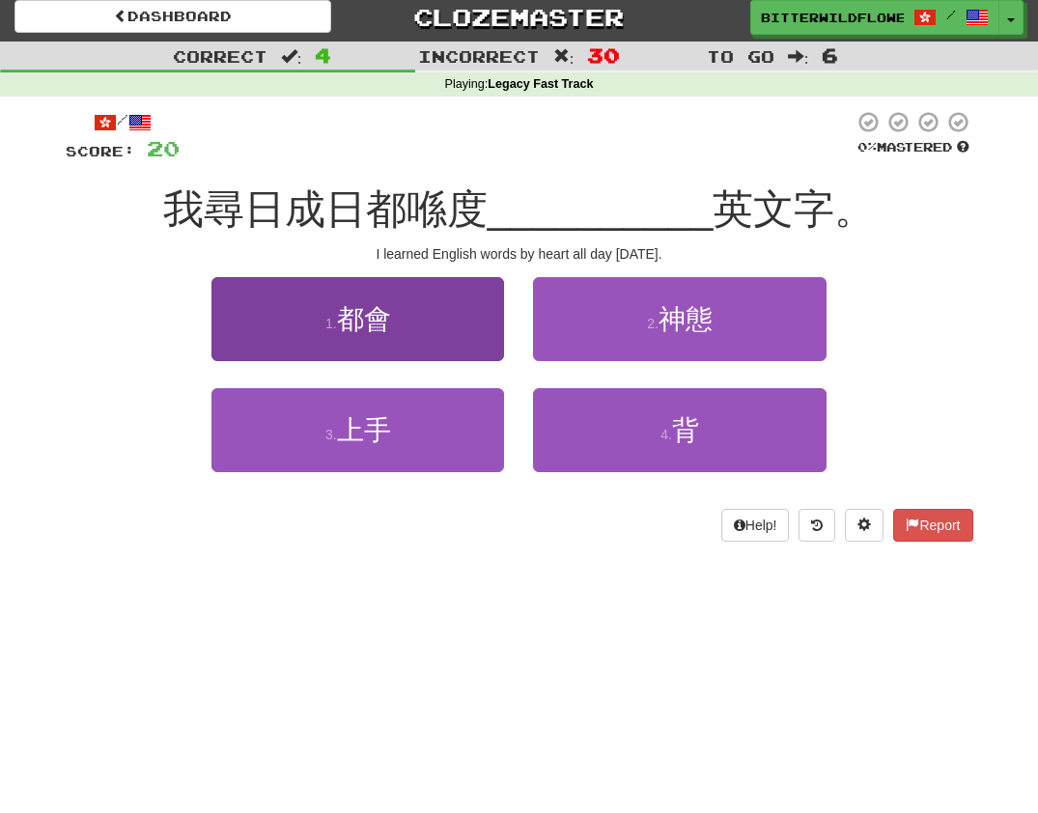
click at [394, 334] on button "1 . 都會" at bounding box center [357, 319] width 293 height 84
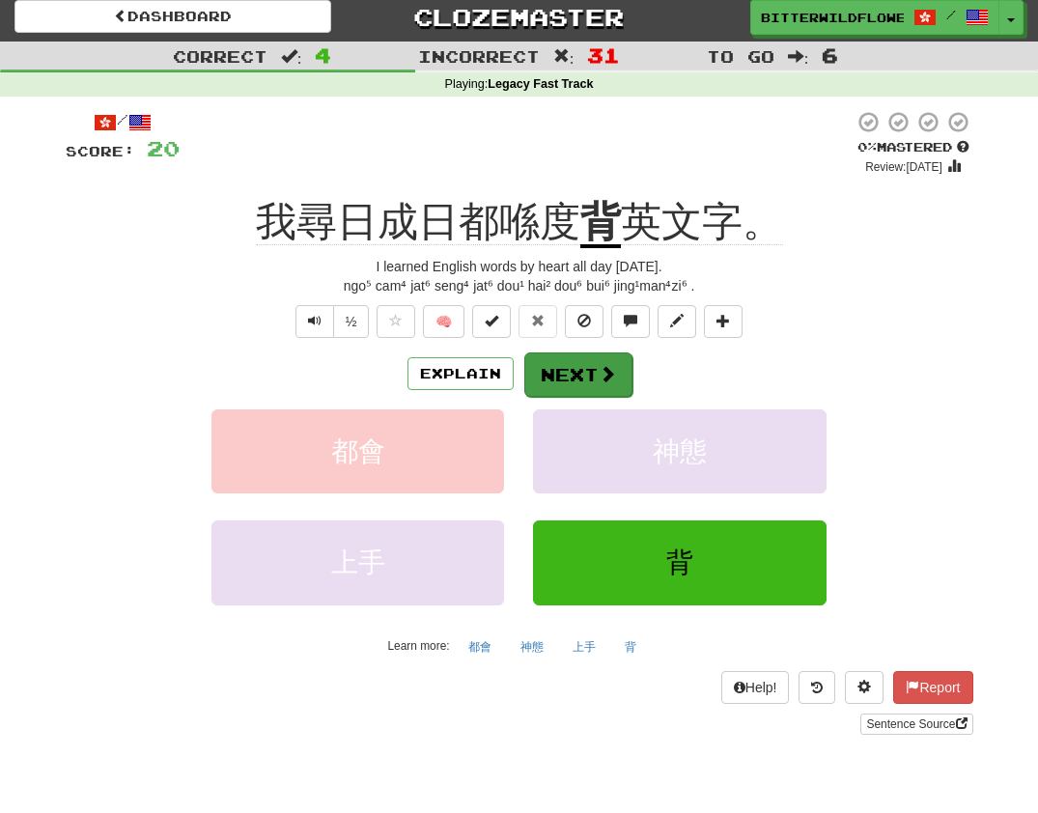
click at [582, 367] on button "Next" at bounding box center [578, 374] width 108 height 44
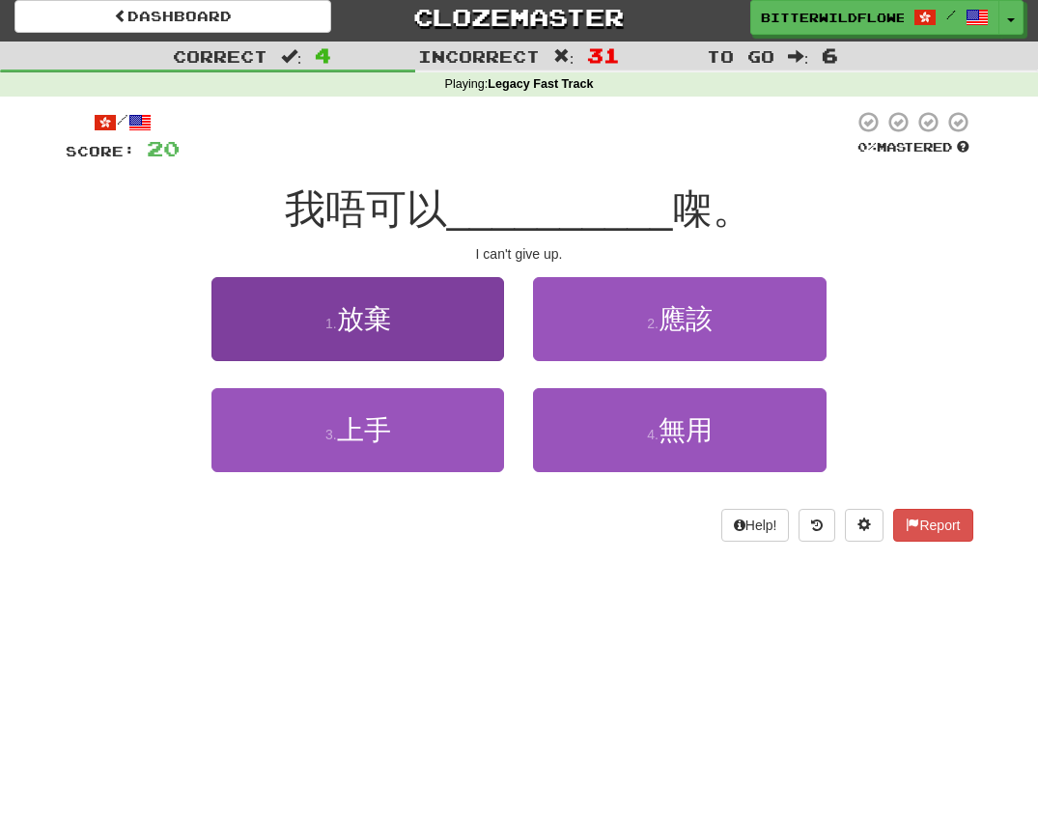
click at [407, 336] on button "1 . 放棄" at bounding box center [357, 319] width 293 height 84
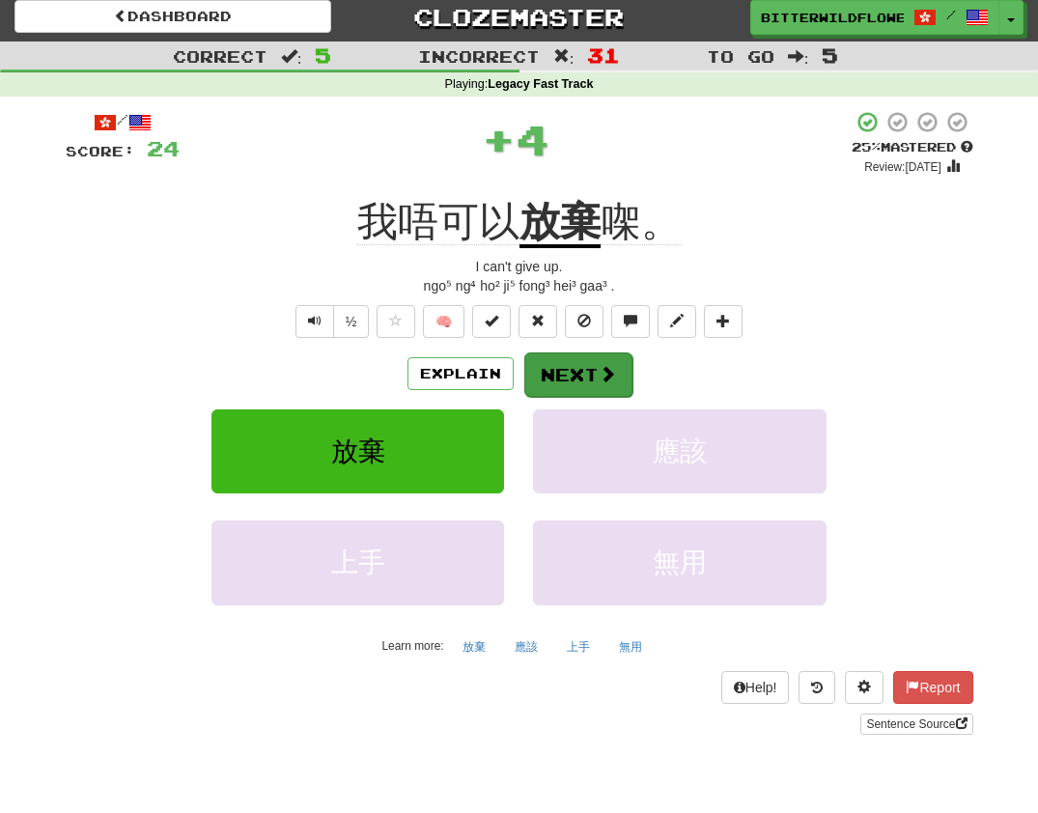
drag, startPoint x: 576, startPoint y: 364, endPoint x: 566, endPoint y: 363, distance: 10.7
click at [566, 363] on button "Next" at bounding box center [578, 374] width 108 height 44
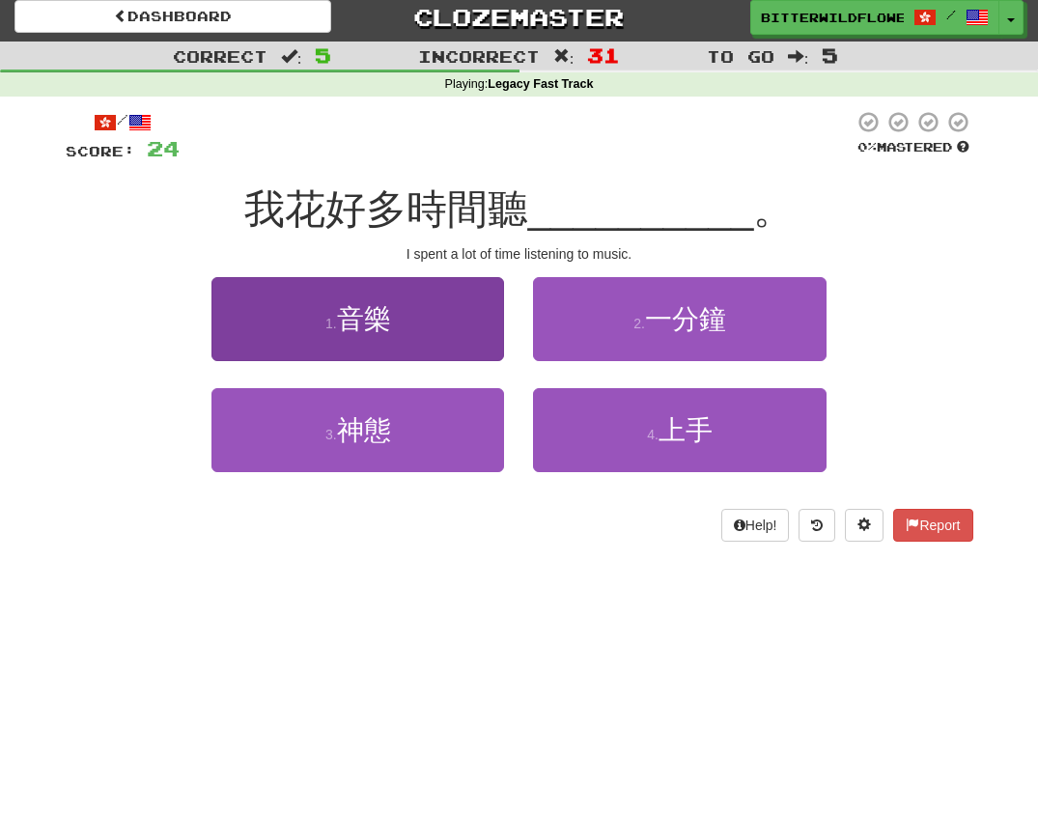
click at [424, 339] on button "1 . 音樂" at bounding box center [357, 319] width 293 height 84
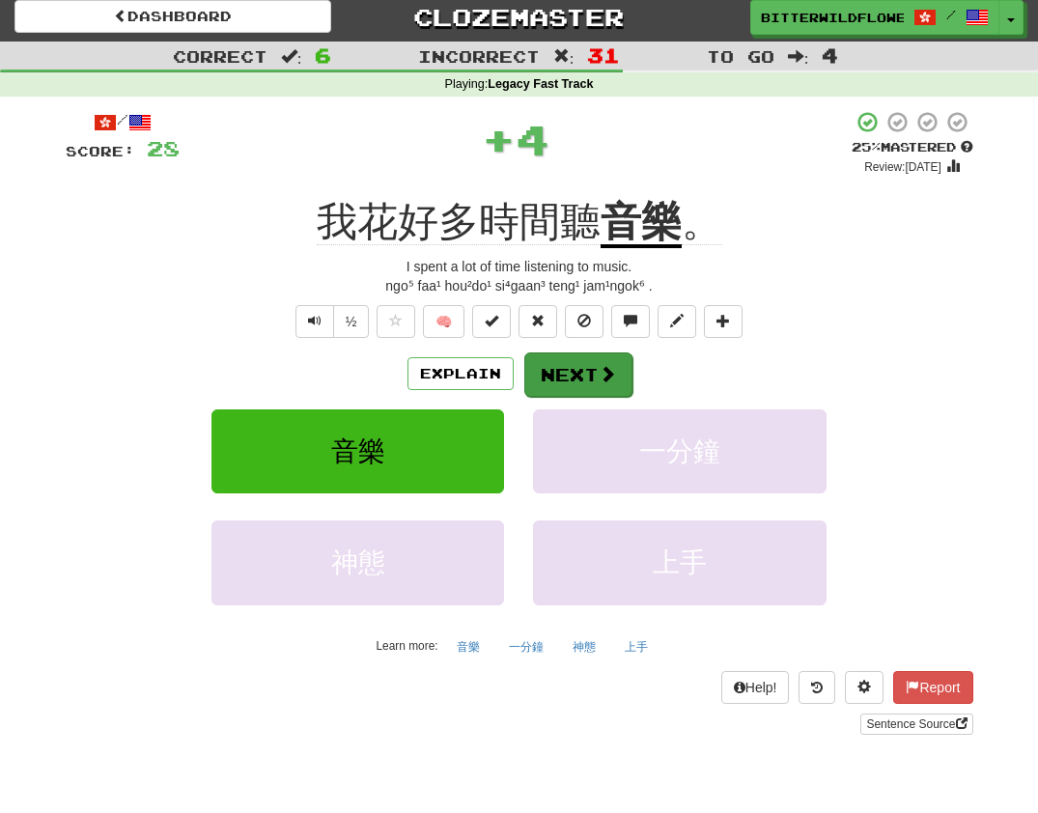
click at [575, 363] on button "Next" at bounding box center [578, 374] width 108 height 44
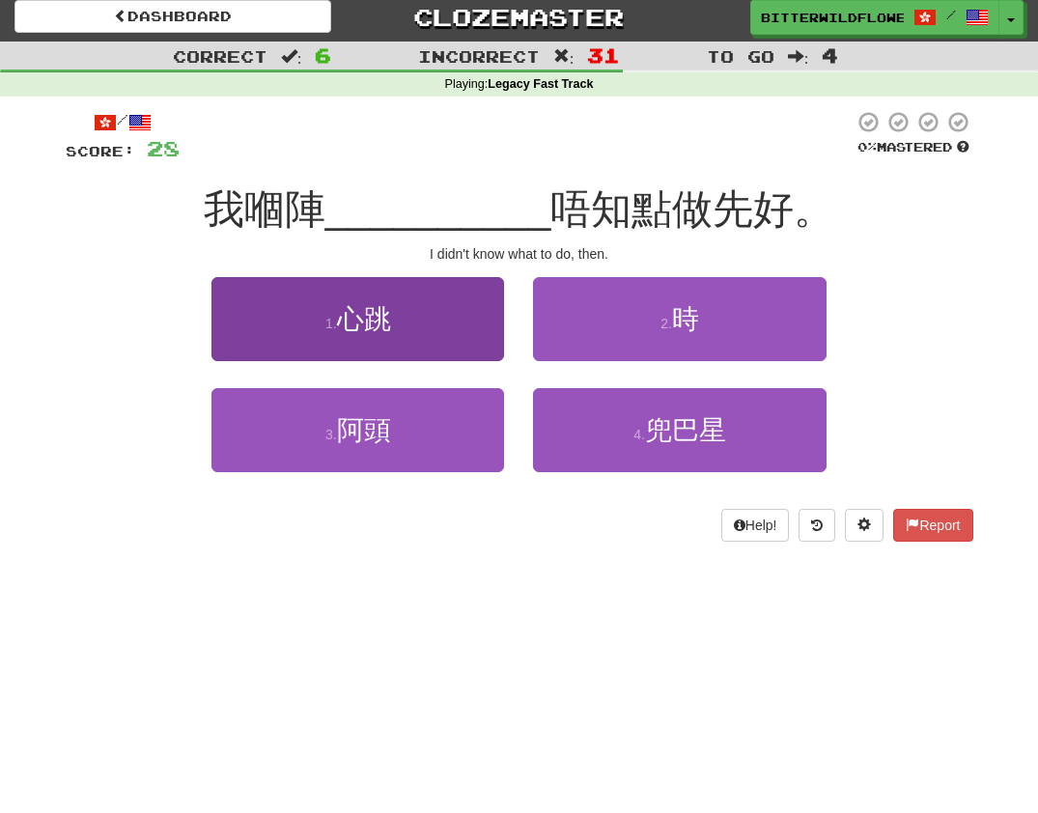
click at [442, 337] on button "1 . 心跳" at bounding box center [357, 319] width 293 height 84
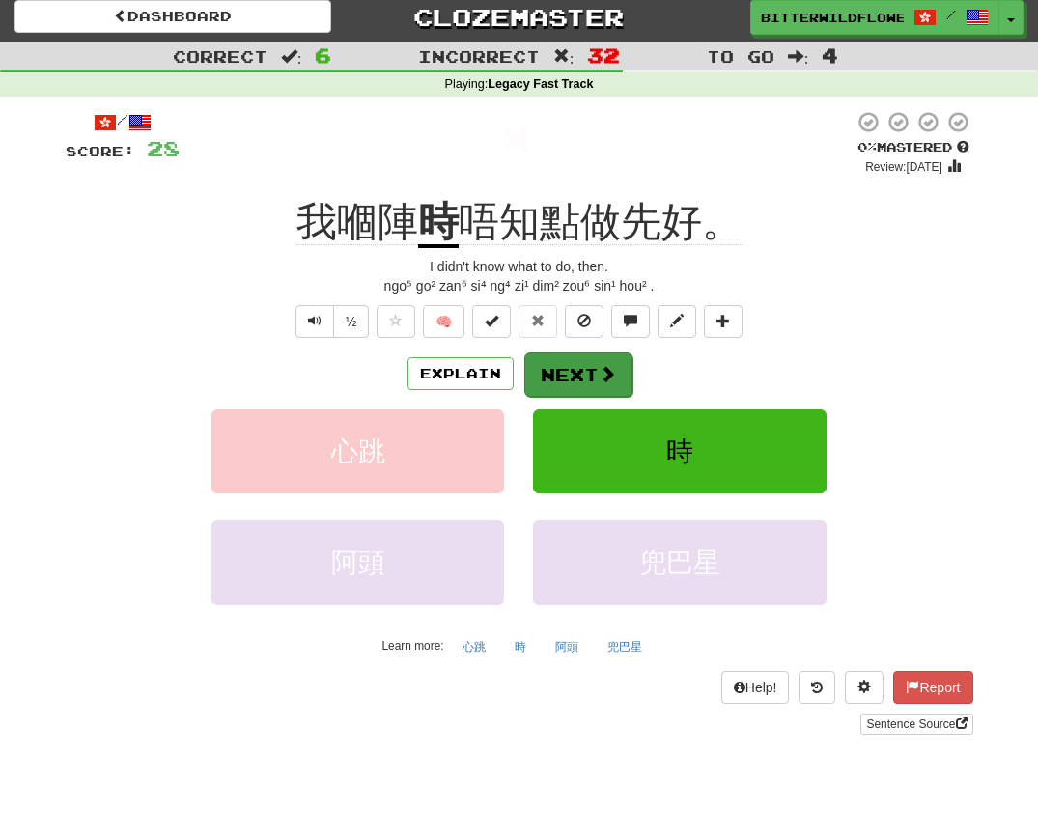
click at [585, 365] on button "Next" at bounding box center [578, 374] width 108 height 44
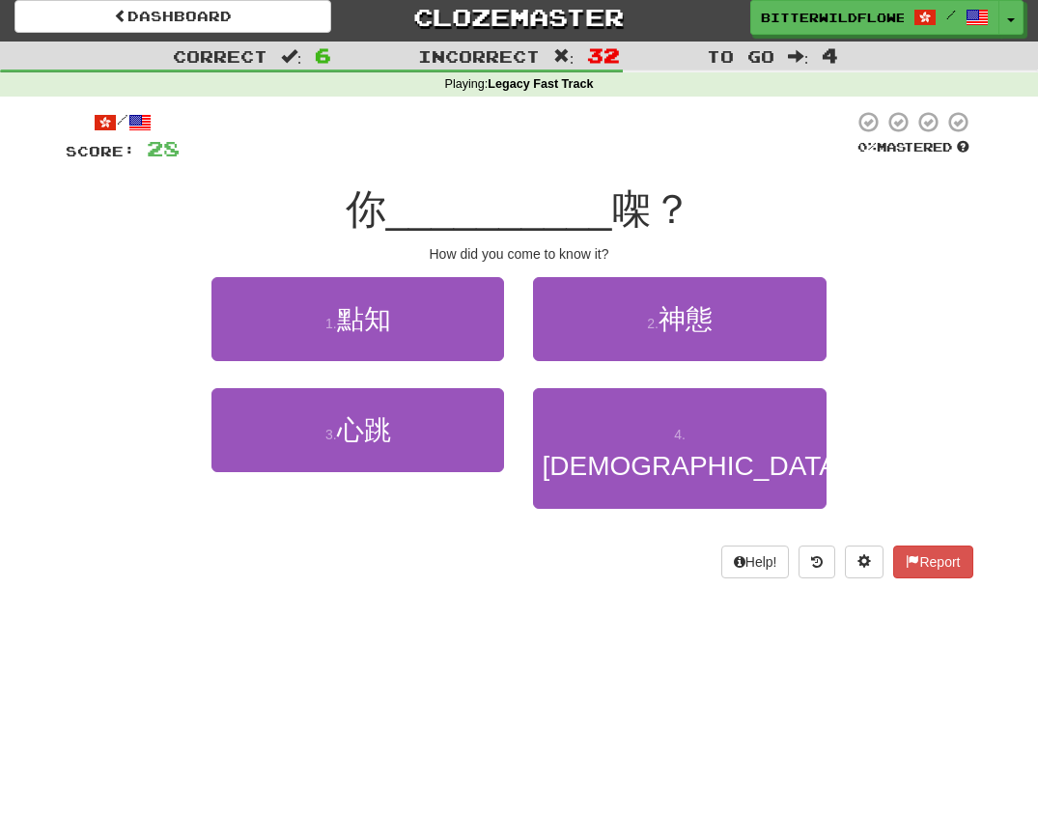
click at [417, 325] on button "1 . 點知" at bounding box center [357, 319] width 293 height 84
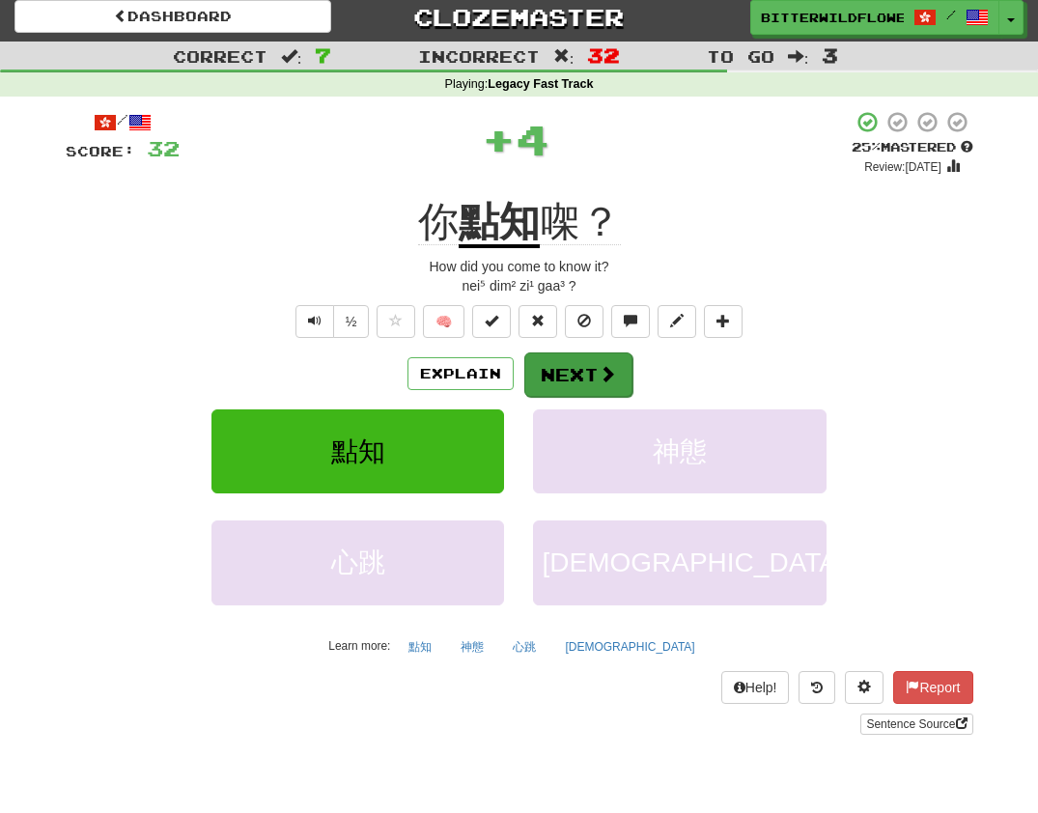
click at [572, 360] on button "Next" at bounding box center [578, 374] width 108 height 44
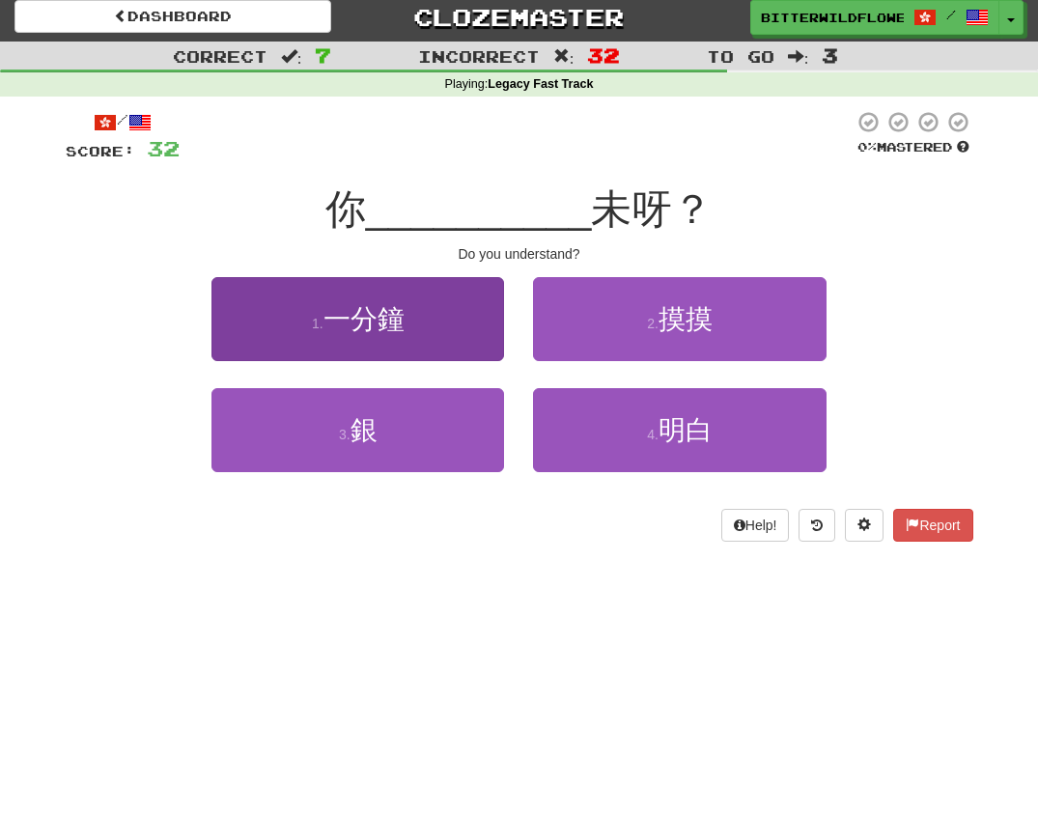
click at [426, 347] on button "1 . 一分鐘" at bounding box center [357, 319] width 293 height 84
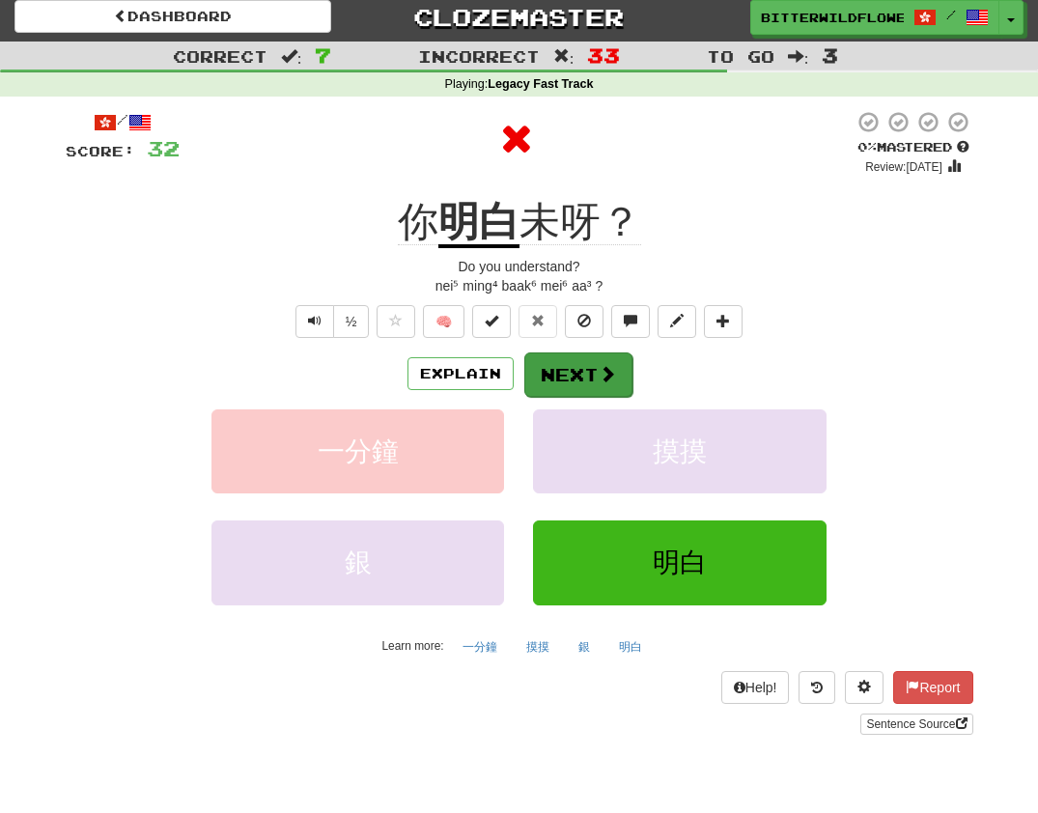
drag, startPoint x: 561, startPoint y: 360, endPoint x: 543, endPoint y: 356, distance: 18.7
click at [543, 356] on button "Next" at bounding box center [578, 374] width 108 height 44
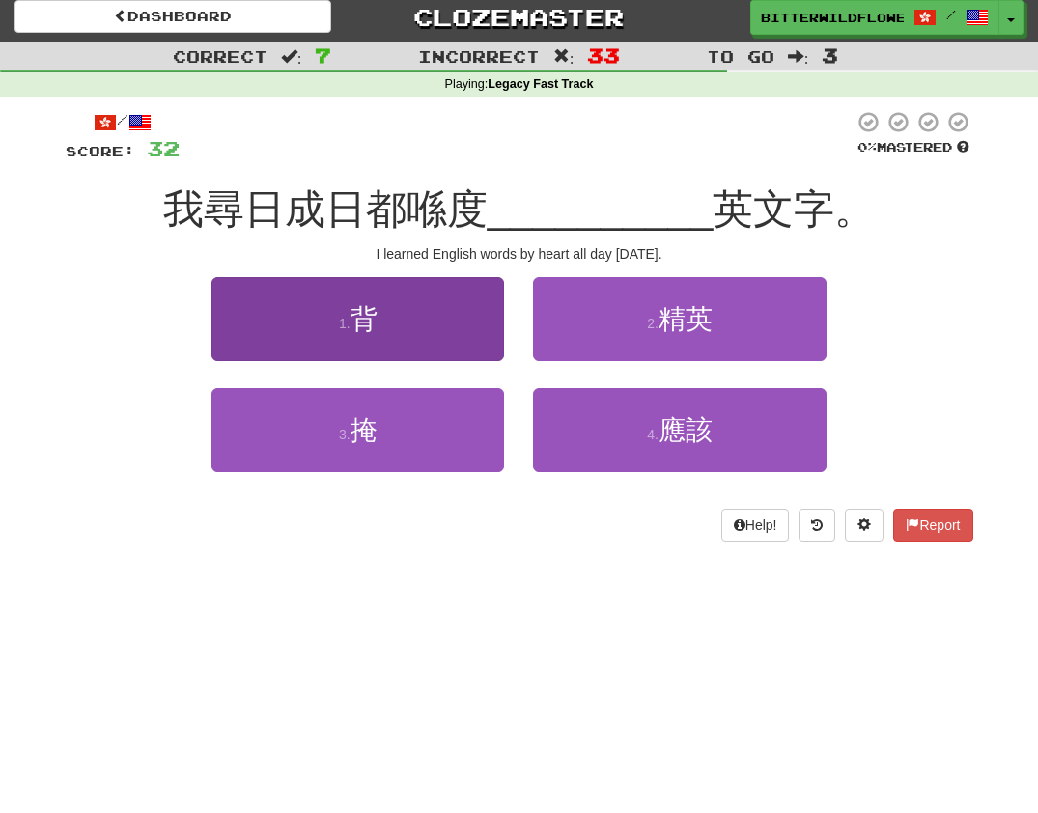
click at [379, 314] on button "1 . 背" at bounding box center [357, 319] width 293 height 84
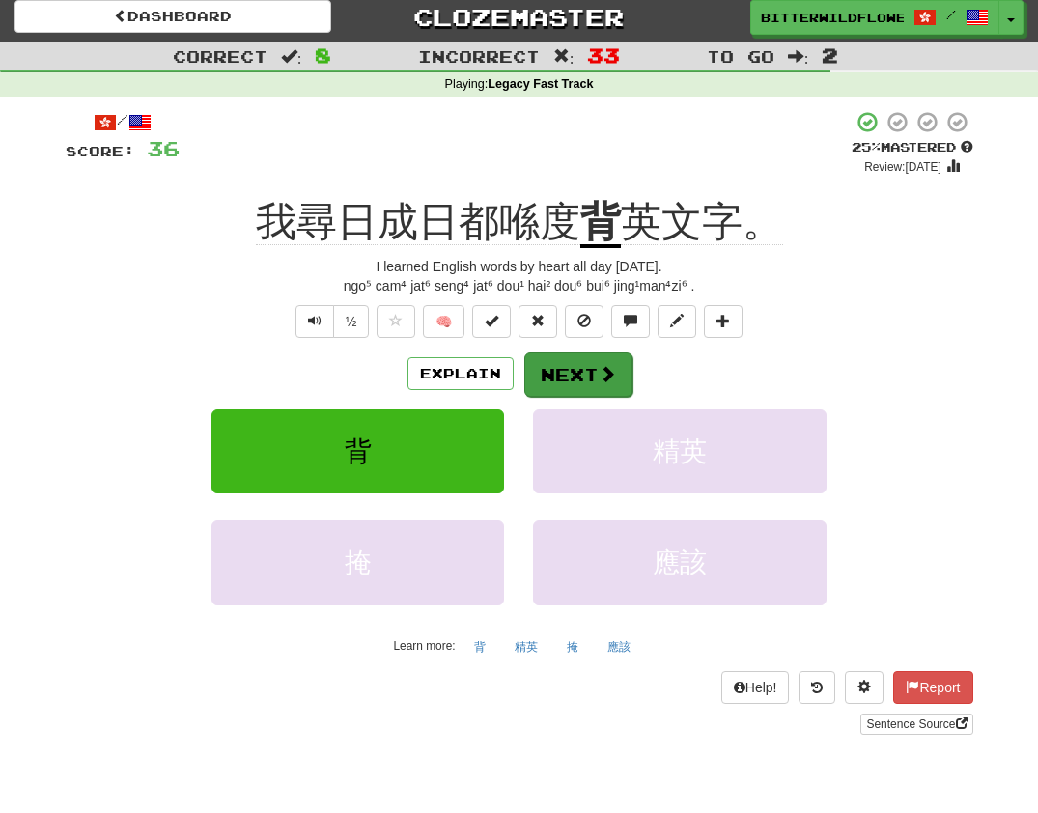
click at [573, 363] on button "Next" at bounding box center [578, 374] width 108 height 44
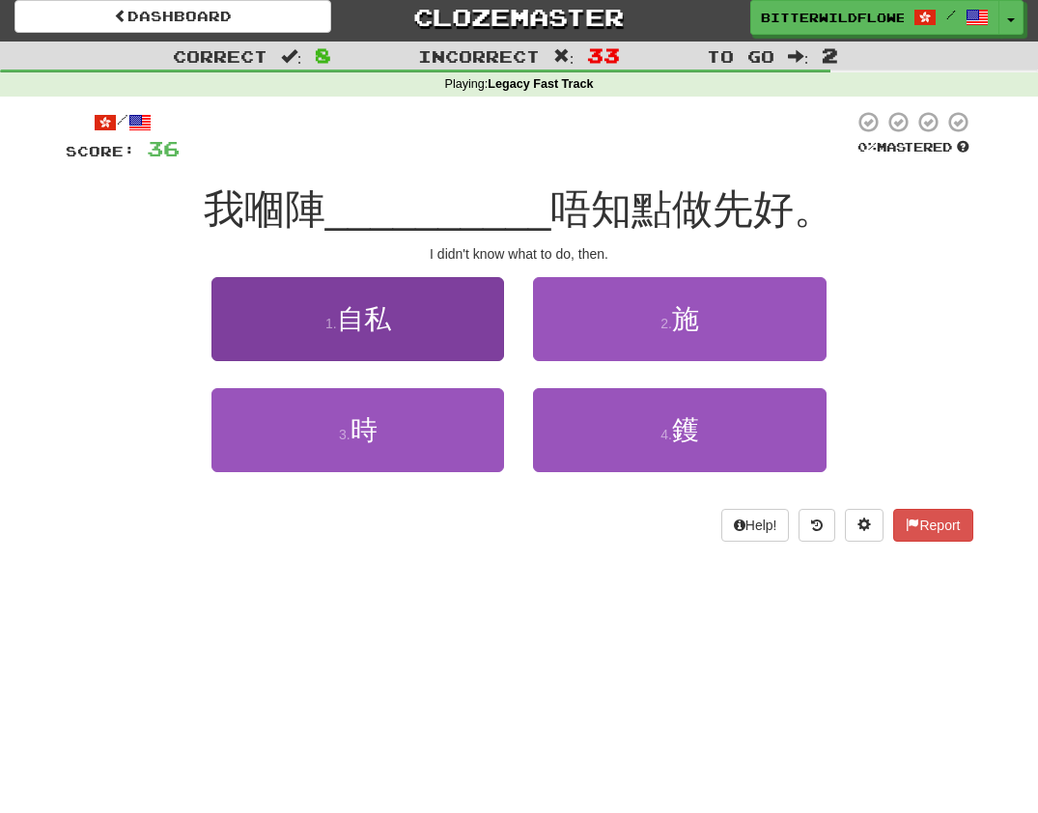
click at [440, 332] on button "1 . 自私" at bounding box center [357, 319] width 293 height 84
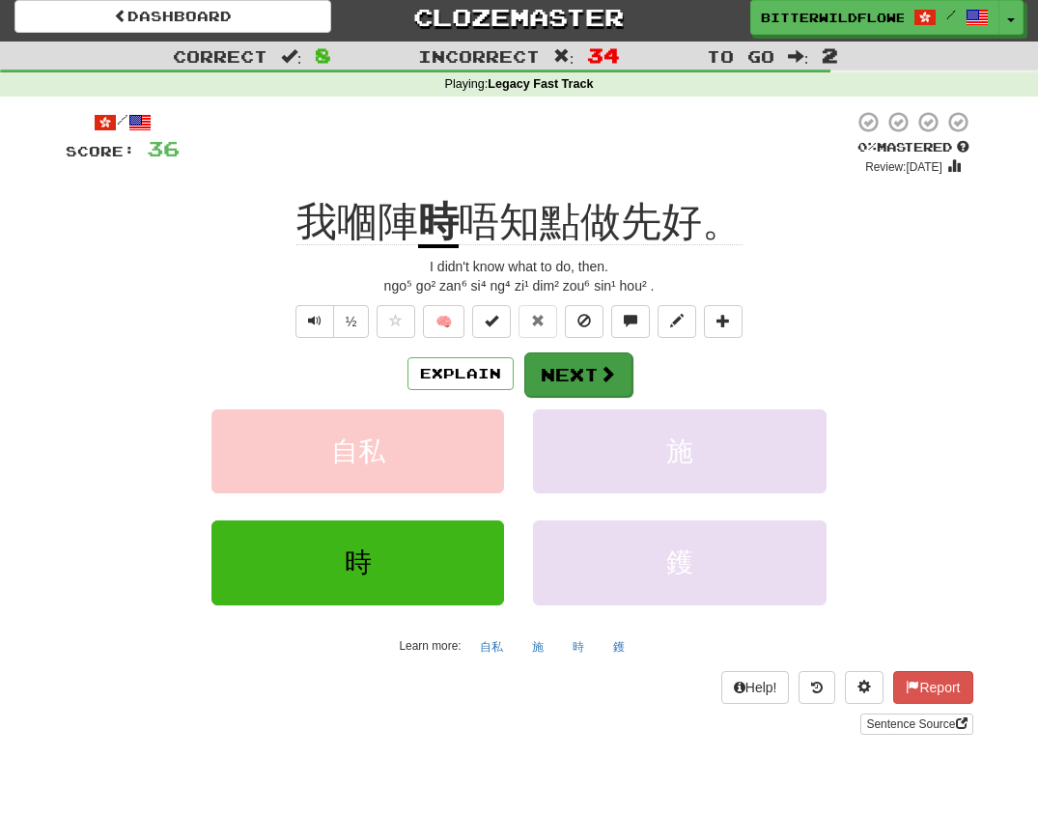
click at [574, 362] on button "Next" at bounding box center [578, 374] width 108 height 44
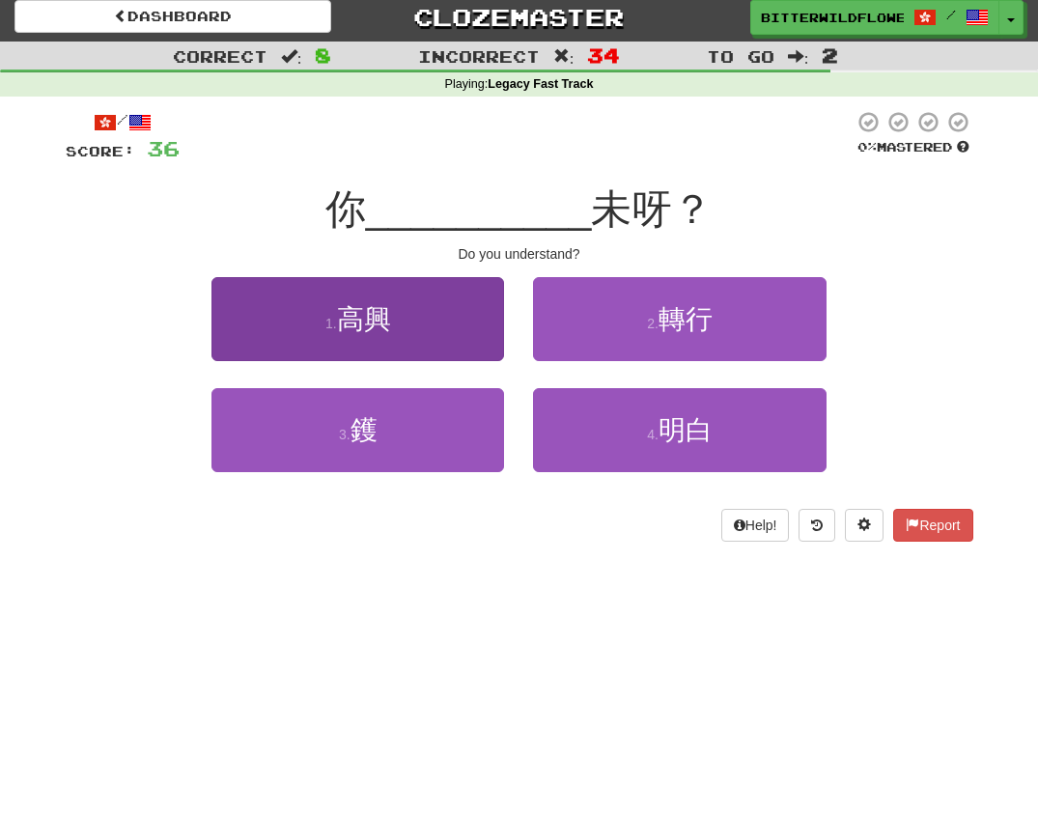
click at [398, 324] on button "1 . 高興" at bounding box center [357, 319] width 293 height 84
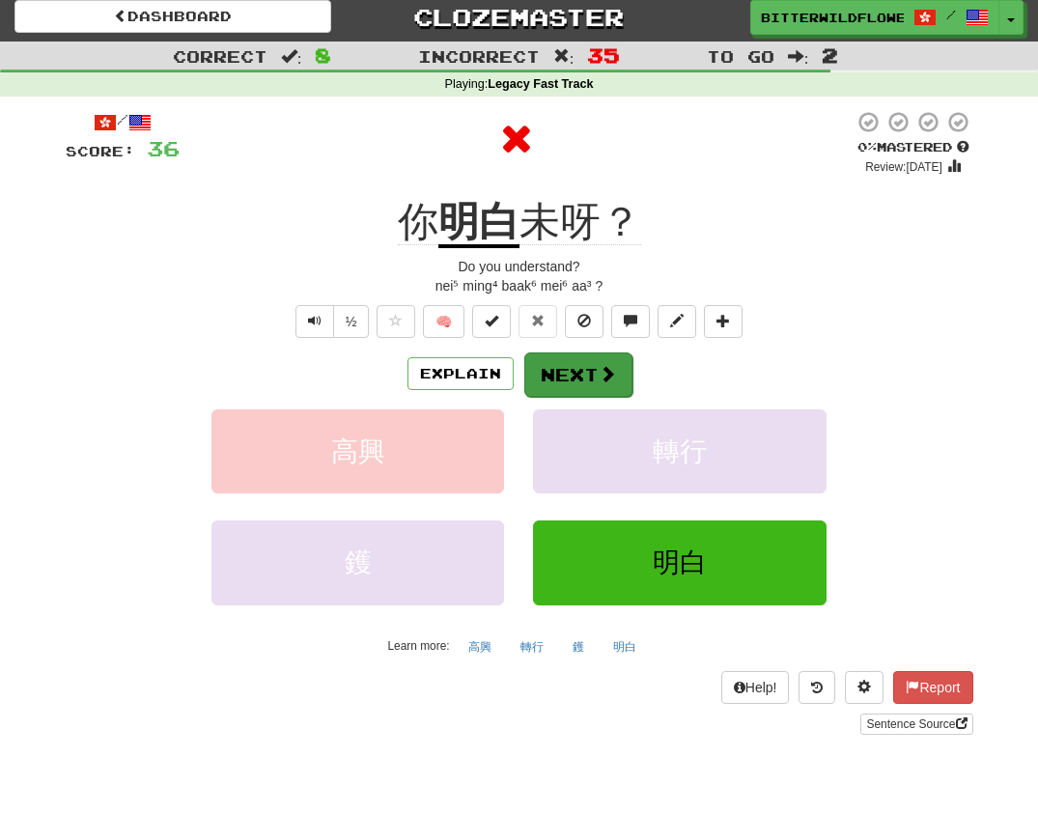
click at [581, 361] on button "Next" at bounding box center [578, 374] width 108 height 44
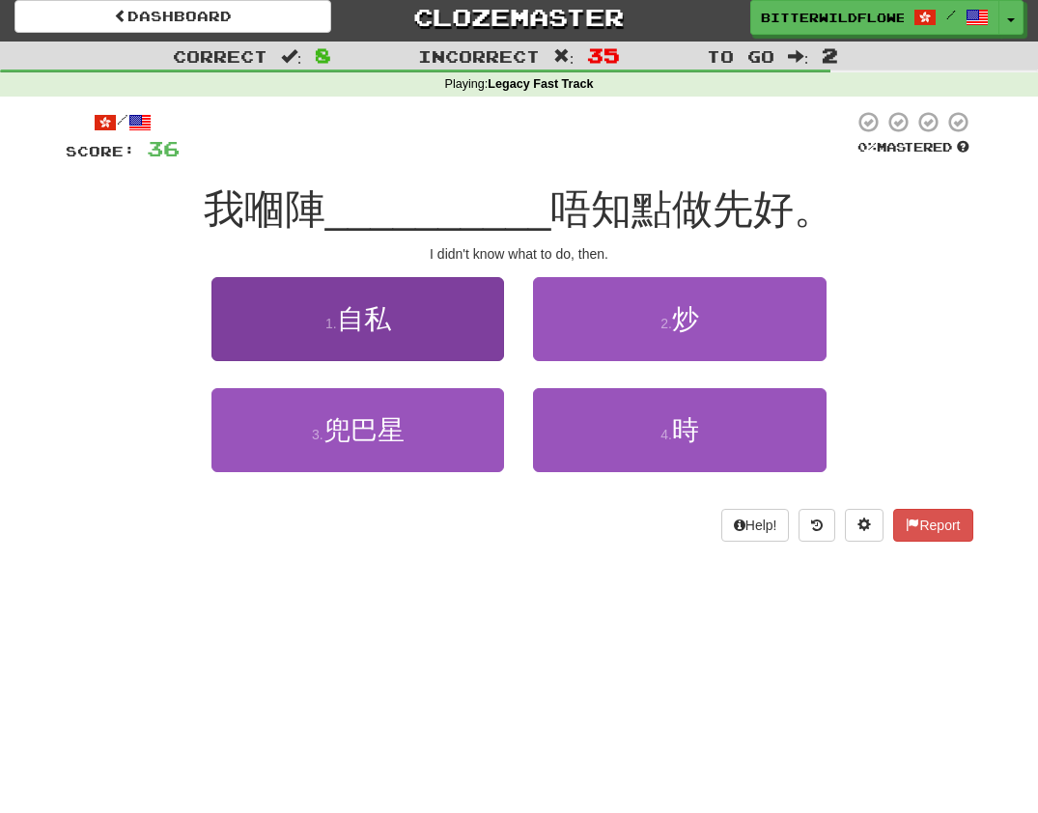
click at [428, 326] on button "1 . 自私" at bounding box center [357, 319] width 293 height 84
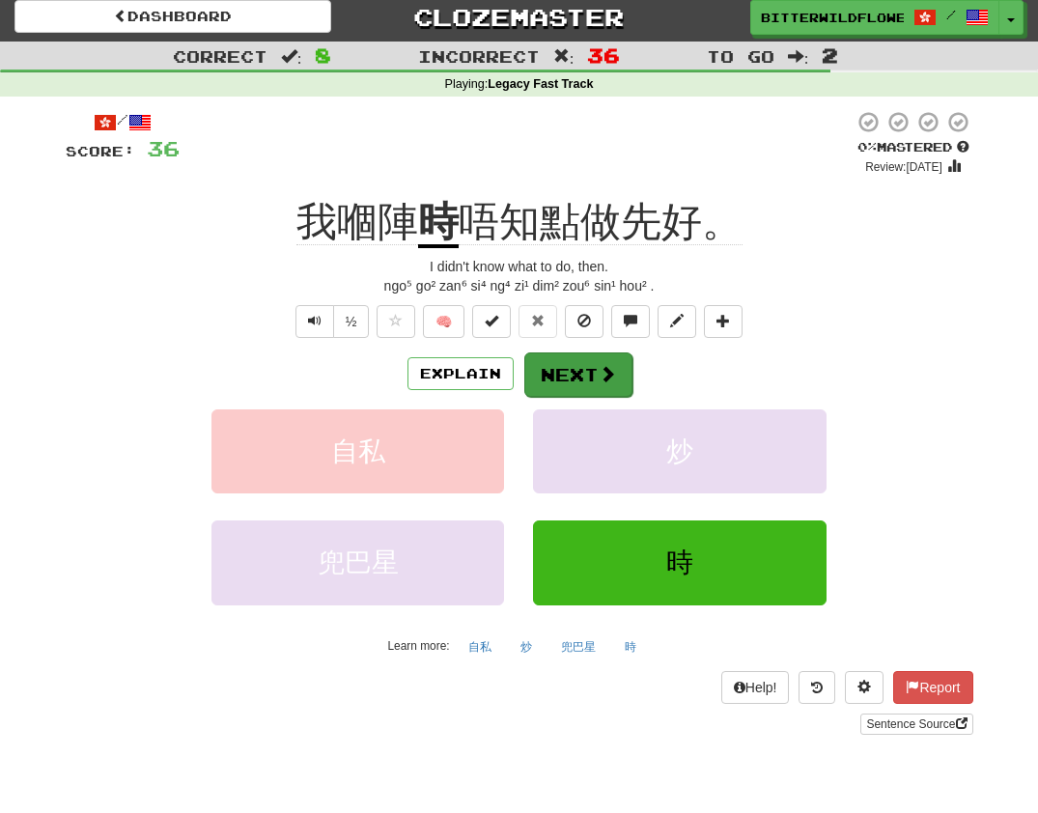
click at [572, 371] on button "Next" at bounding box center [578, 374] width 108 height 44
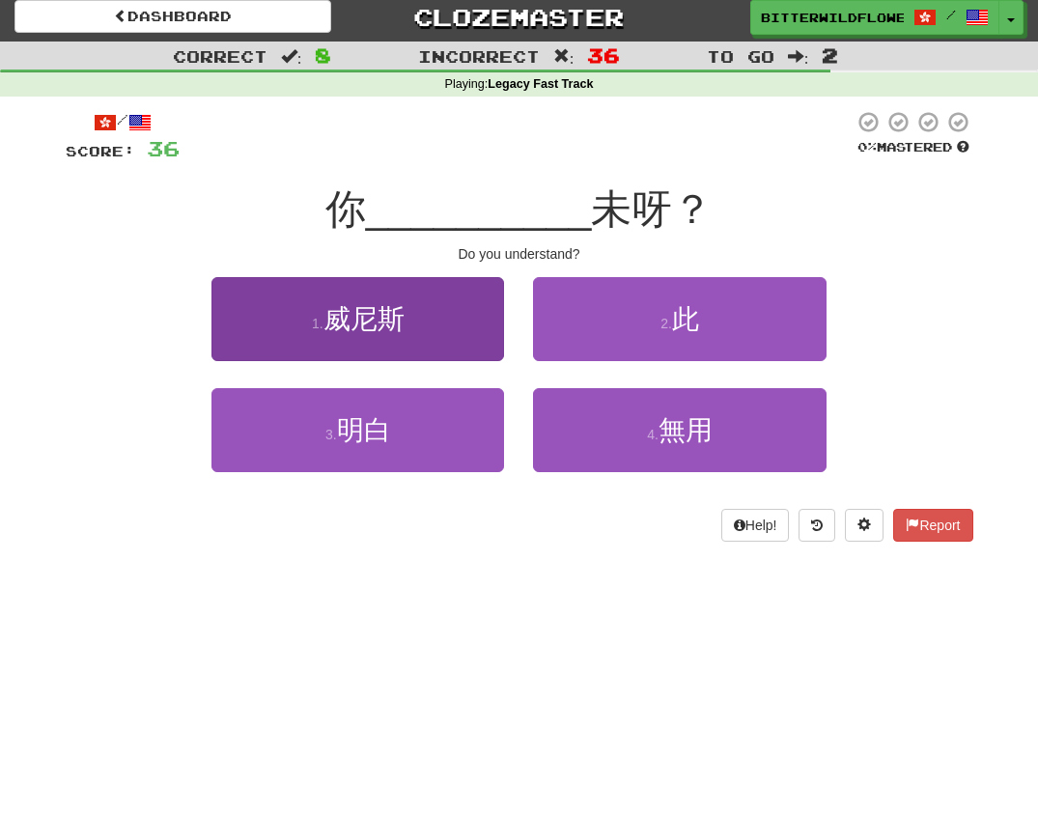
click at [378, 328] on span "威尼斯" at bounding box center [363, 319] width 81 height 30
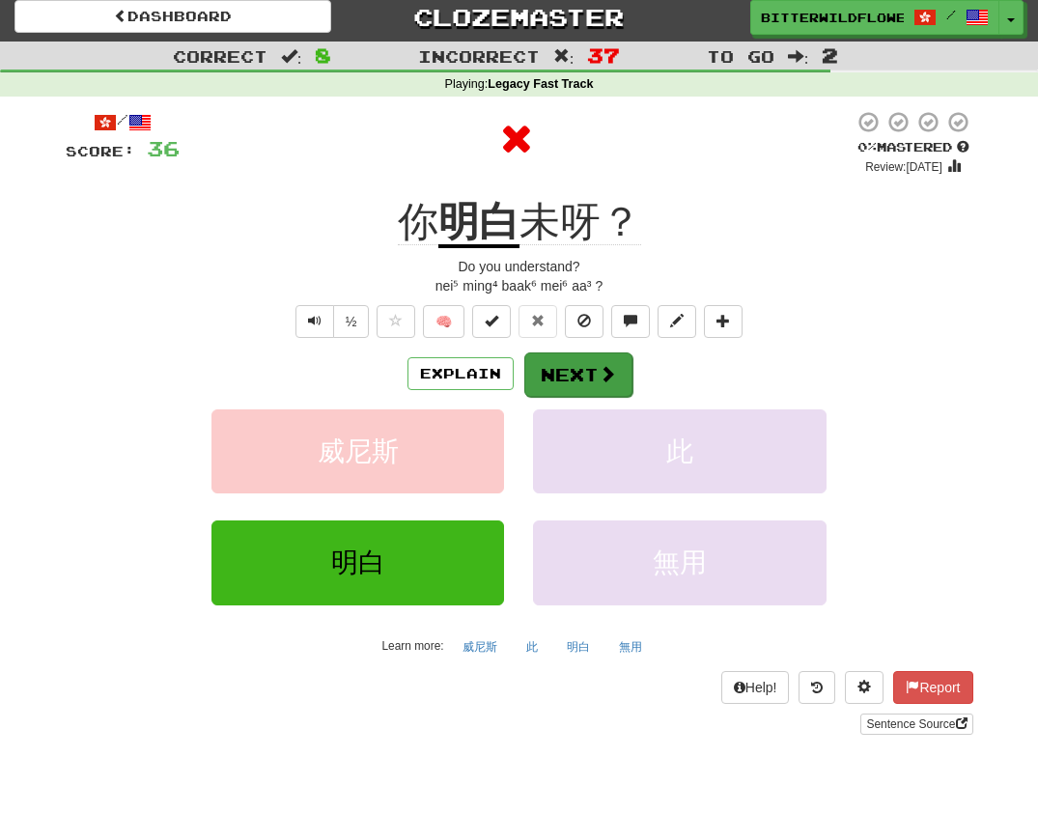
click at [556, 361] on button "Next" at bounding box center [578, 374] width 108 height 44
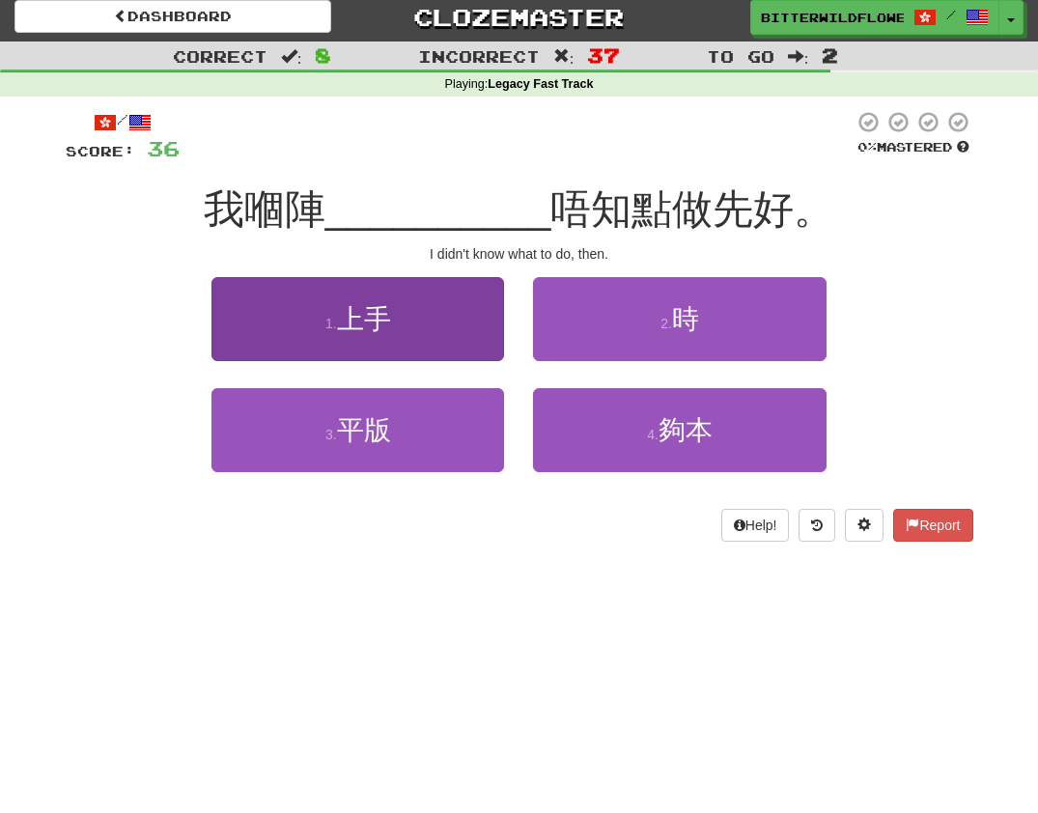
click at [420, 331] on button "1 . 上手" at bounding box center [357, 319] width 293 height 84
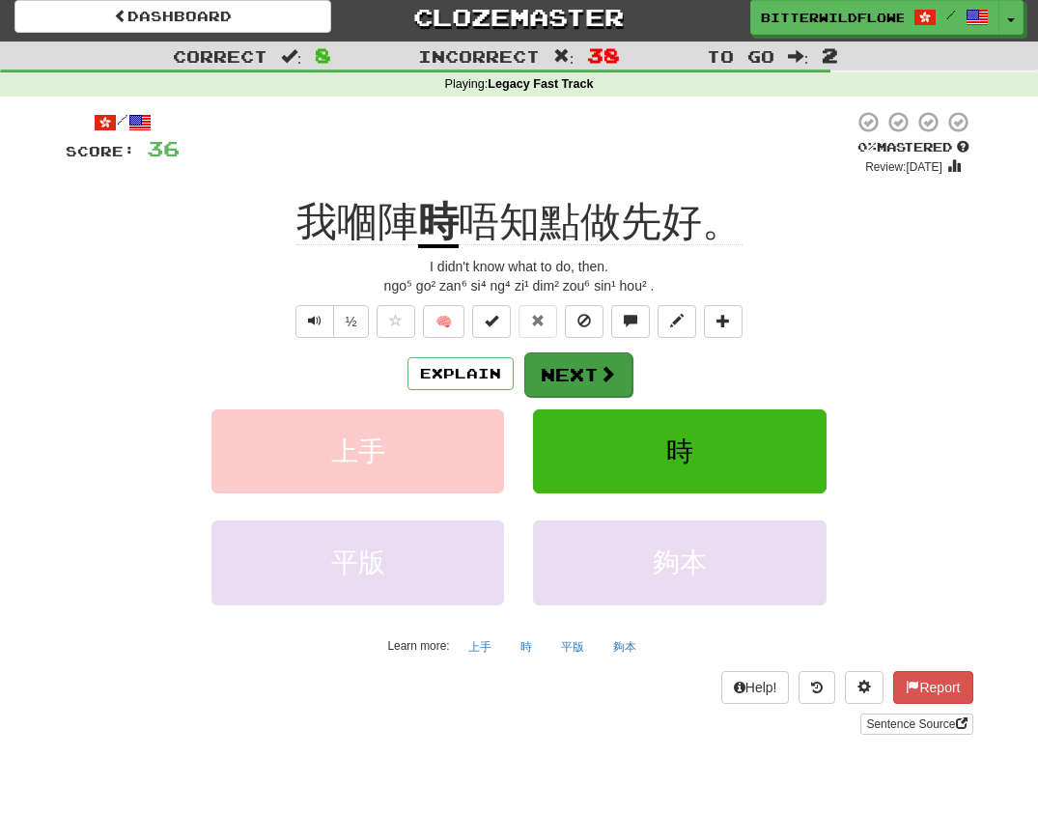
click at [575, 358] on button "Next" at bounding box center [578, 374] width 108 height 44
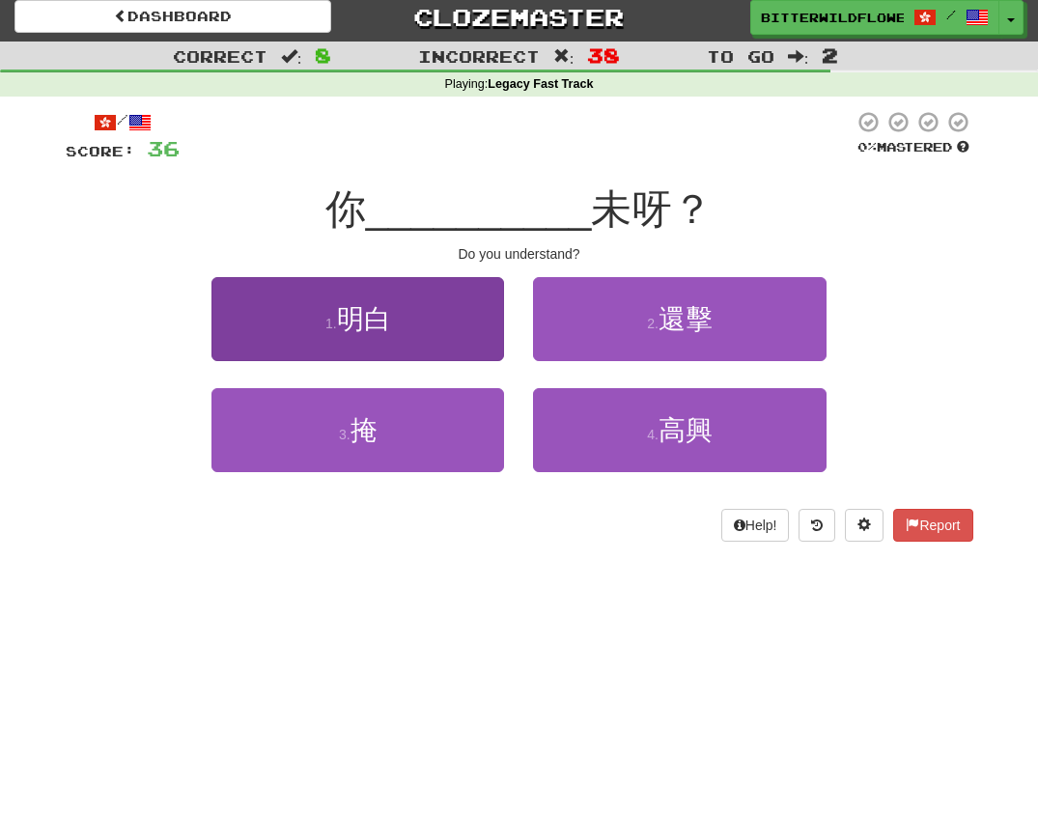
click at [424, 323] on button "1 . 明白" at bounding box center [357, 319] width 293 height 84
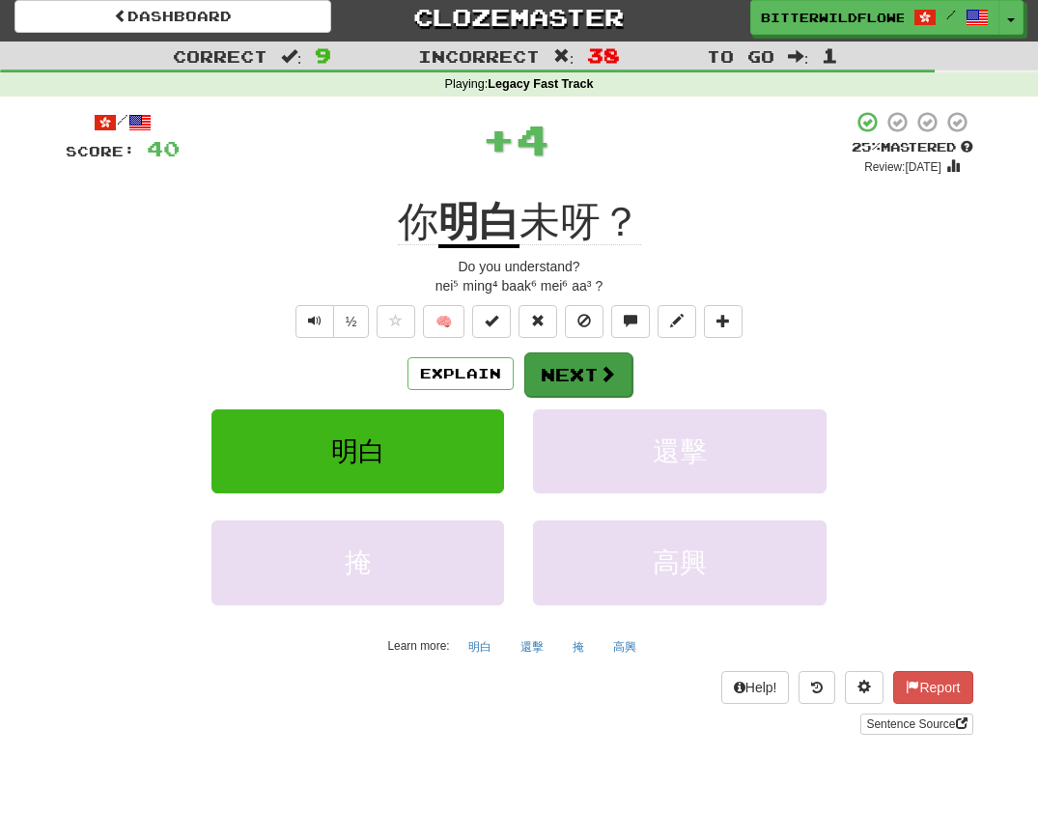
click at [599, 374] on span at bounding box center [607, 373] width 17 height 17
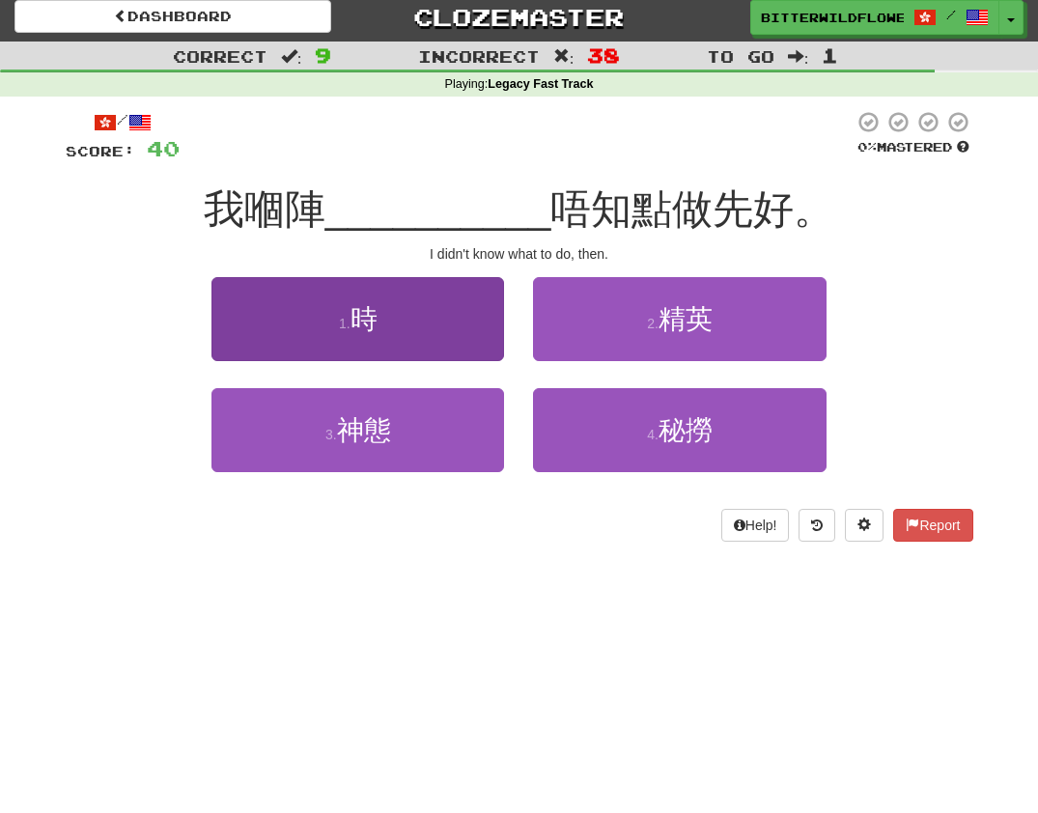
click at [409, 322] on button "1 . 時" at bounding box center [357, 319] width 293 height 84
